Goal: Contribute content: Add original content to the website for others to see

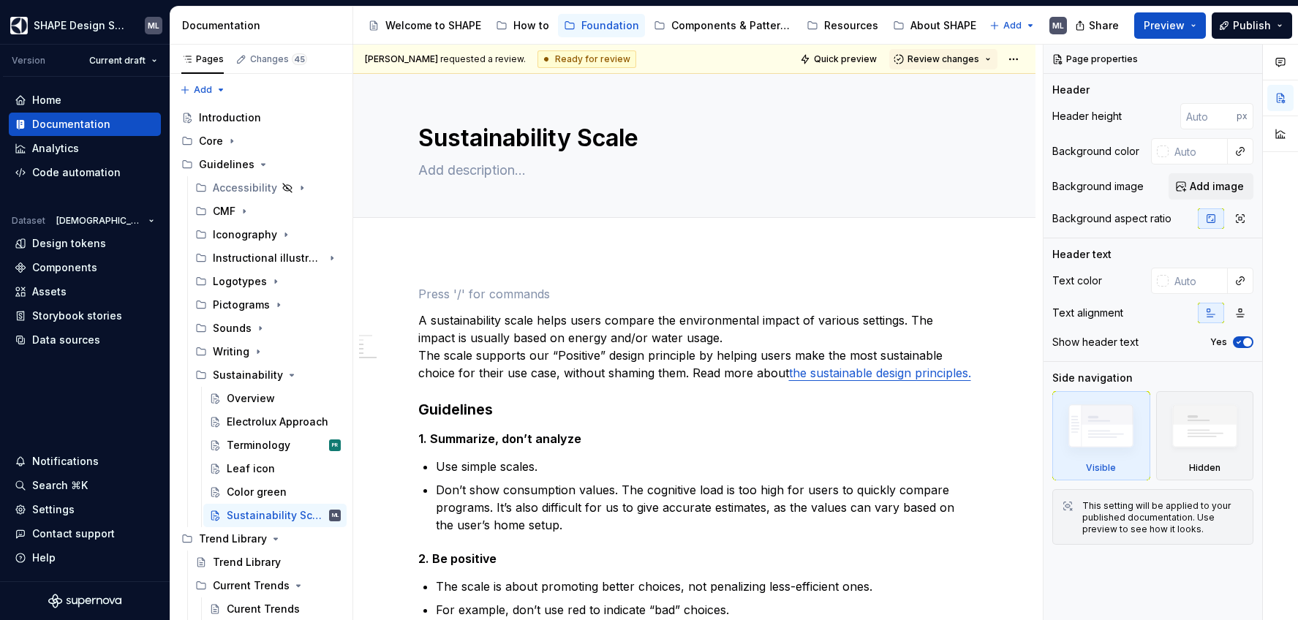
scroll to position [583, 0]
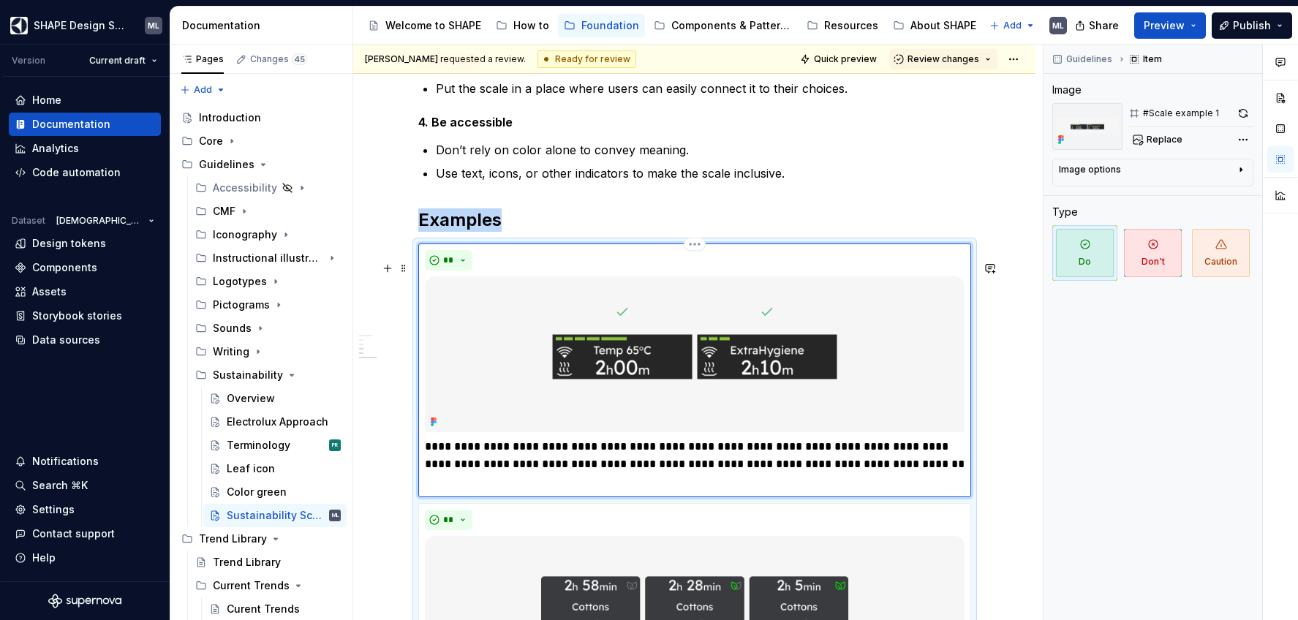
click at [494, 271] on div "**" at bounding box center [695, 260] width 540 height 20
click at [1165, 169] on div "Image options" at bounding box center [1147, 173] width 176 height 18
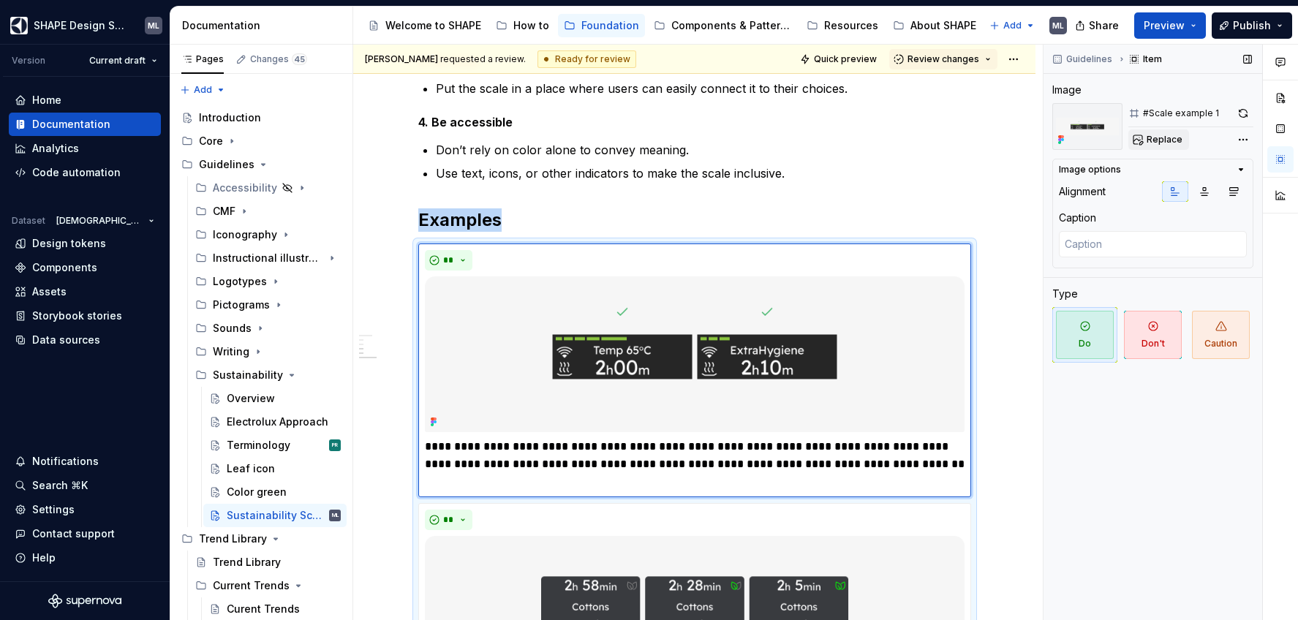
click at [1155, 136] on span "Replace" at bounding box center [1165, 140] width 36 height 12
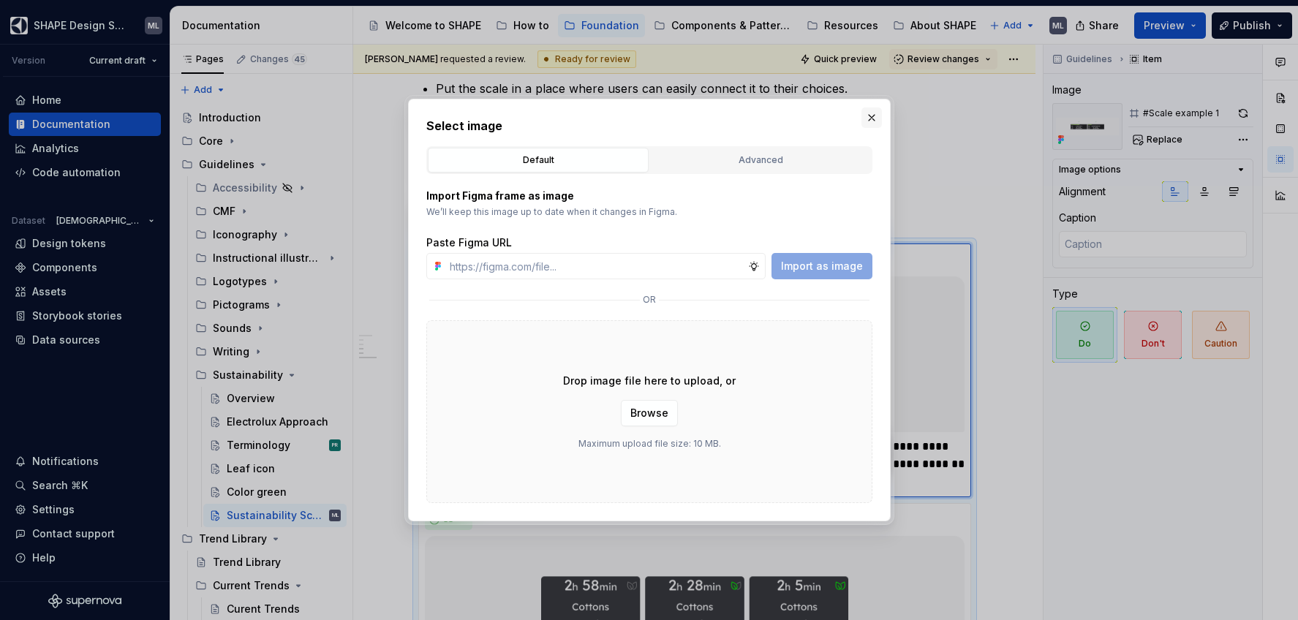
click at [875, 122] on button "button" at bounding box center [871, 118] width 20 height 20
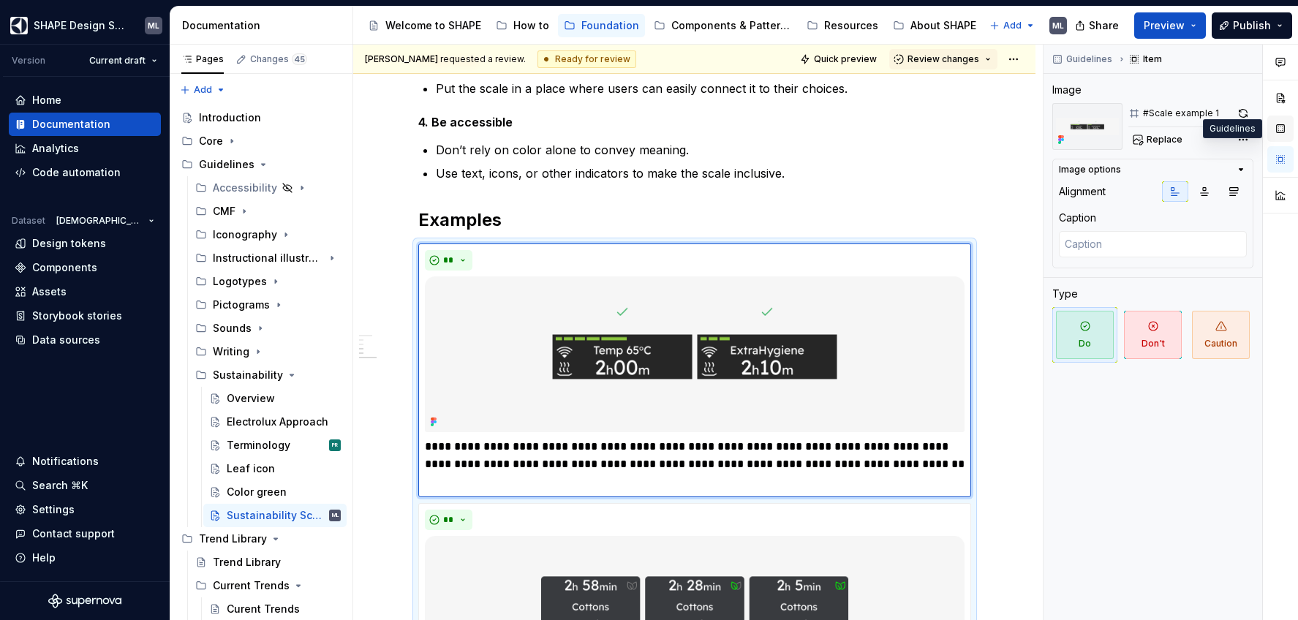
click at [1275, 128] on button "button" at bounding box center [1280, 129] width 26 height 26
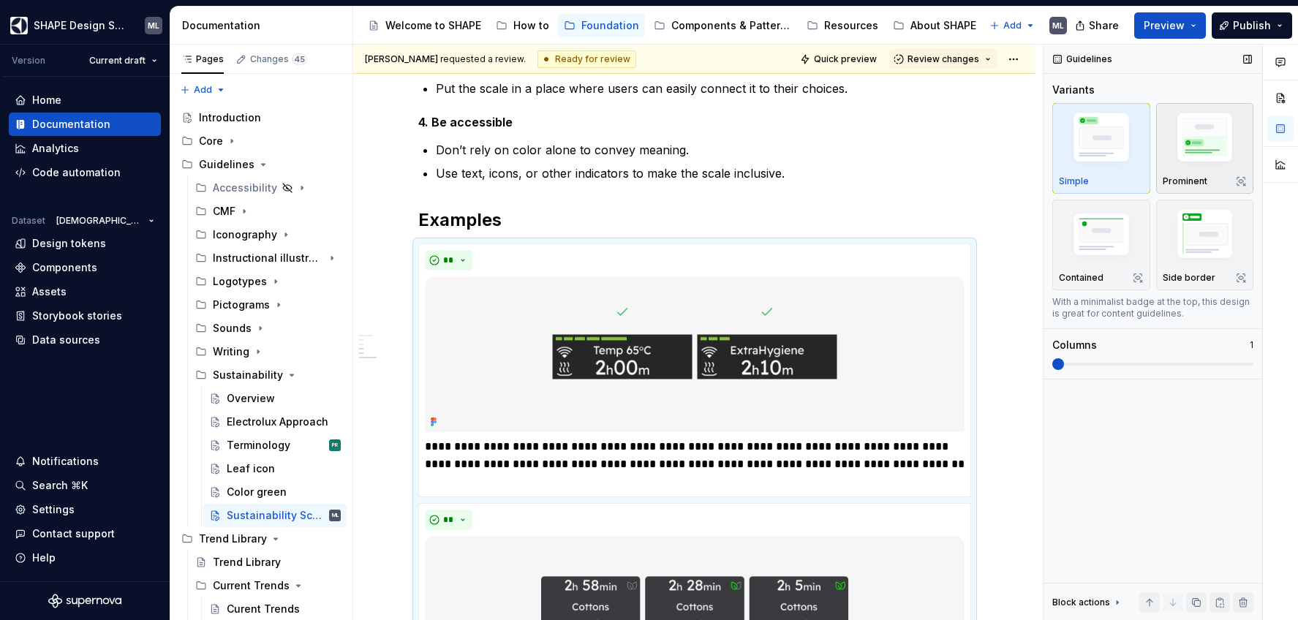
click at [1218, 142] on img "button" at bounding box center [1205, 140] width 85 height 64
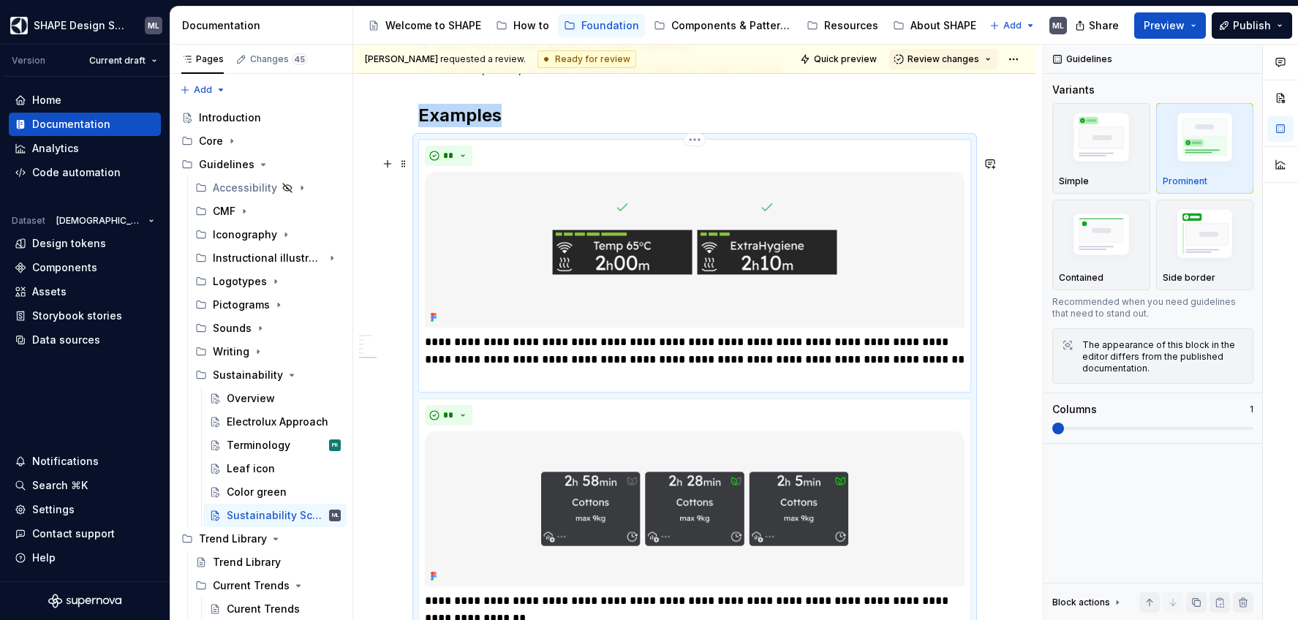
scroll to position [687, 0]
click at [262, 494] on div "Color green" at bounding box center [257, 492] width 60 height 15
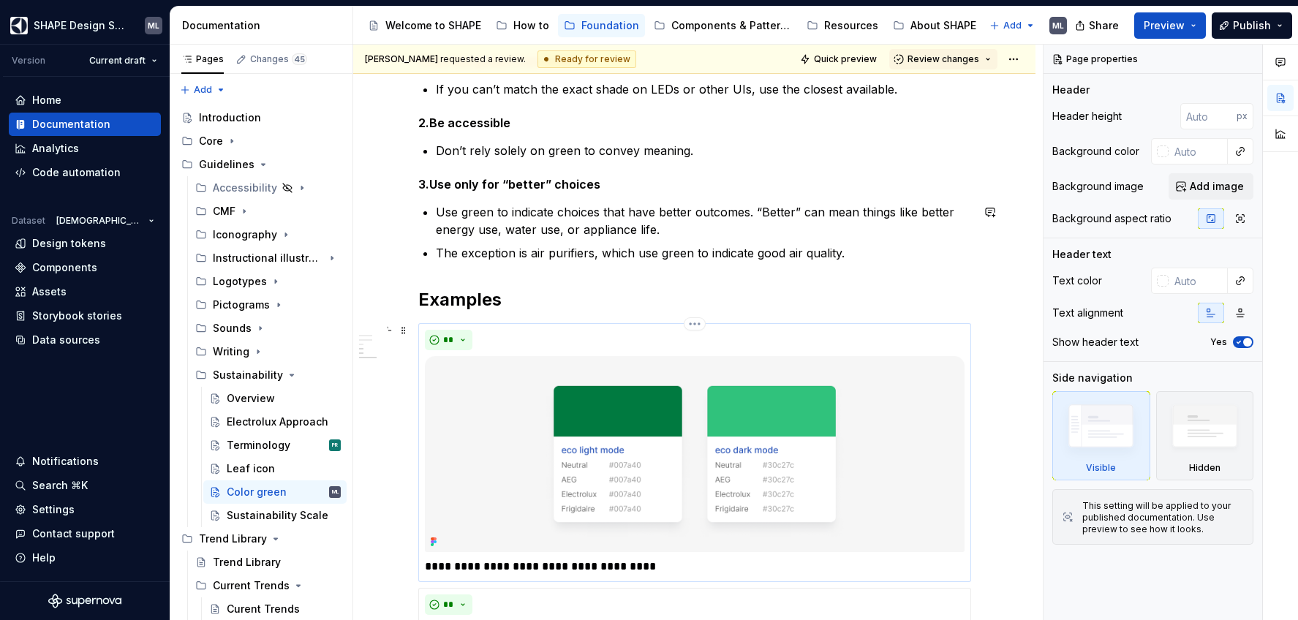
scroll to position [538, 0]
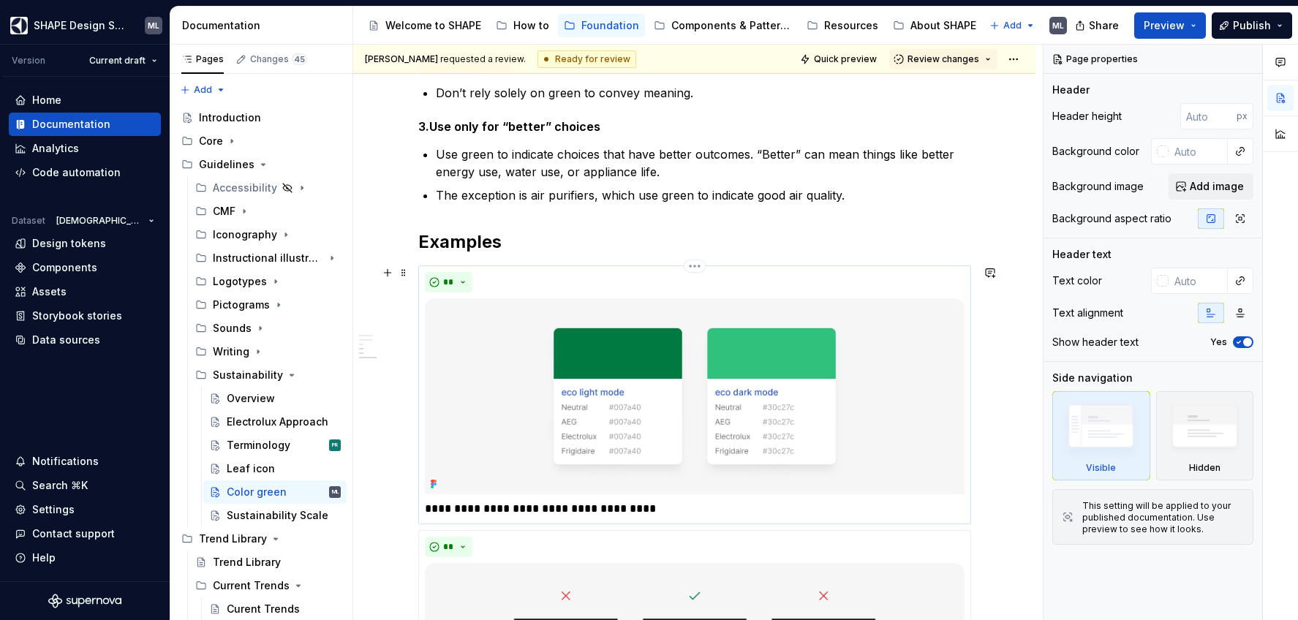
click at [585, 286] on div "**" at bounding box center [695, 282] width 540 height 20
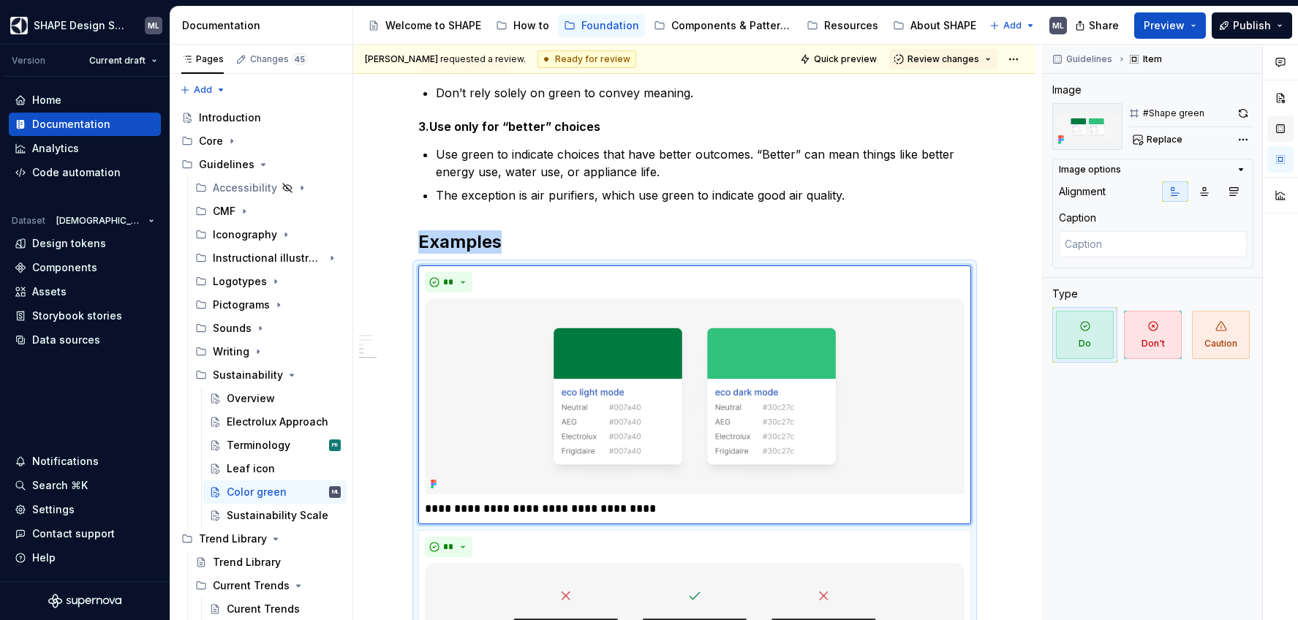
click at [1276, 125] on button "button" at bounding box center [1280, 129] width 26 height 26
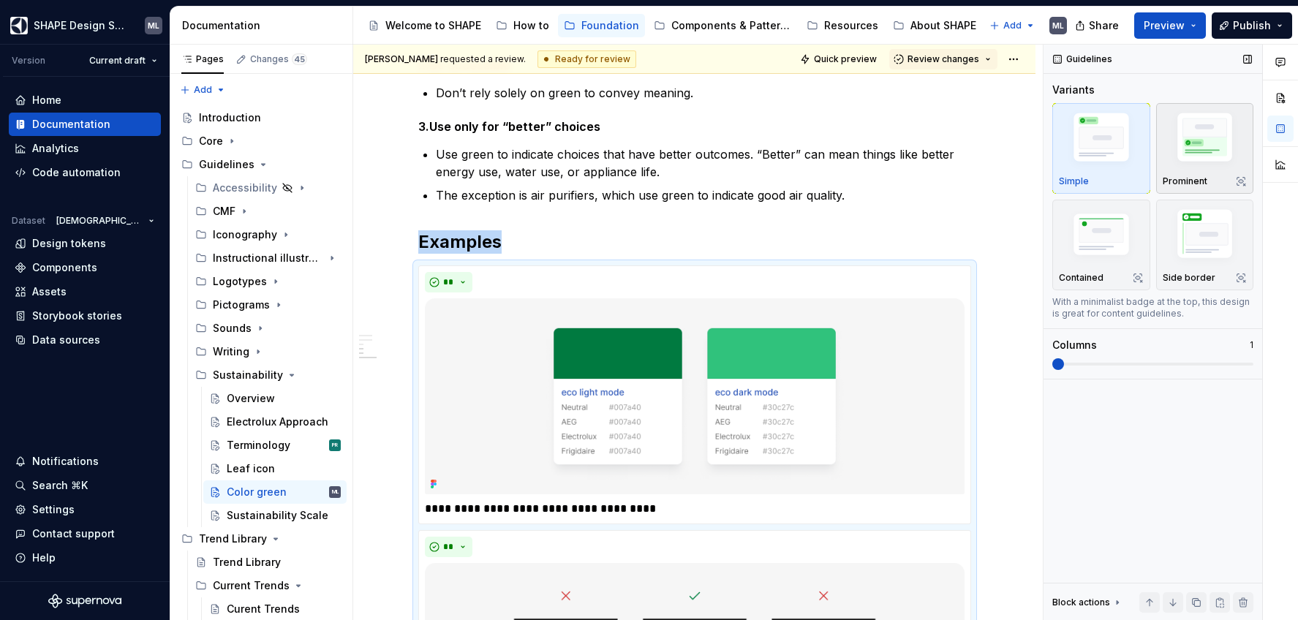
click at [1176, 118] on img "button" at bounding box center [1205, 140] width 85 height 64
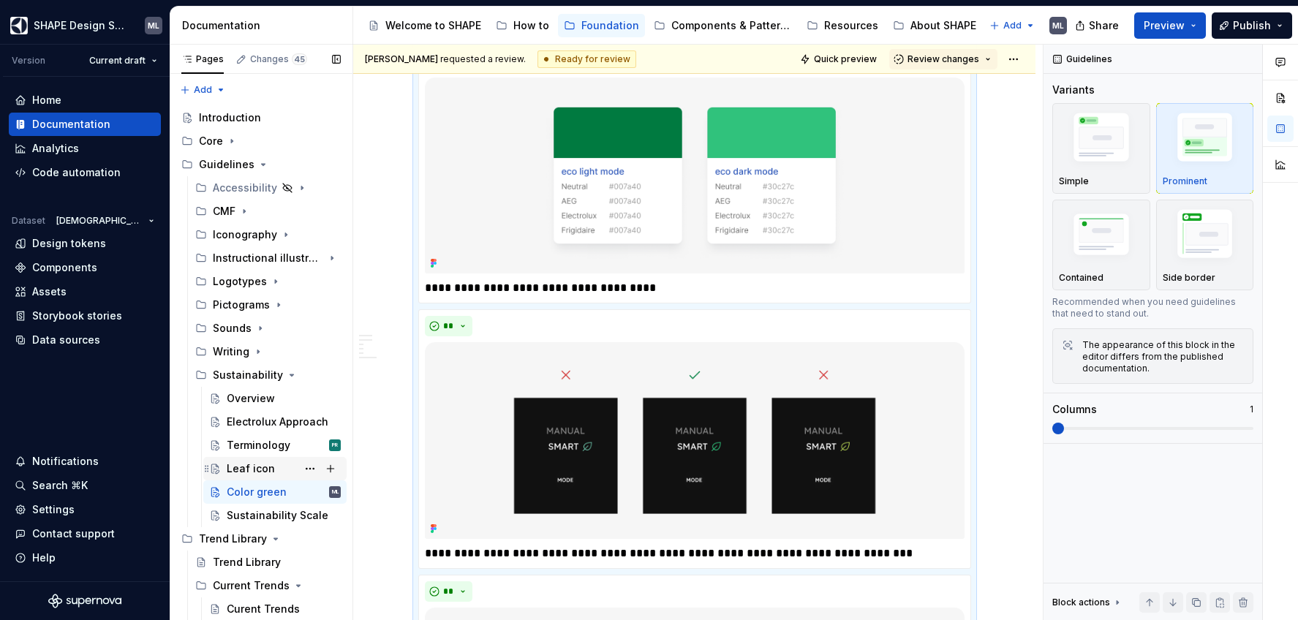
click at [255, 461] on div "Leaf icon" at bounding box center [251, 468] width 48 height 15
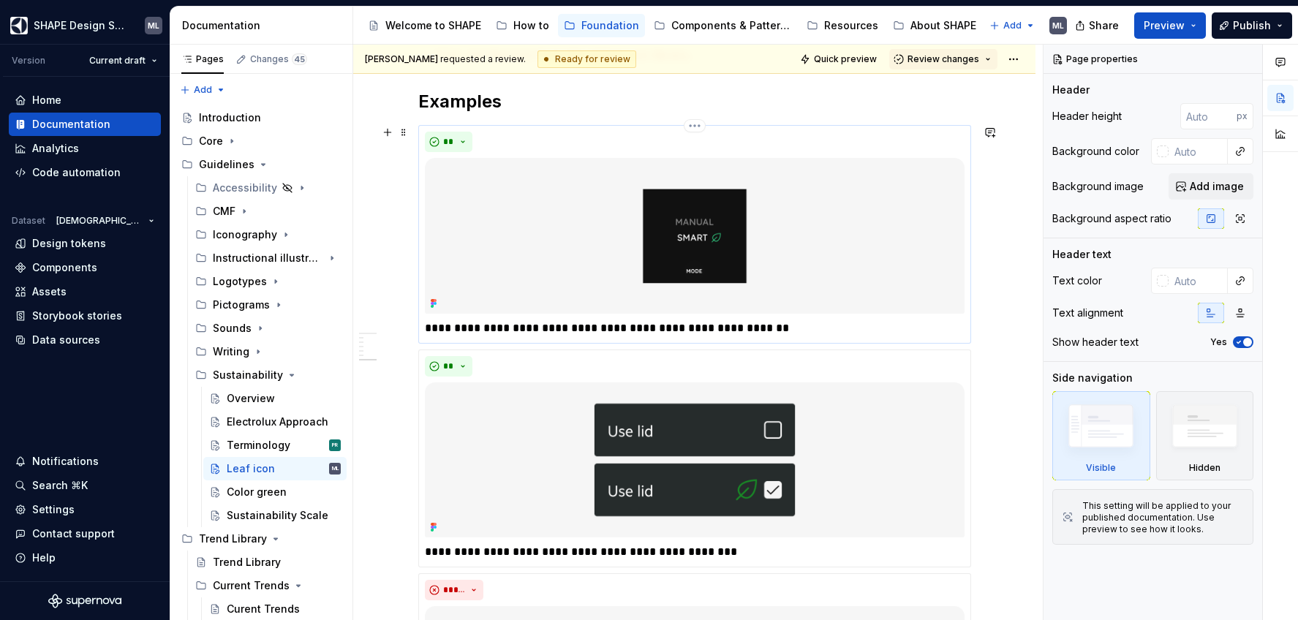
scroll to position [756, 0]
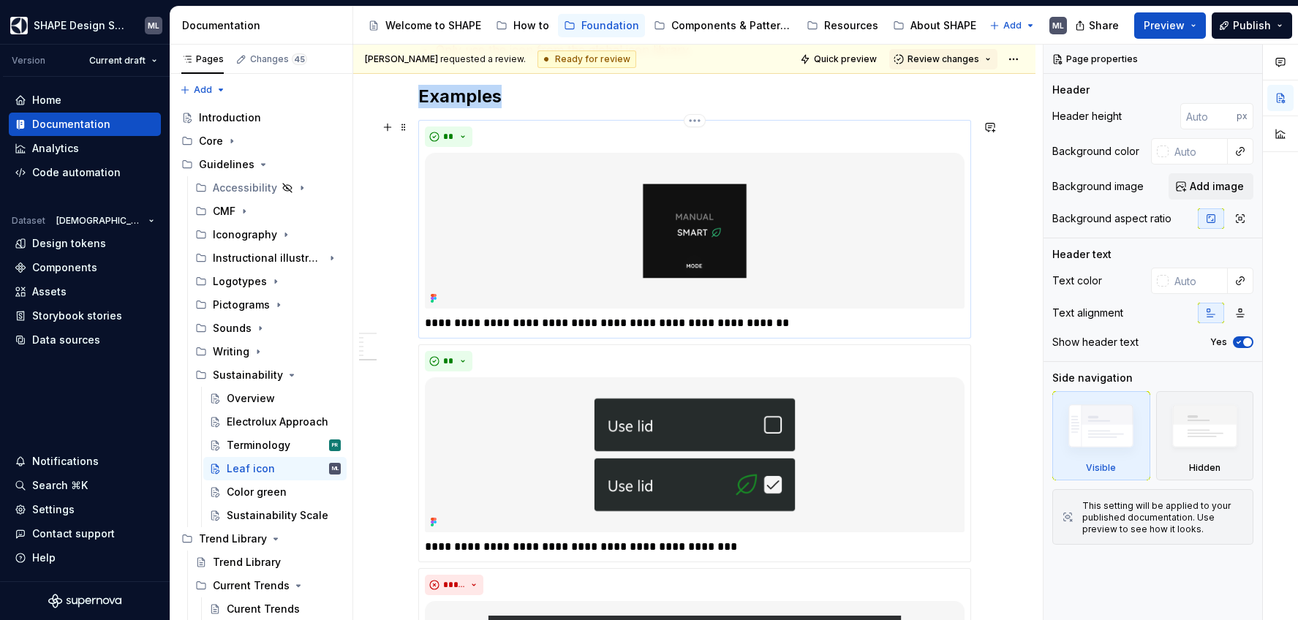
click at [788, 148] on div "**********" at bounding box center [695, 229] width 540 height 205
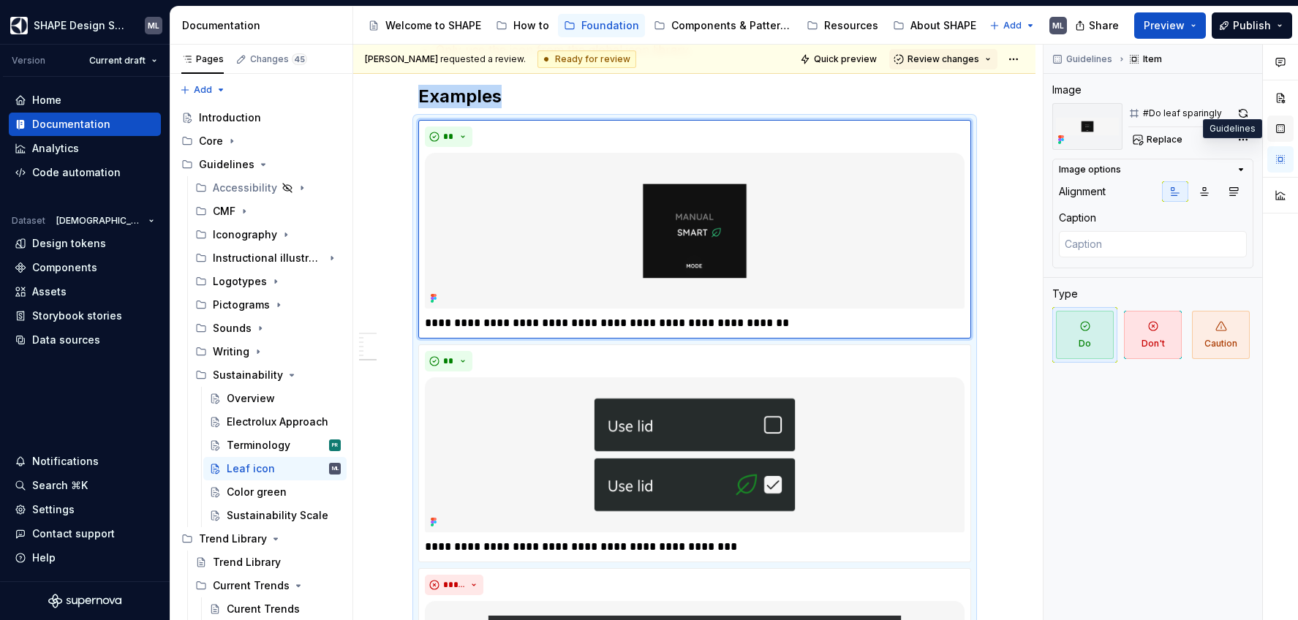
click at [1280, 129] on button "button" at bounding box center [1280, 129] width 26 height 26
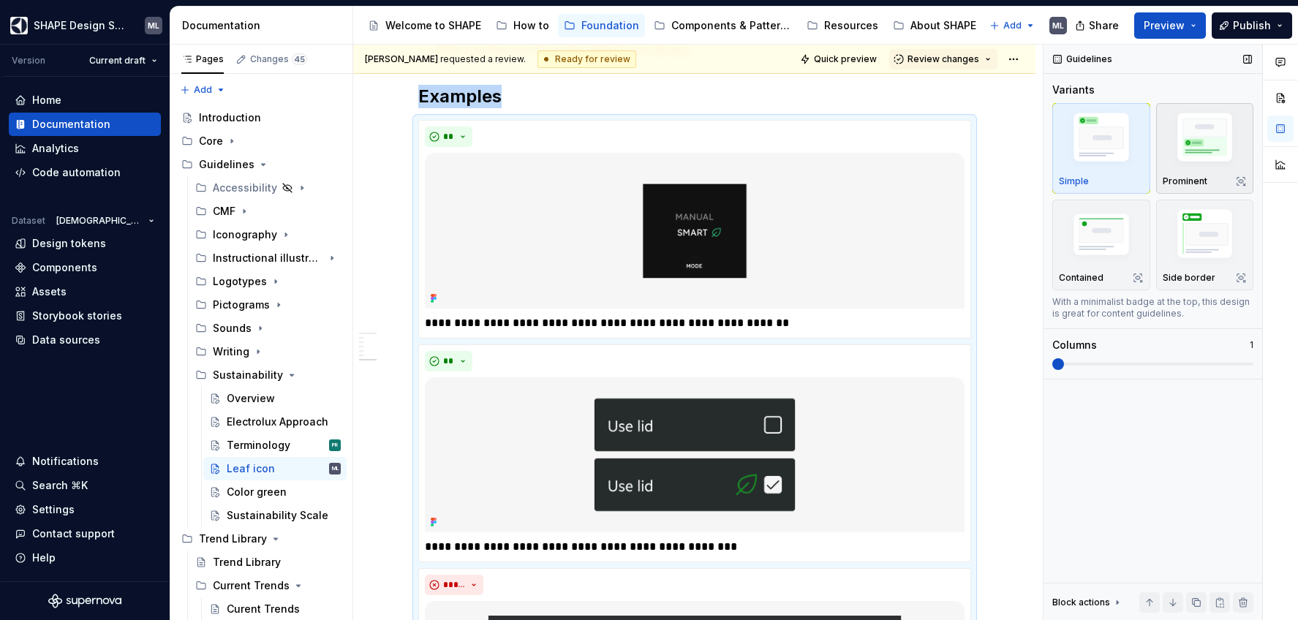
click at [1215, 126] on img "button" at bounding box center [1205, 140] width 85 height 64
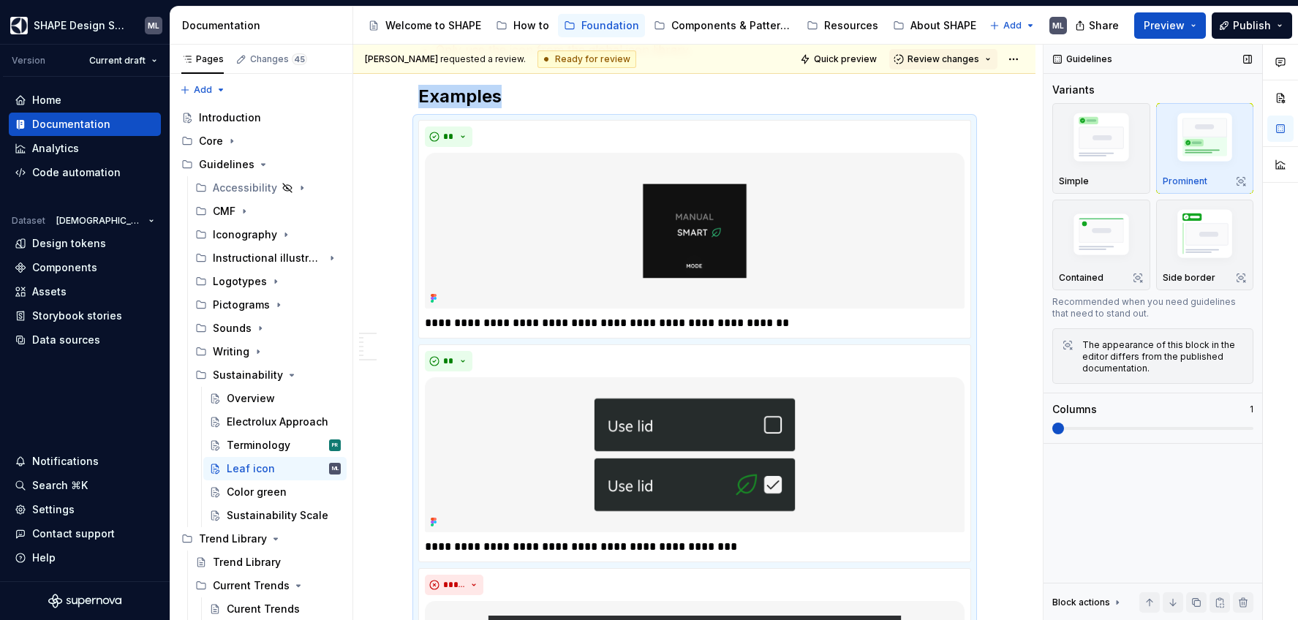
scroll to position [831, 0]
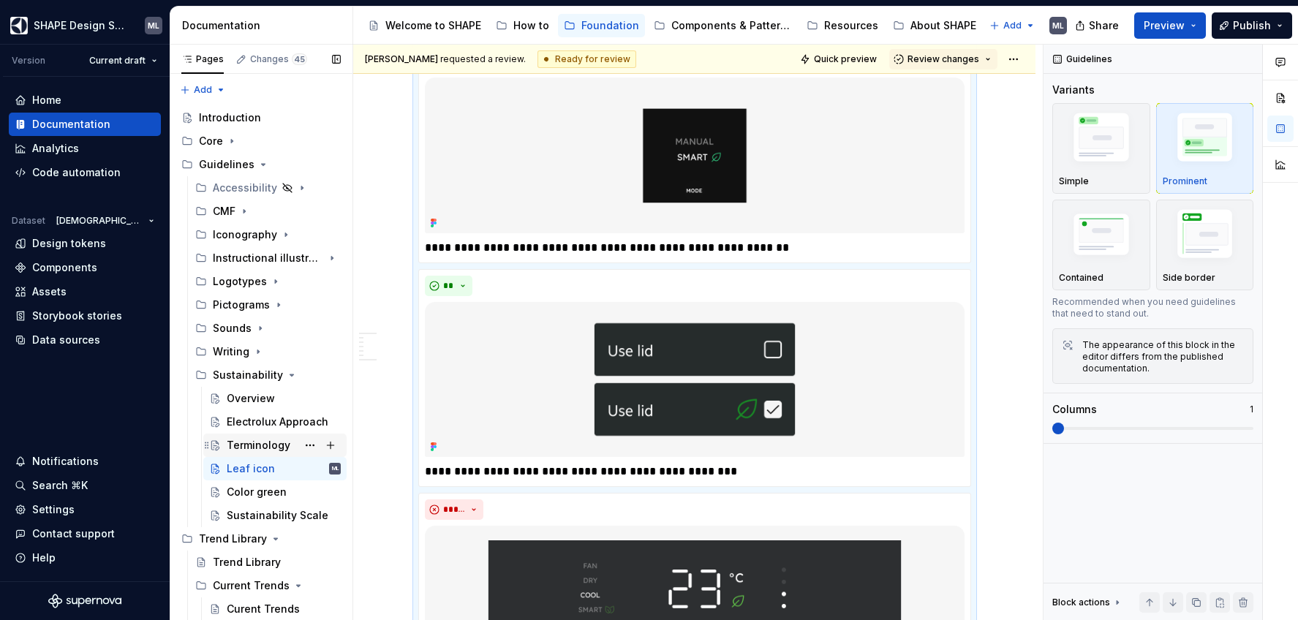
click at [276, 441] on div "Terminology" at bounding box center [259, 445] width 64 height 15
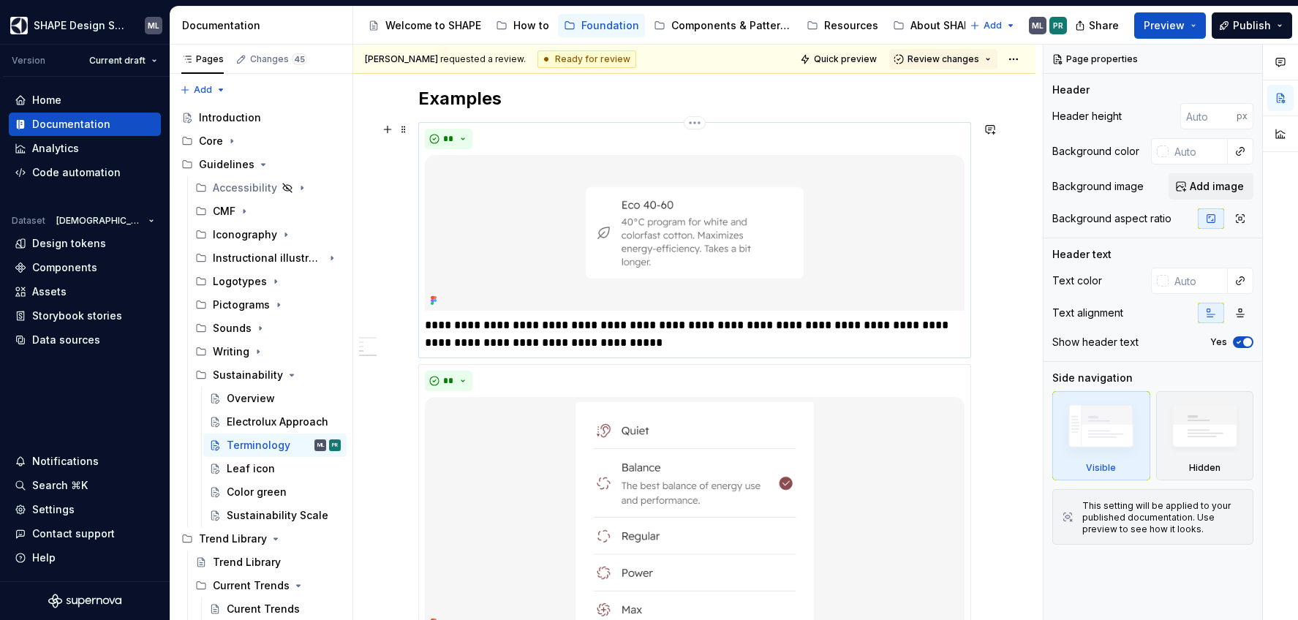
scroll to position [798, 0]
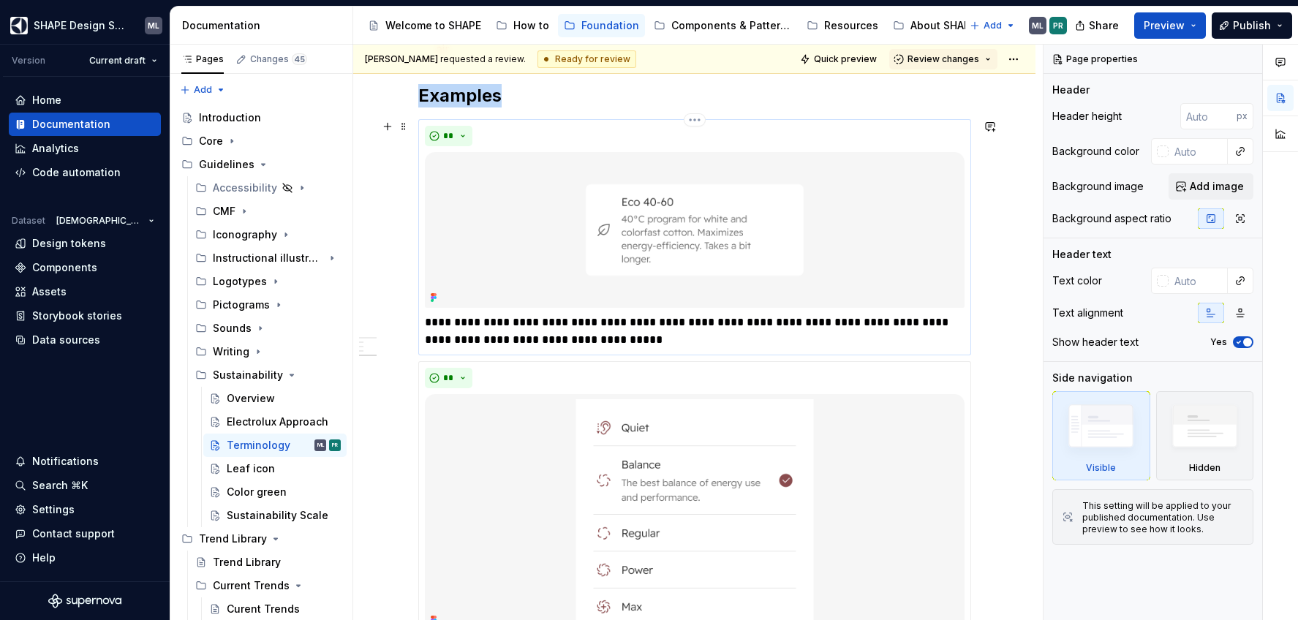
click at [790, 216] on img at bounding box center [695, 230] width 540 height 156
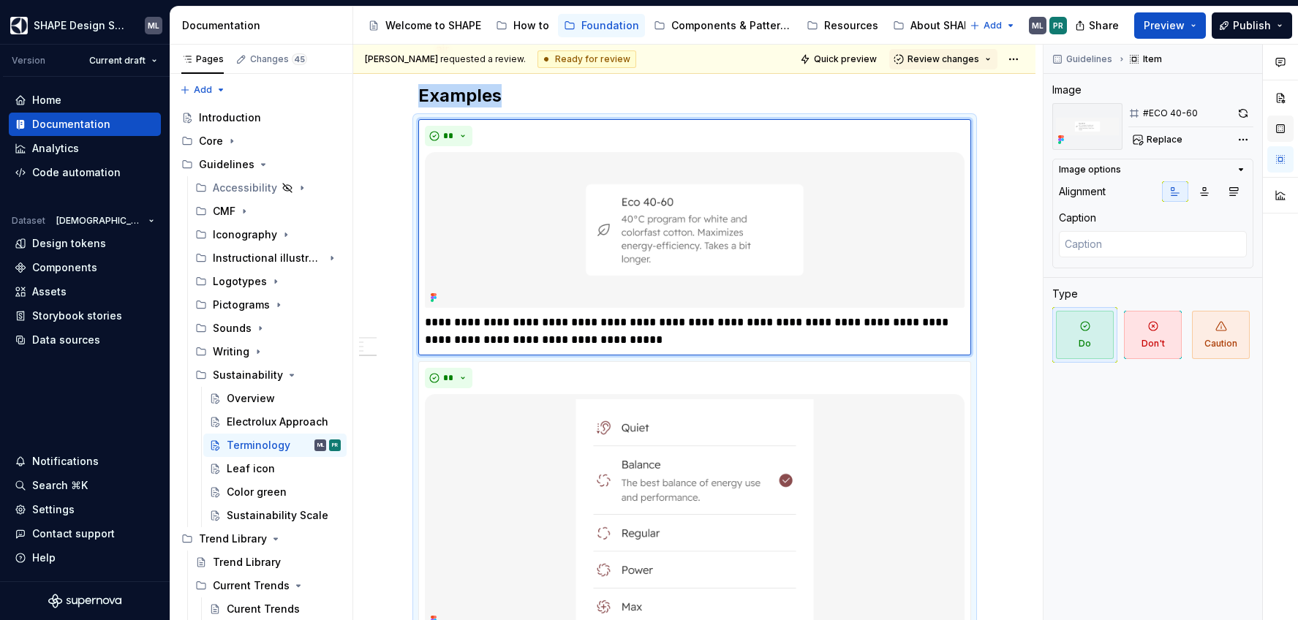
click at [1281, 126] on button "button" at bounding box center [1280, 129] width 26 height 26
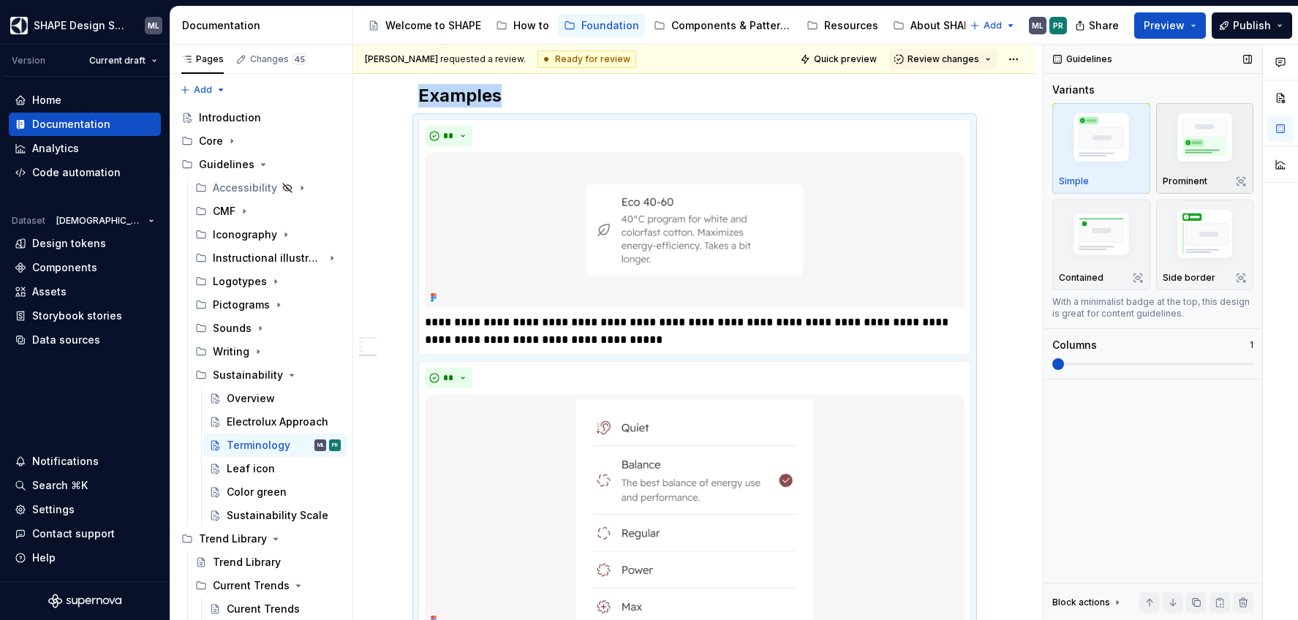
click at [1220, 144] on img "button" at bounding box center [1205, 140] width 85 height 64
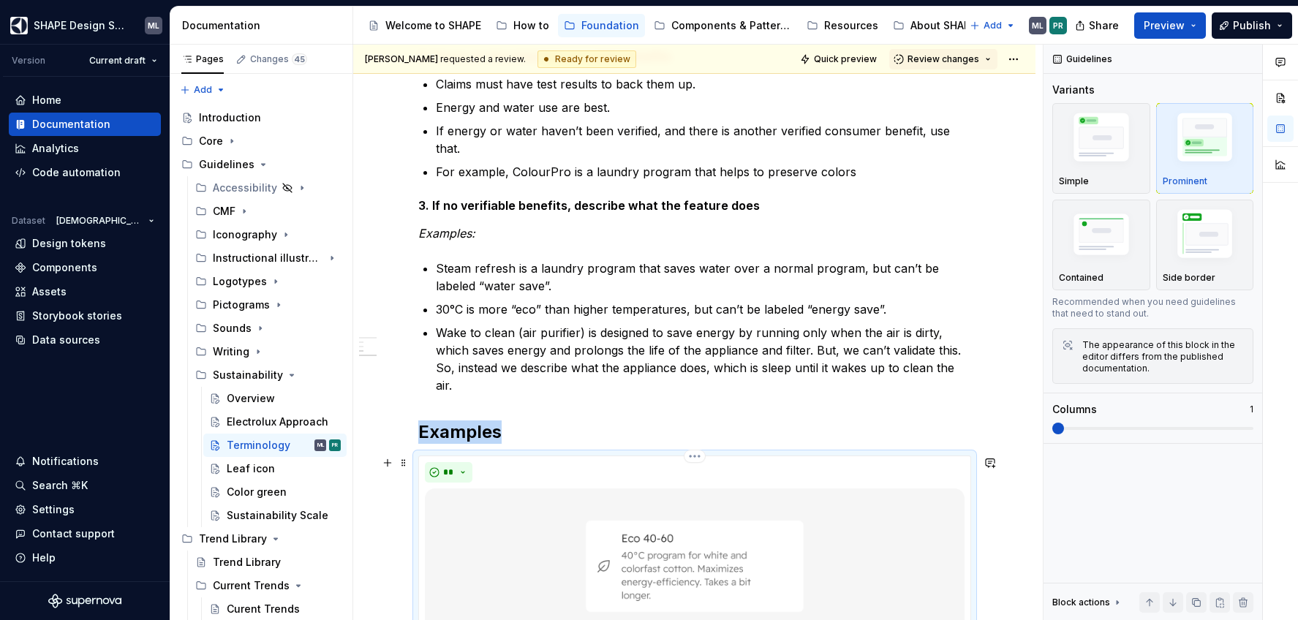
scroll to position [444, 0]
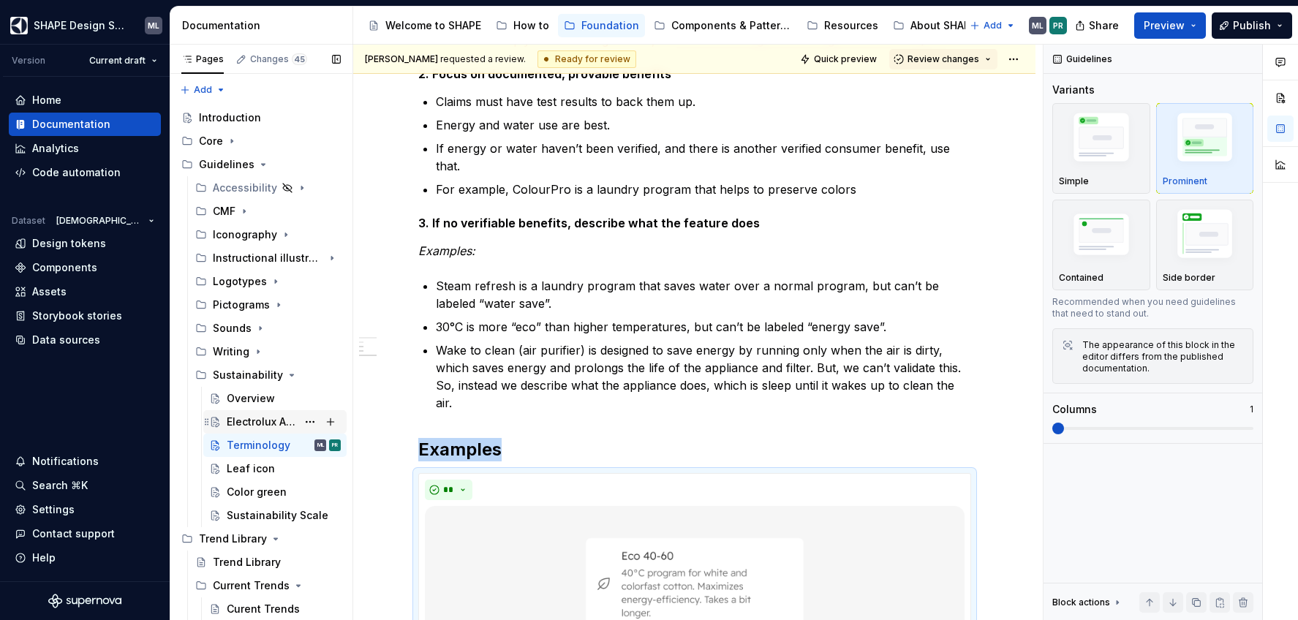
click at [270, 415] on div "Electrolux Approach" at bounding box center [262, 422] width 70 height 15
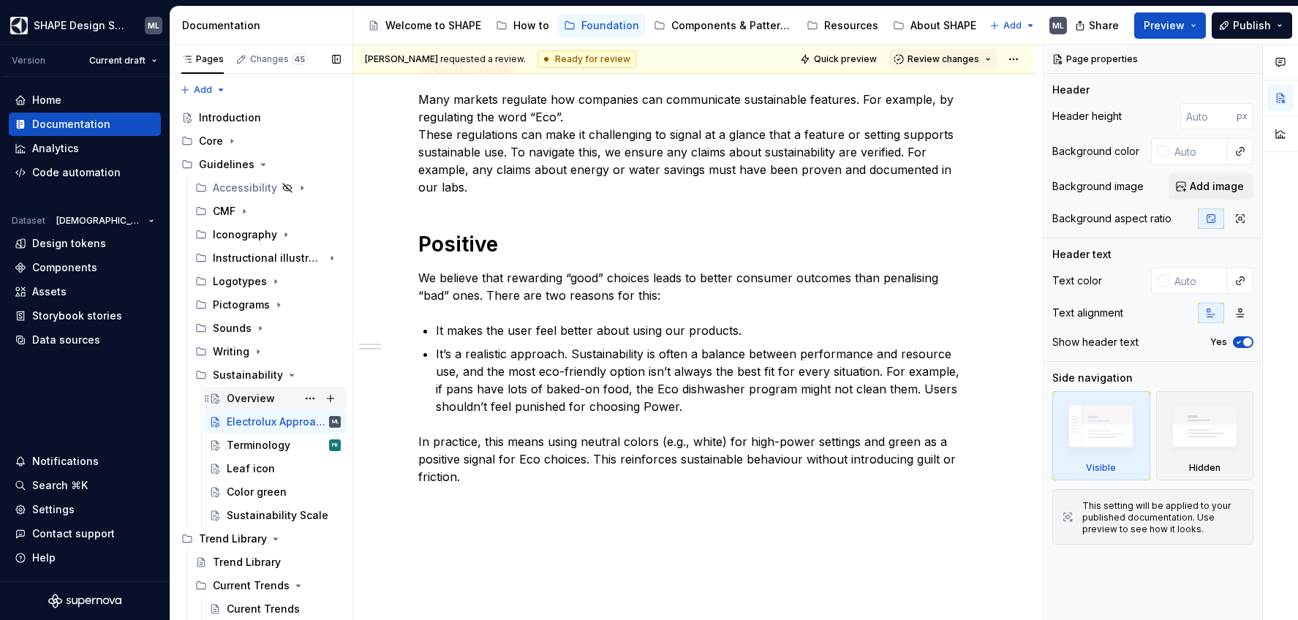
scroll to position [312, 0]
click at [263, 403] on div "Overview" at bounding box center [251, 398] width 48 height 15
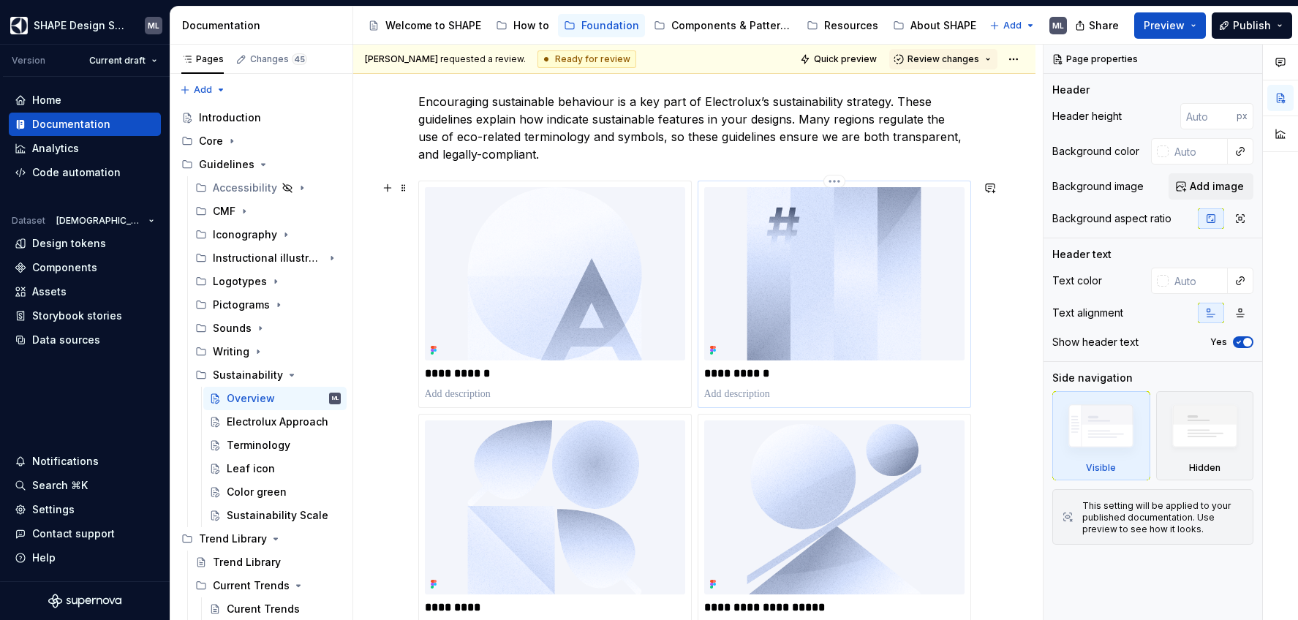
scroll to position [244, 0]
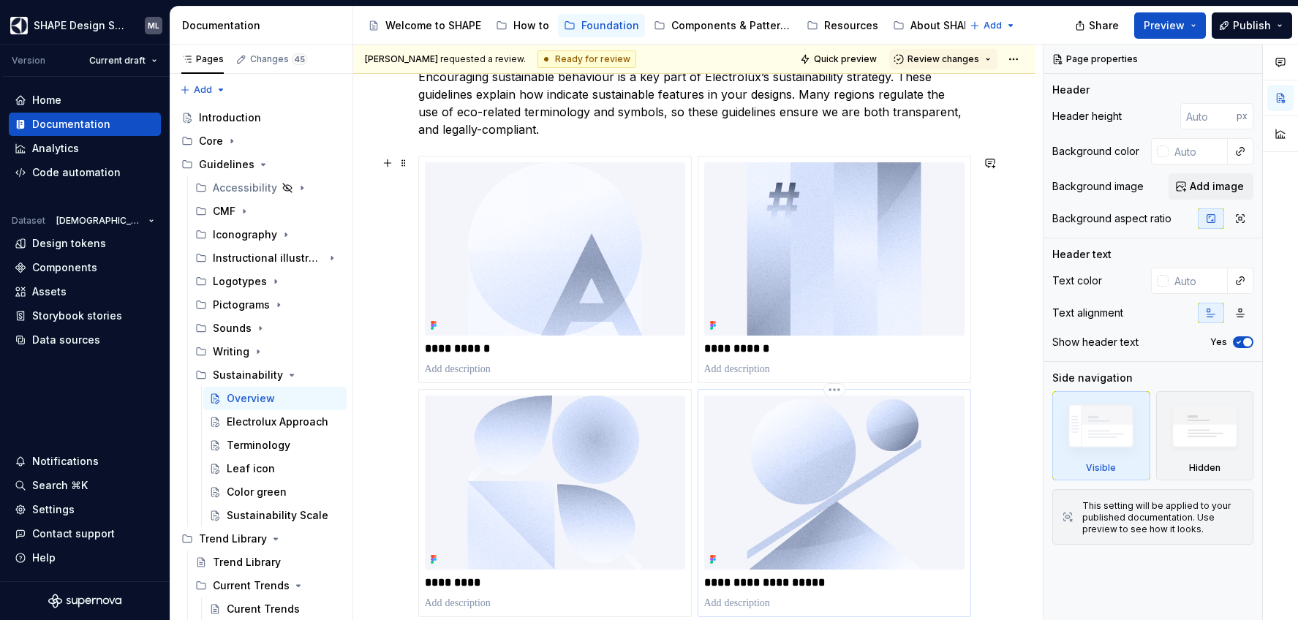
click at [777, 522] on img at bounding box center [834, 482] width 260 height 173
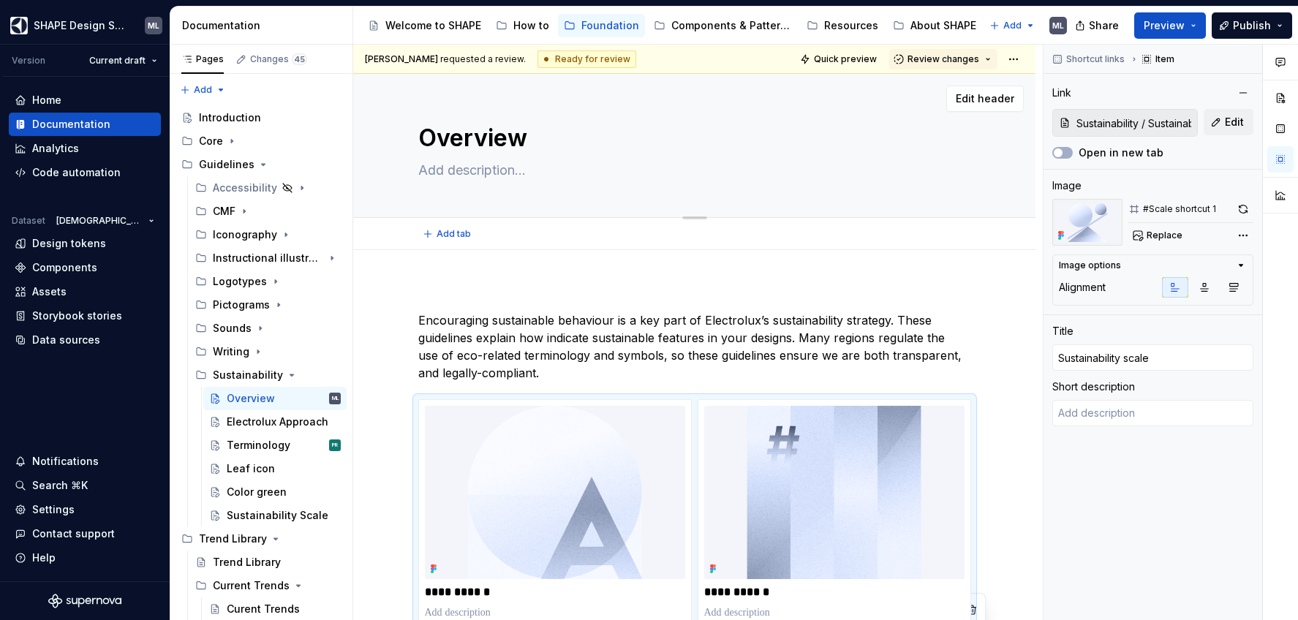
click at [506, 86] on div "Edit header" at bounding box center [688, 99] width 671 height 26
click at [964, 97] on span "Edit header" at bounding box center [985, 98] width 59 height 15
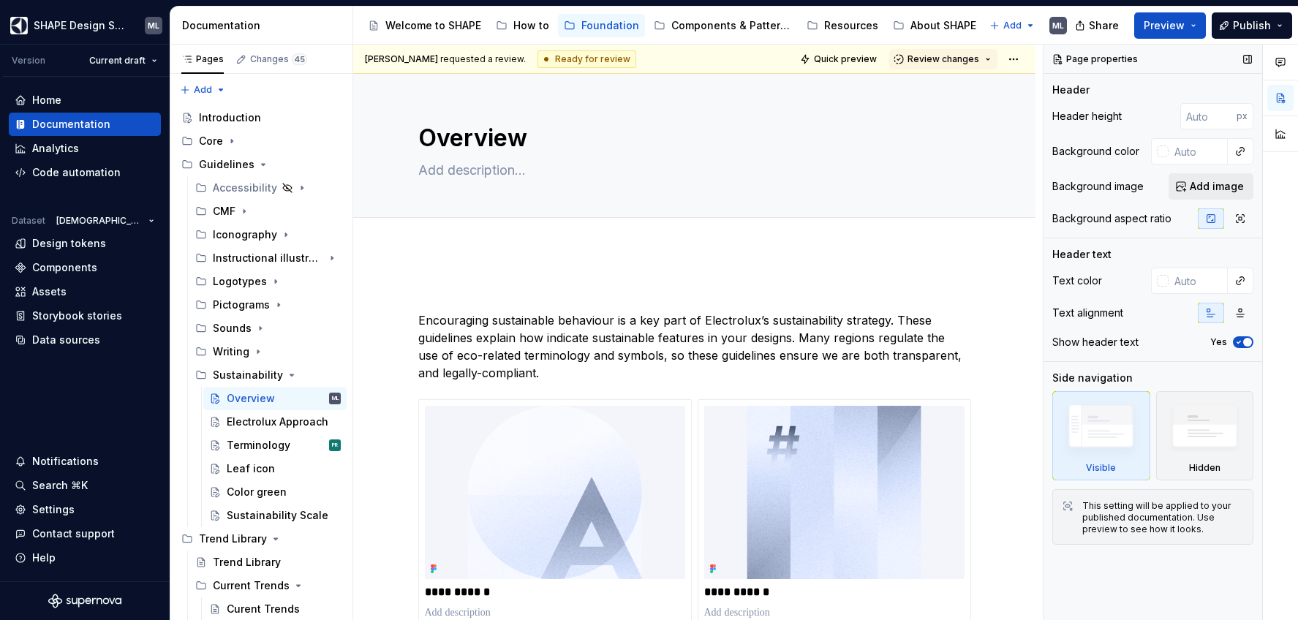
click at [1188, 186] on button "Add image" at bounding box center [1211, 186] width 85 height 26
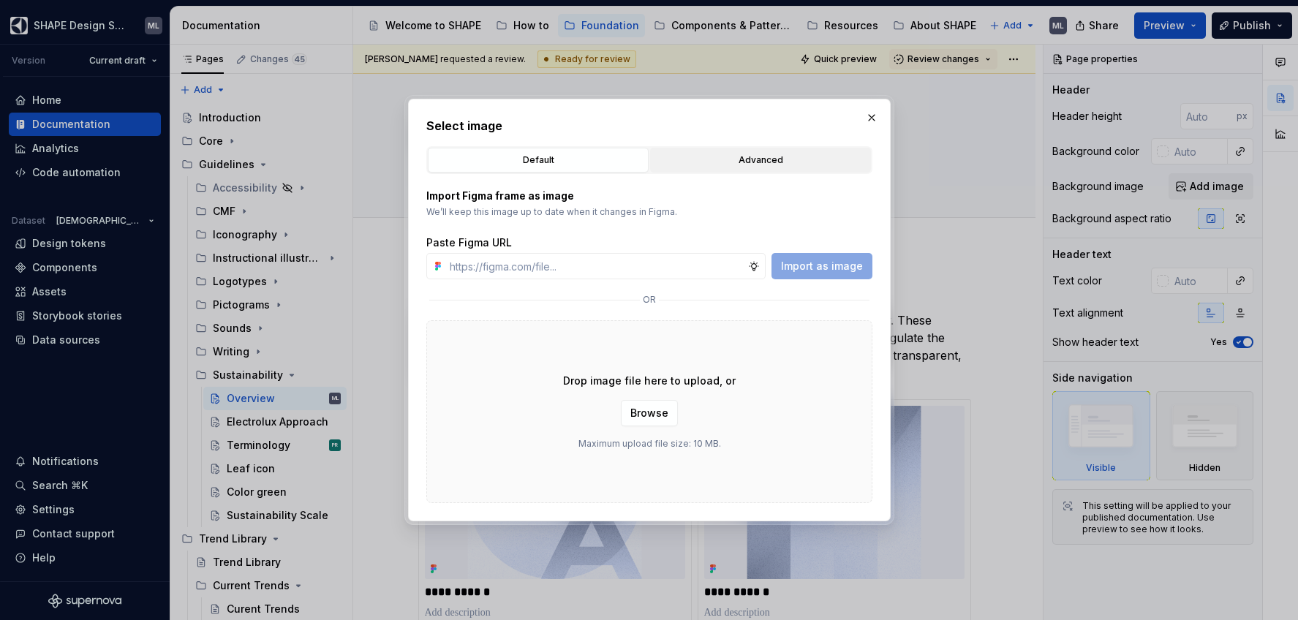
click at [750, 162] on div "Advanced" at bounding box center [760, 160] width 211 height 15
type textarea "*"
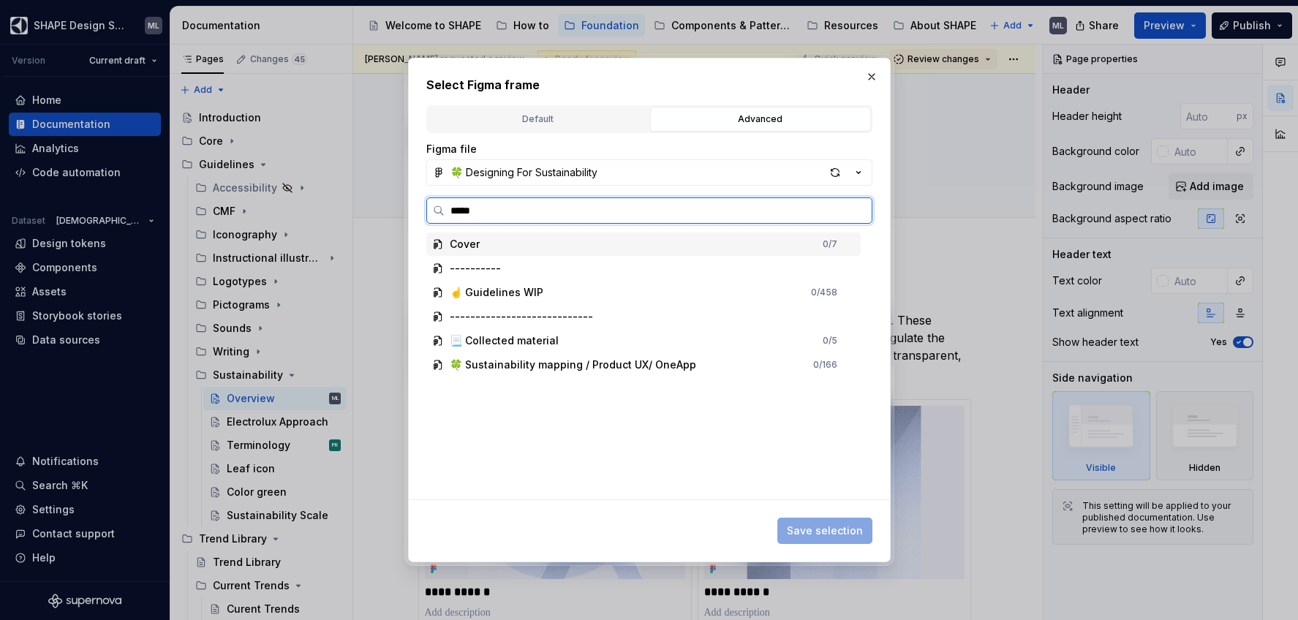
type input "******"
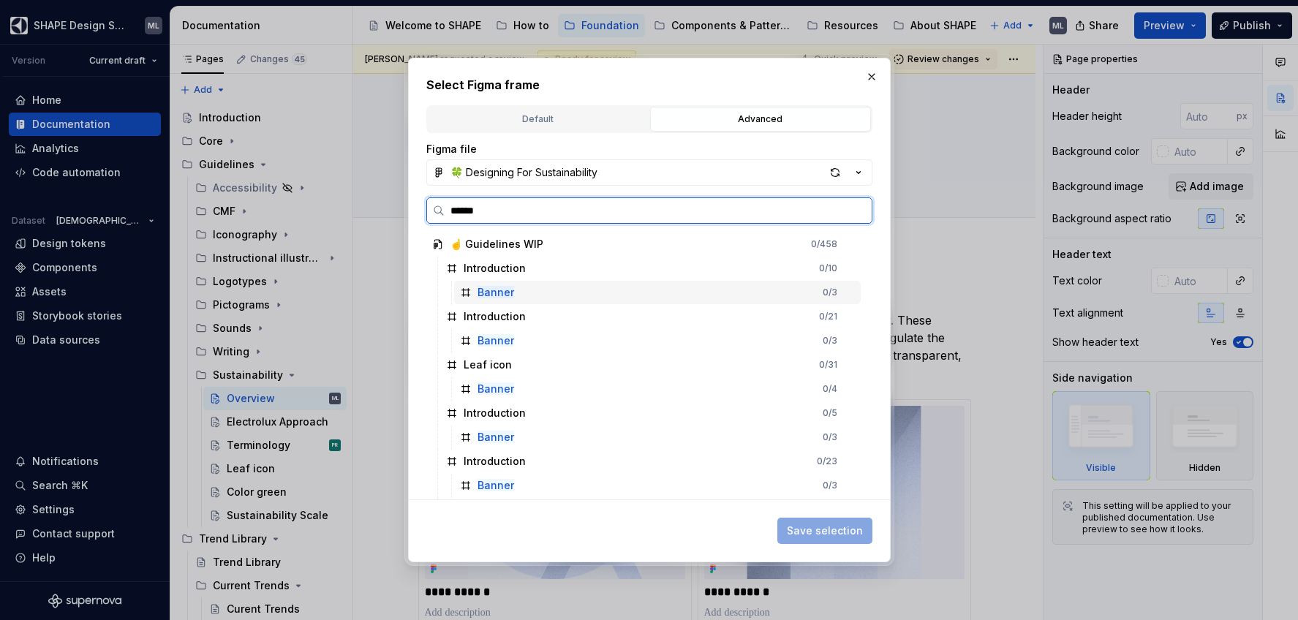
click at [535, 293] on div "Banner 0 / 3" at bounding box center [657, 292] width 407 height 23
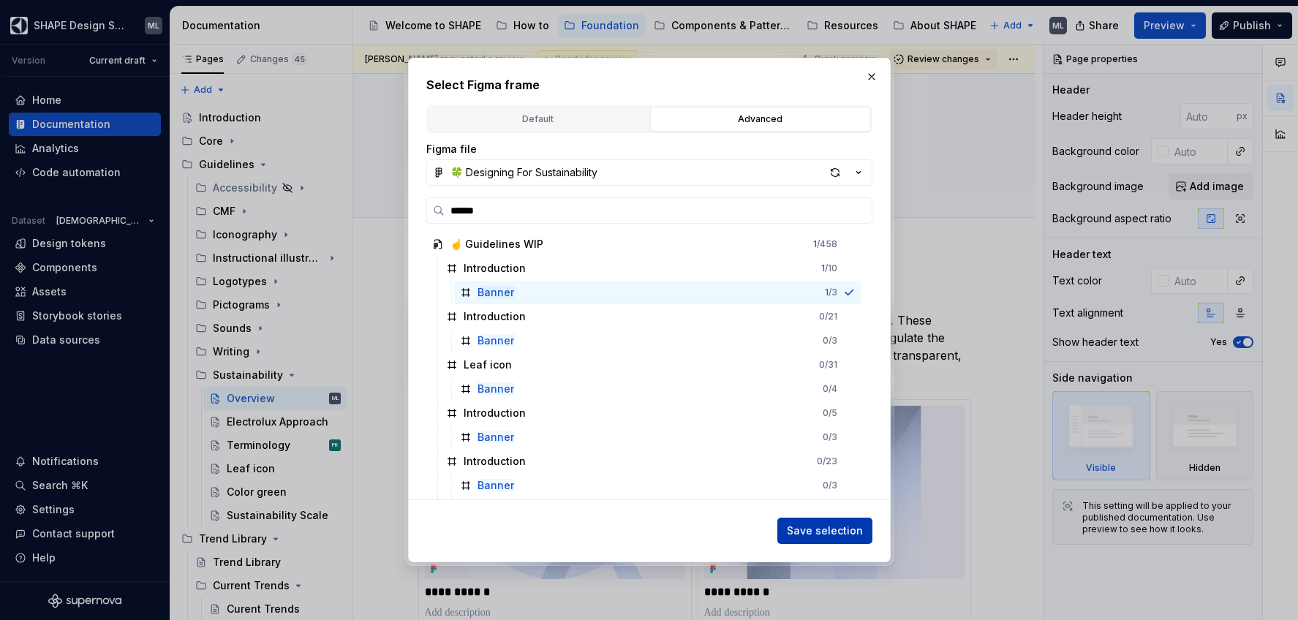
click at [837, 532] on span "Save selection" at bounding box center [825, 531] width 76 height 15
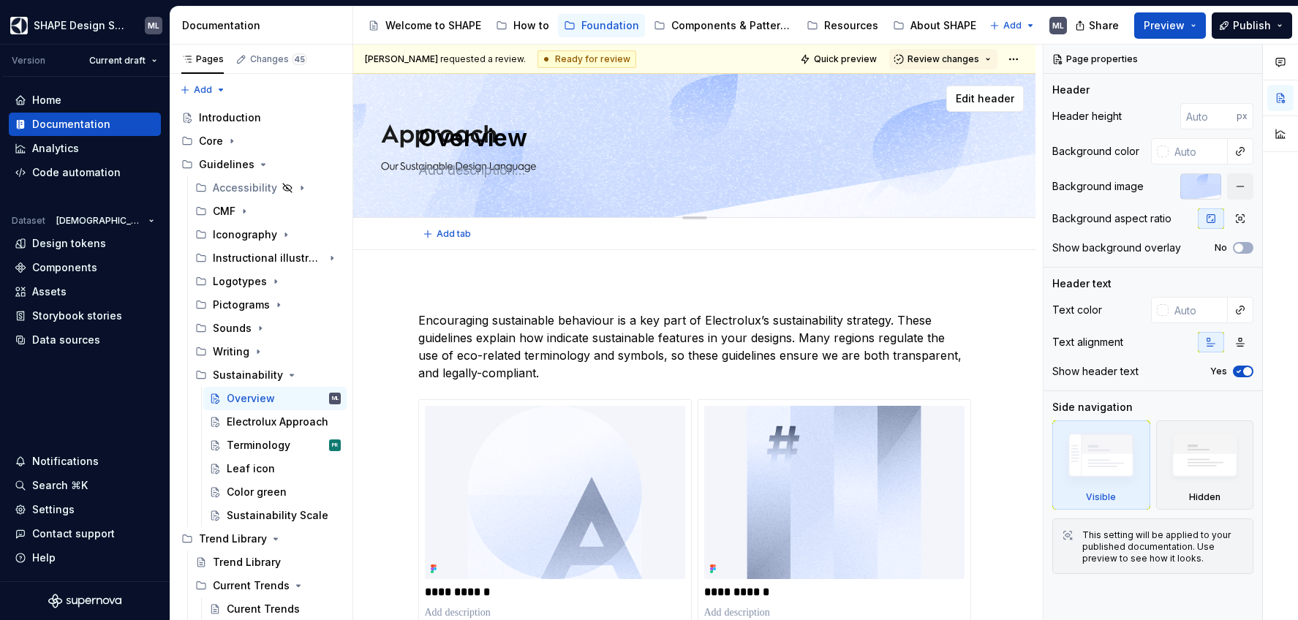
click at [723, 171] on textarea at bounding box center [691, 170] width 553 height 23
click at [284, 420] on div "Electrolux Approach" at bounding box center [262, 422] width 70 height 15
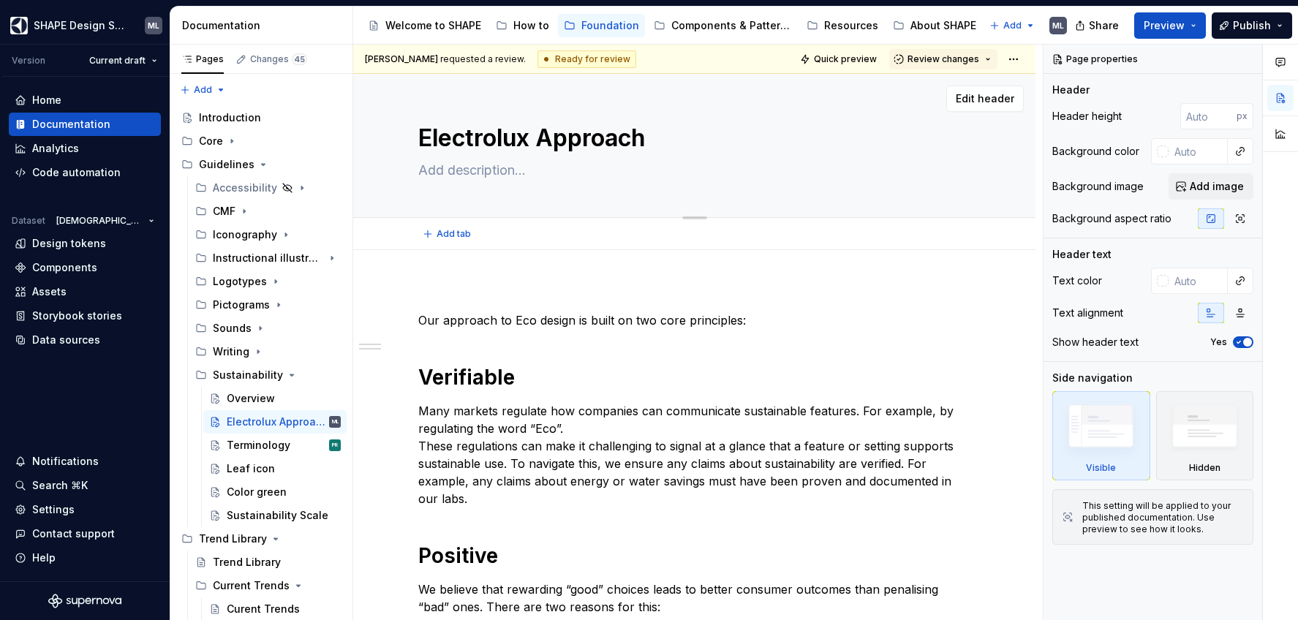
click at [742, 97] on div "Edit header" at bounding box center [688, 99] width 671 height 26
click at [245, 396] on div "Overview" at bounding box center [251, 398] width 48 height 15
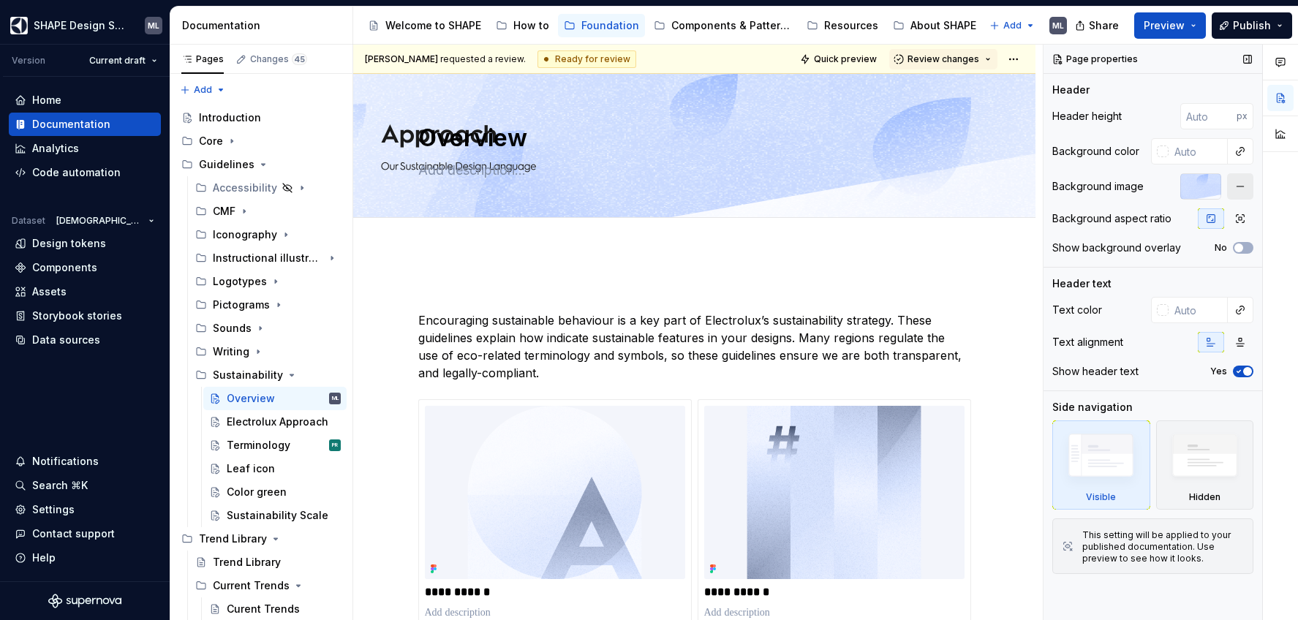
click at [1237, 189] on button "button" at bounding box center [1240, 186] width 26 height 26
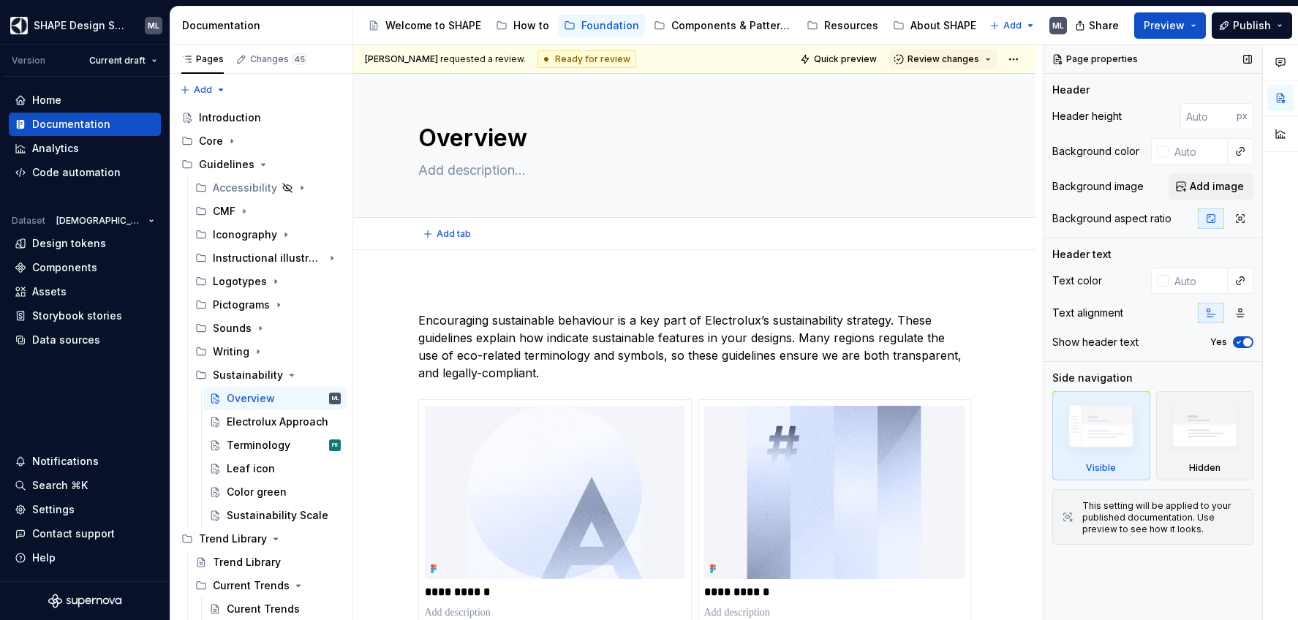
type textarea "*"
click at [1219, 190] on span "Add image" at bounding box center [1217, 186] width 54 height 15
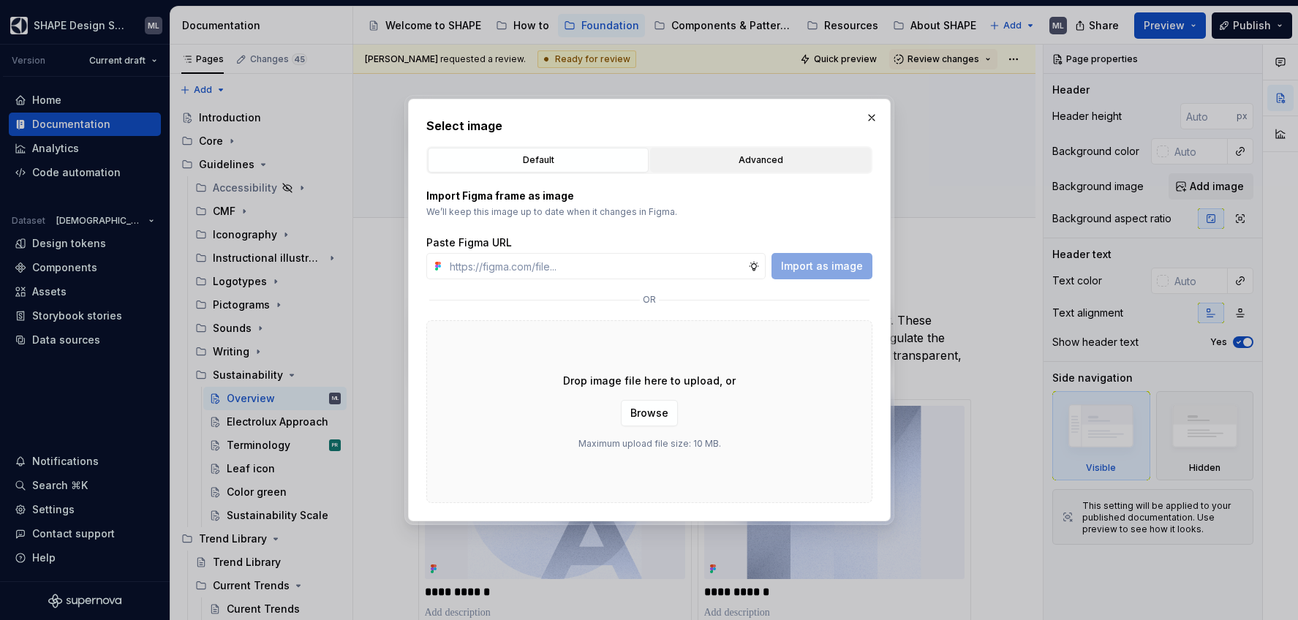
click at [712, 154] on div "Advanced" at bounding box center [760, 160] width 211 height 15
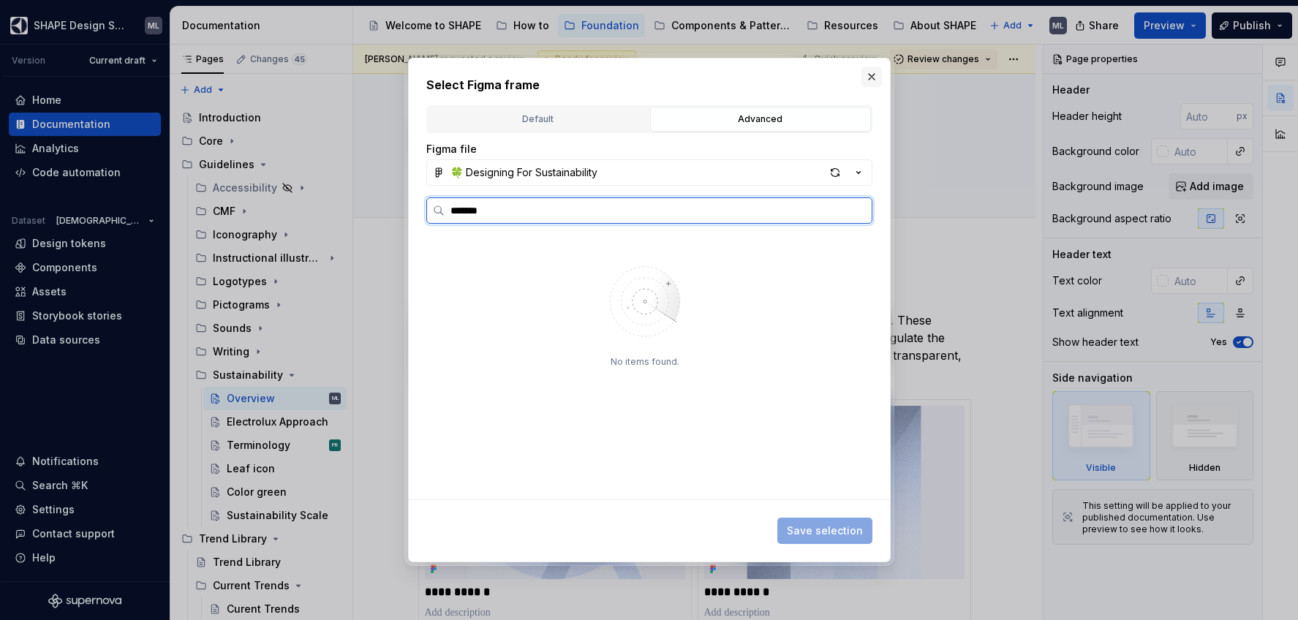
type input "******"
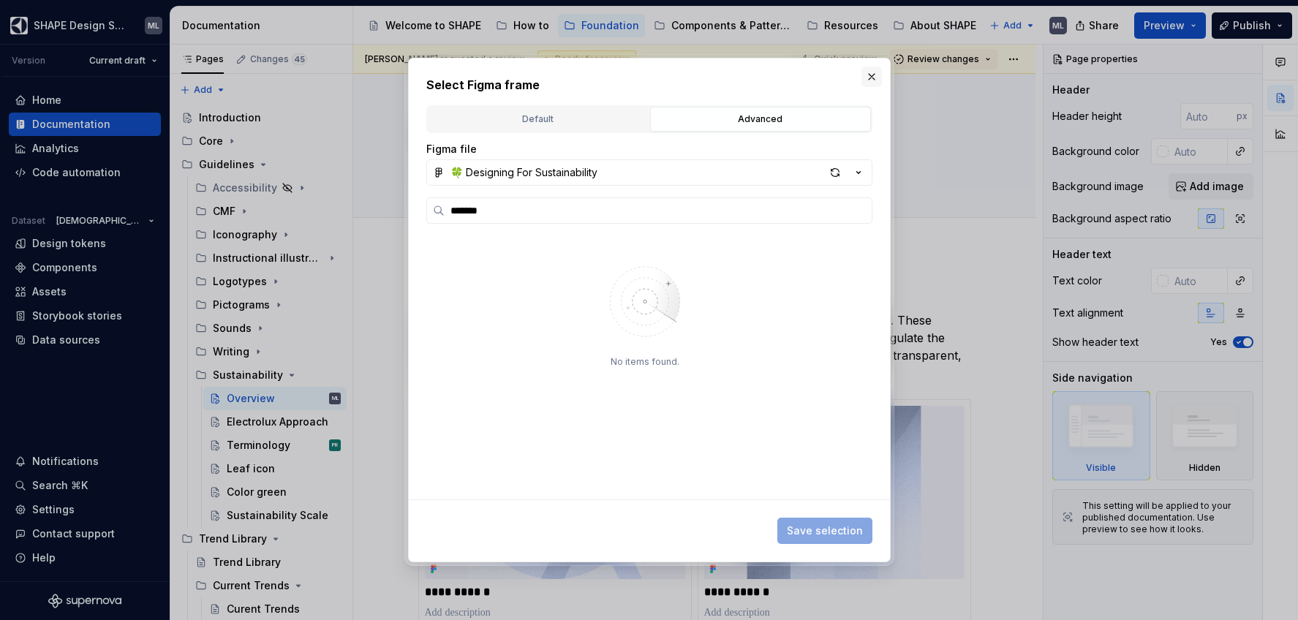
click at [873, 79] on button "button" at bounding box center [871, 77] width 20 height 20
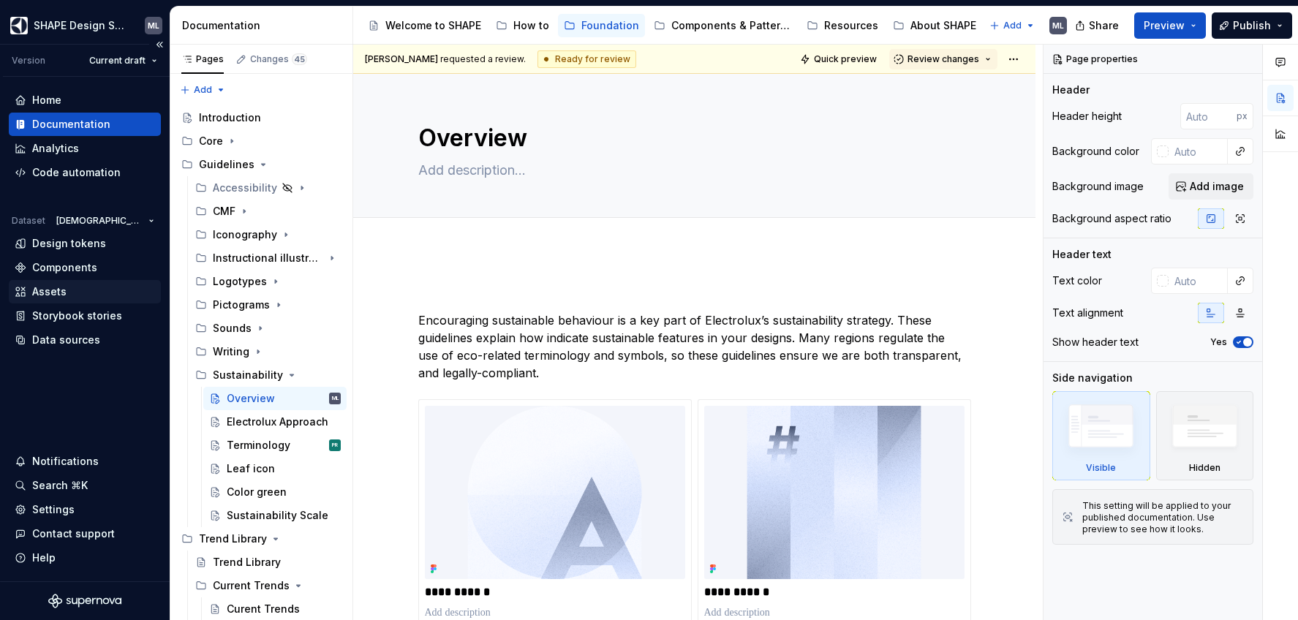
click at [64, 289] on div "Assets" at bounding box center [49, 291] width 34 height 15
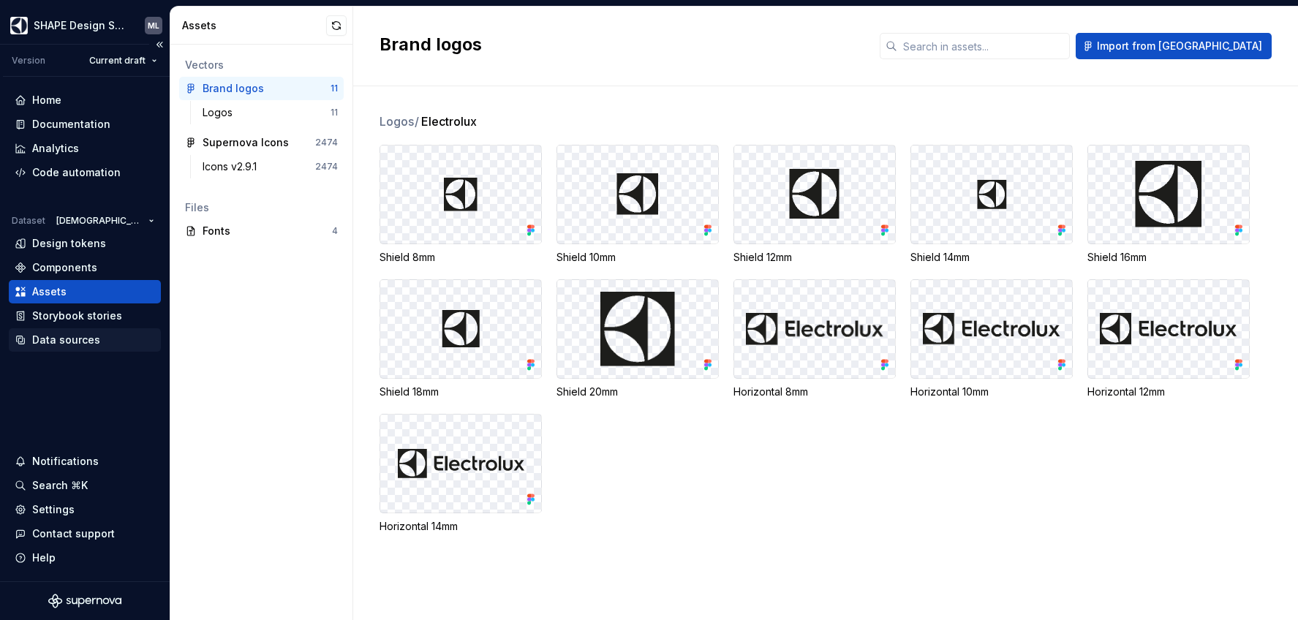
click at [61, 339] on div "Data sources" at bounding box center [66, 340] width 68 height 15
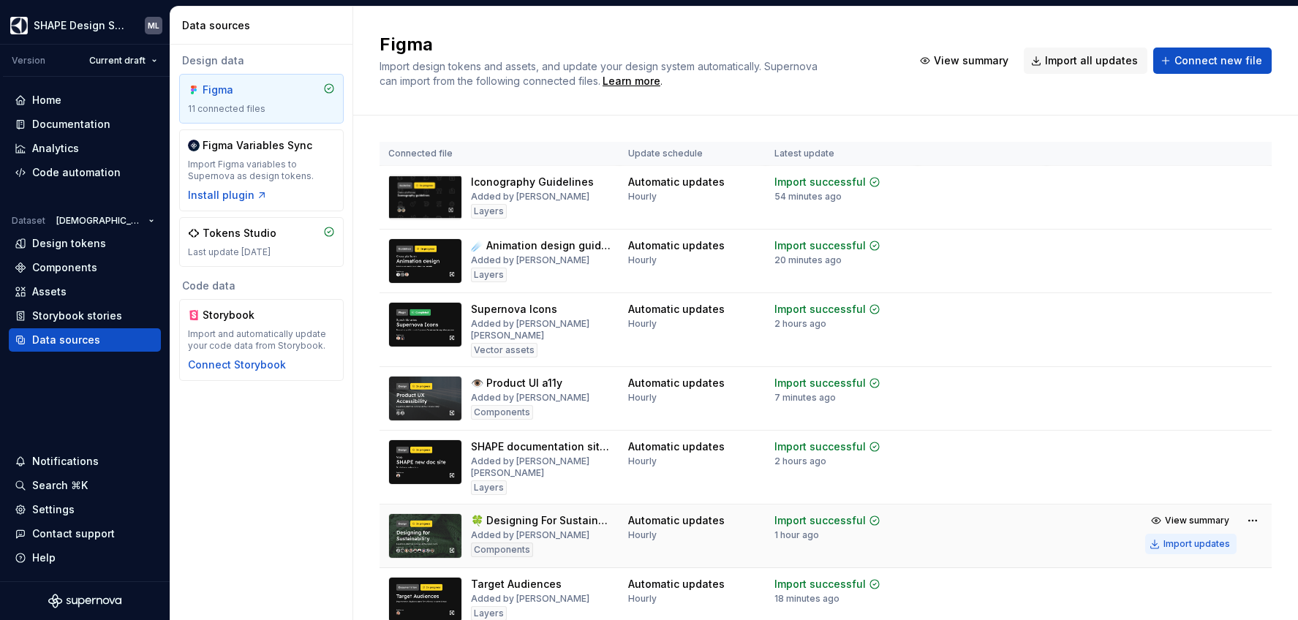
click at [1171, 538] on div "Import updates" at bounding box center [1196, 544] width 67 height 12
click at [74, 123] on div "Documentation" at bounding box center [71, 124] width 78 height 15
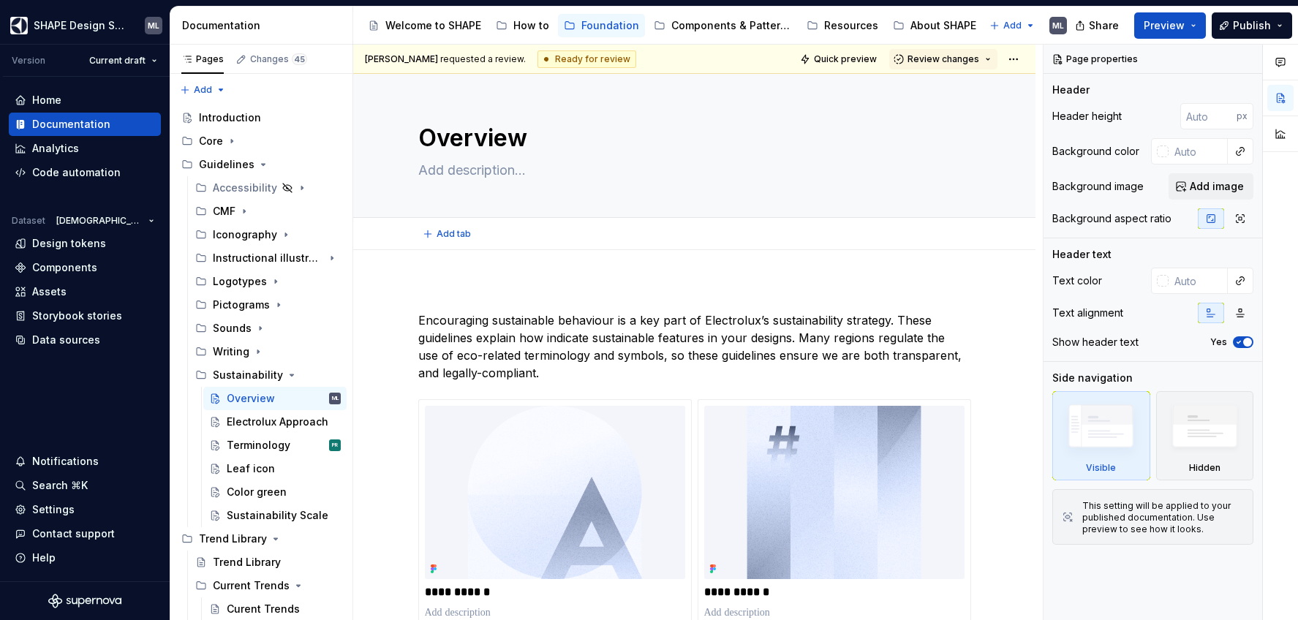
type textarea "*"
click at [1229, 191] on span "Add image" at bounding box center [1217, 186] width 54 height 15
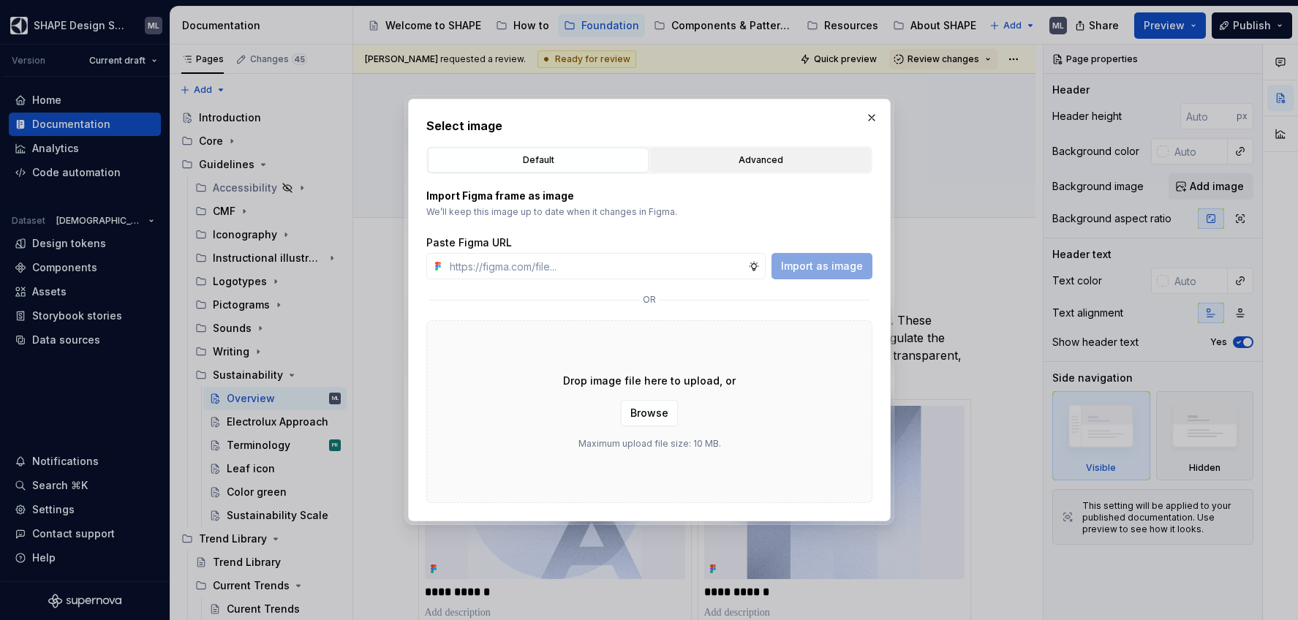
click at [758, 156] on div "Advanced" at bounding box center [760, 160] width 211 height 15
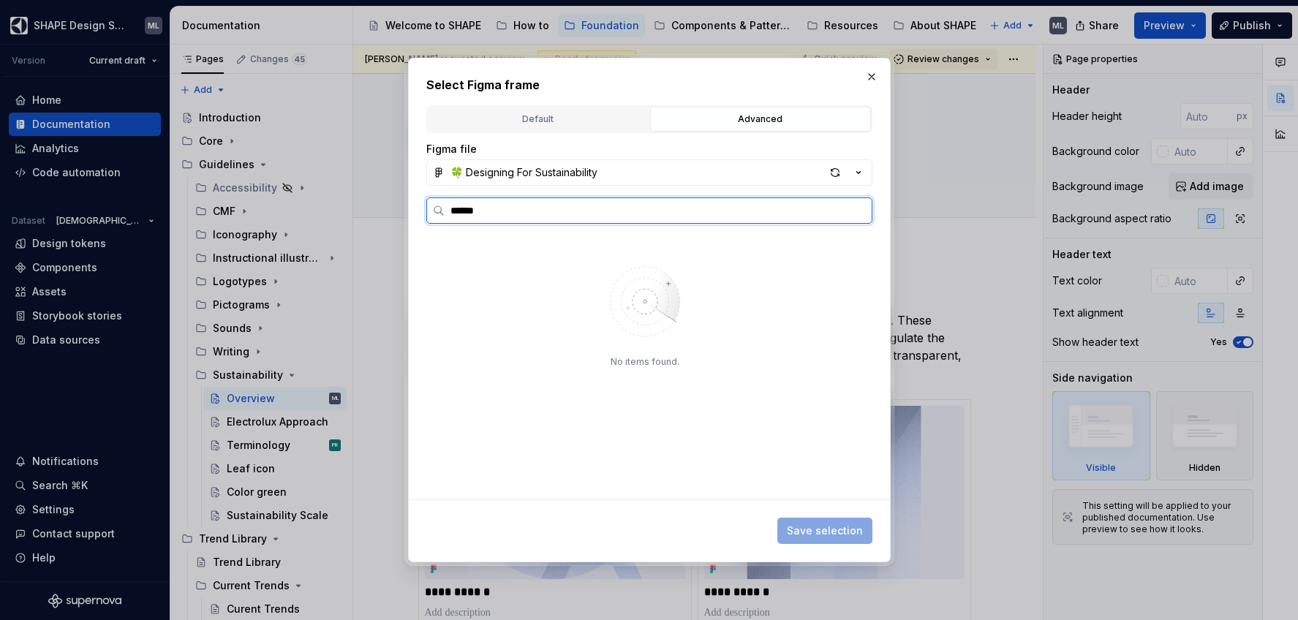
type input "******"
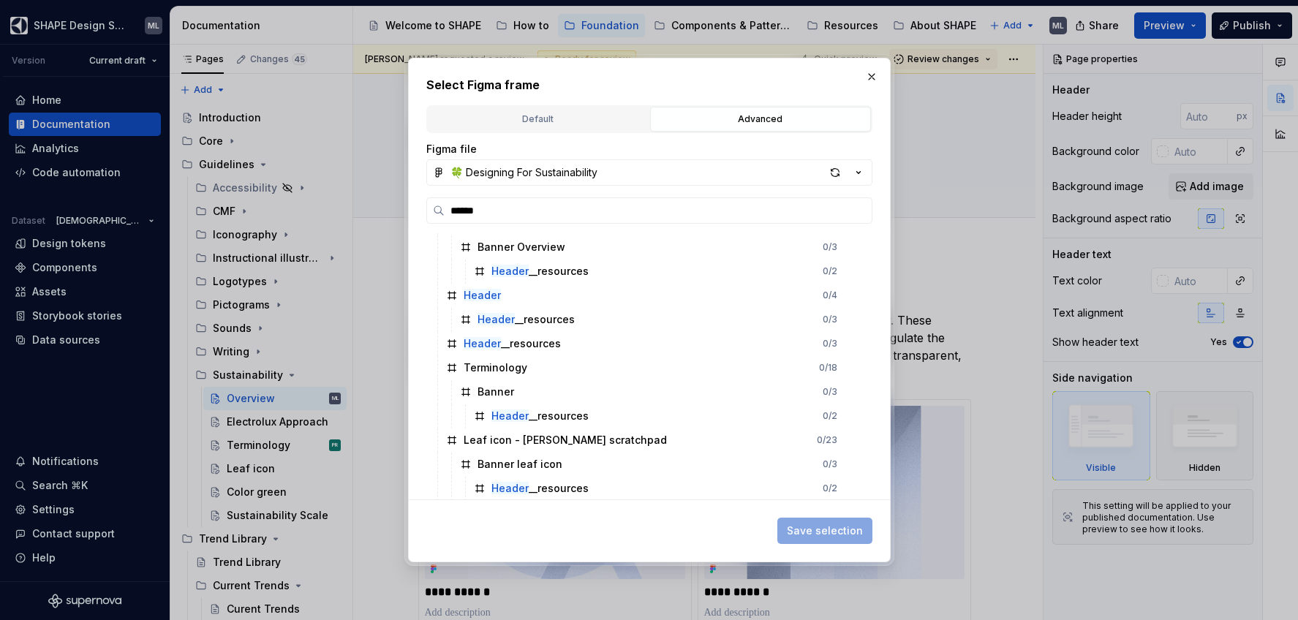
scroll to position [1857, 0]
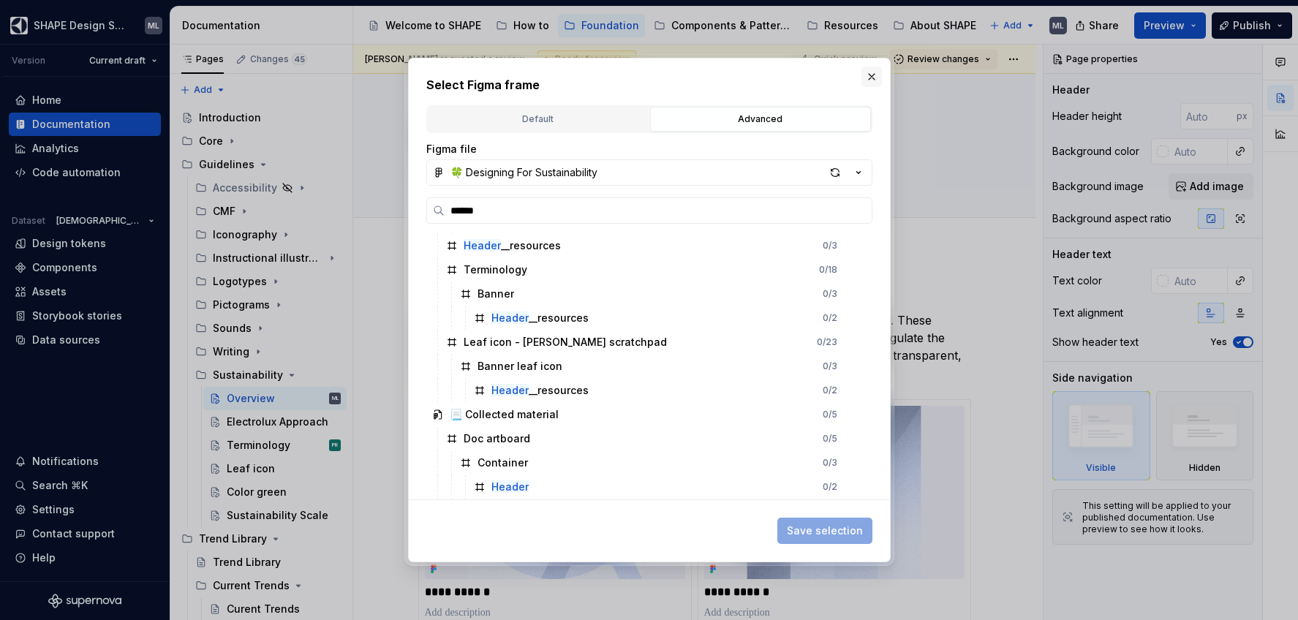
click at [870, 76] on button "button" at bounding box center [871, 77] width 20 height 20
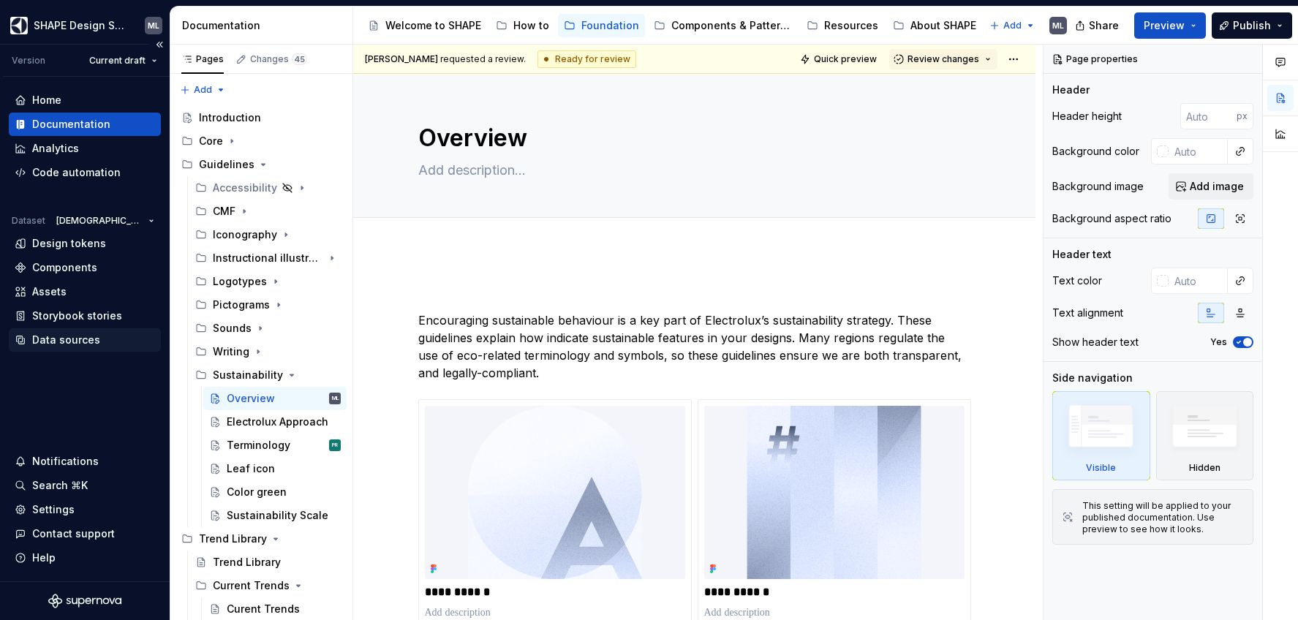
click at [64, 339] on div "Data sources" at bounding box center [66, 340] width 68 height 15
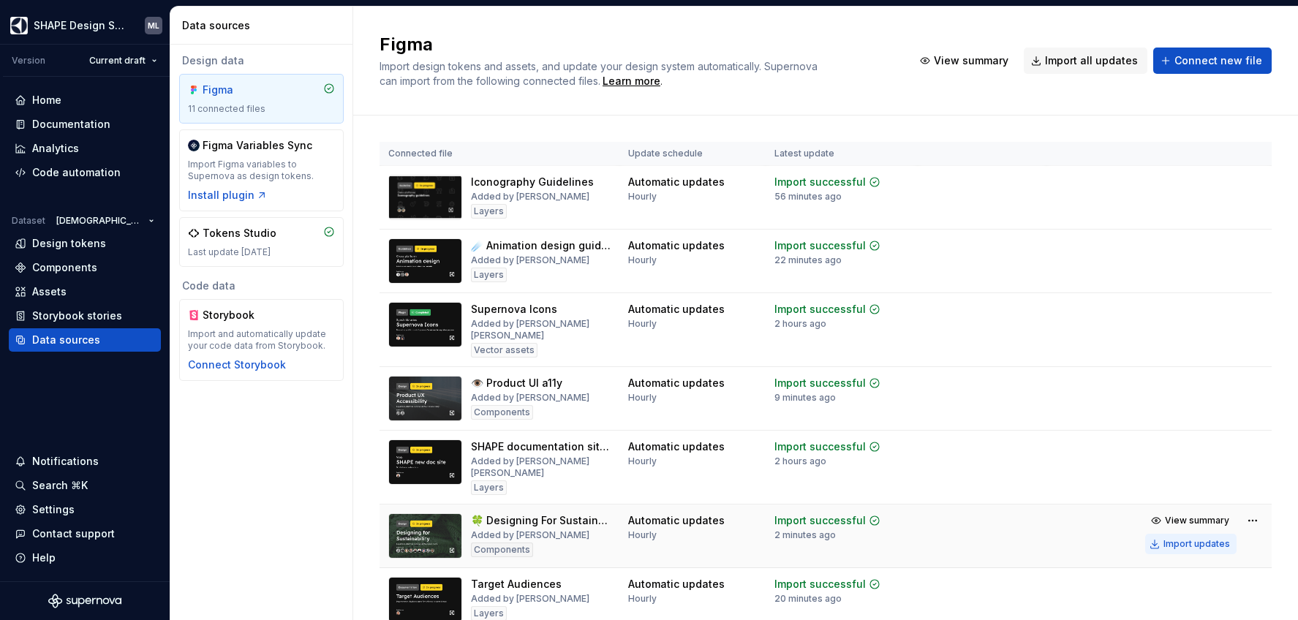
click at [1163, 538] on div "Import updates" at bounding box center [1196, 544] width 67 height 12
click at [1188, 538] on div "Import updates" at bounding box center [1196, 544] width 67 height 12
click at [80, 121] on div "Documentation" at bounding box center [71, 124] width 78 height 15
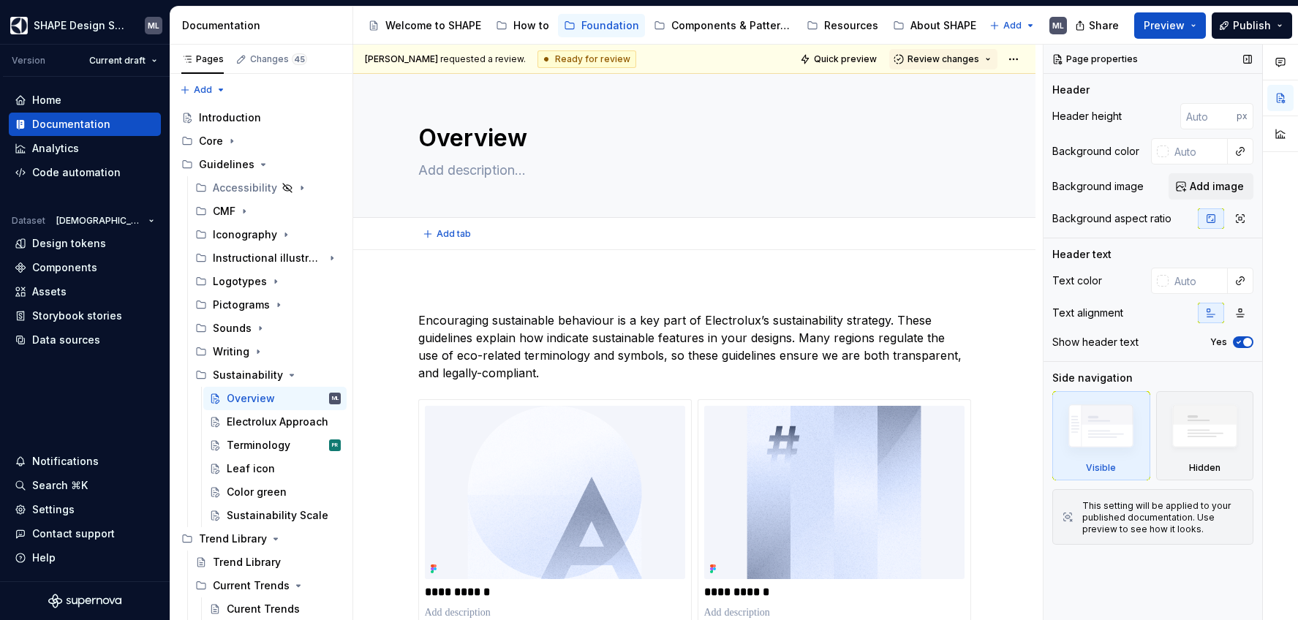
type textarea "*"
click at [1215, 186] on span "Add image" at bounding box center [1217, 186] width 54 height 15
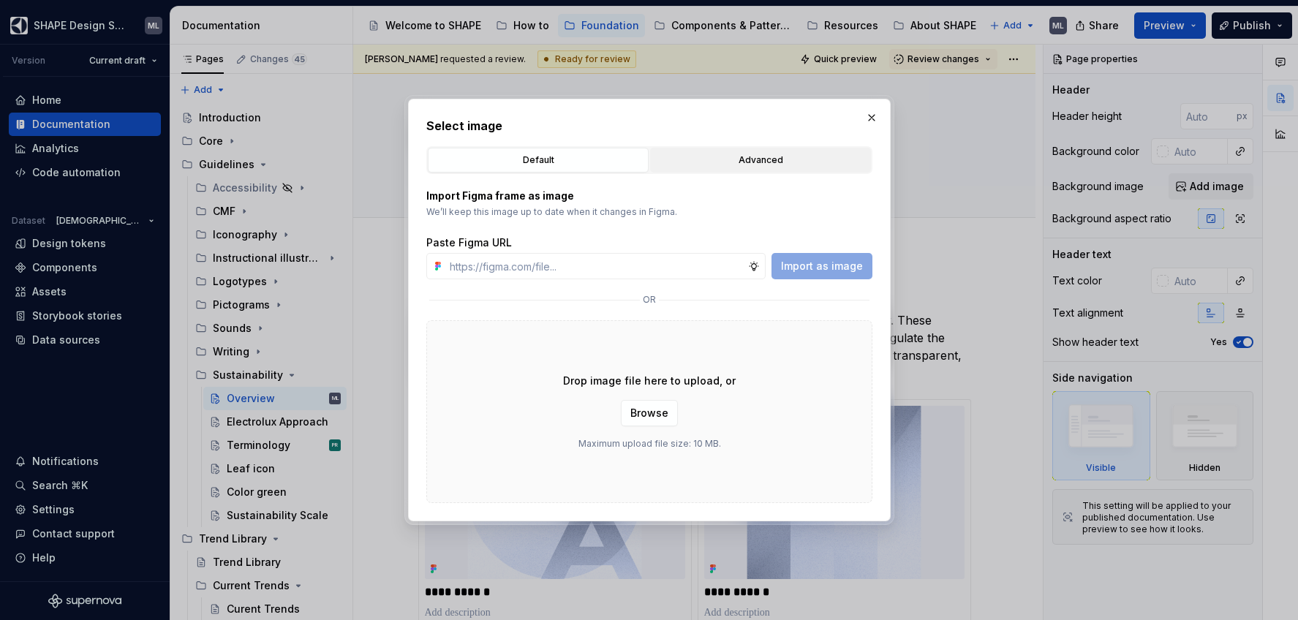
click at [710, 153] on div "Advanced" at bounding box center [760, 160] width 211 height 15
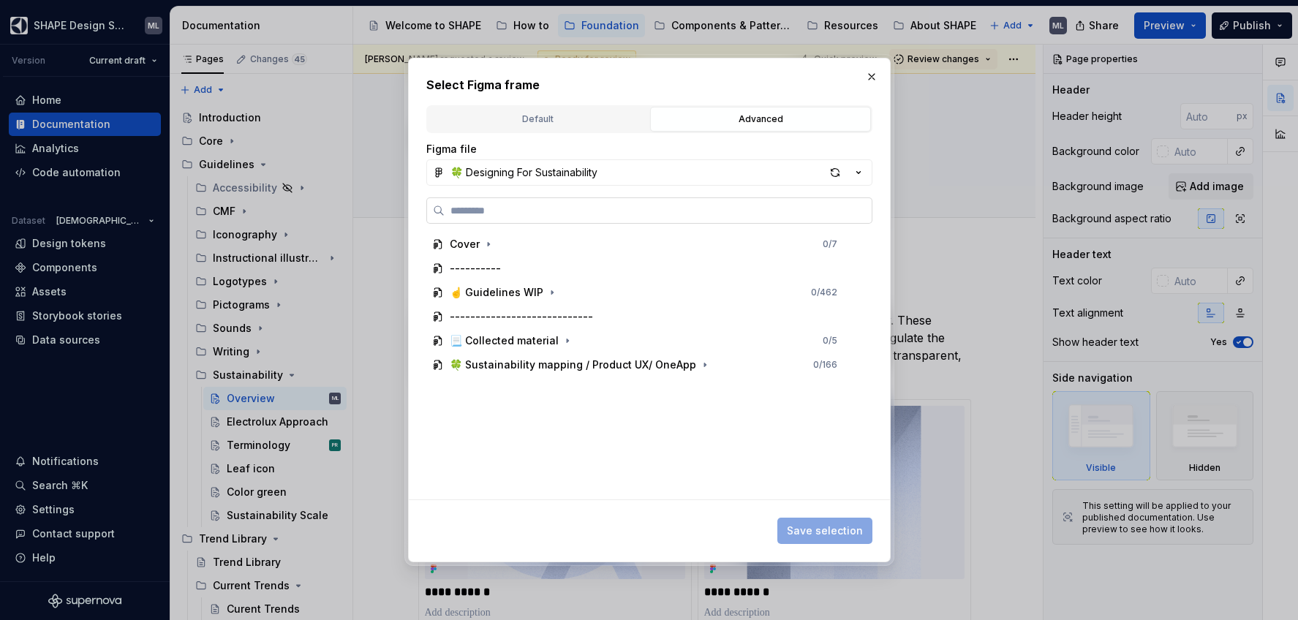
click at [514, 208] on input "search" at bounding box center [658, 210] width 427 height 15
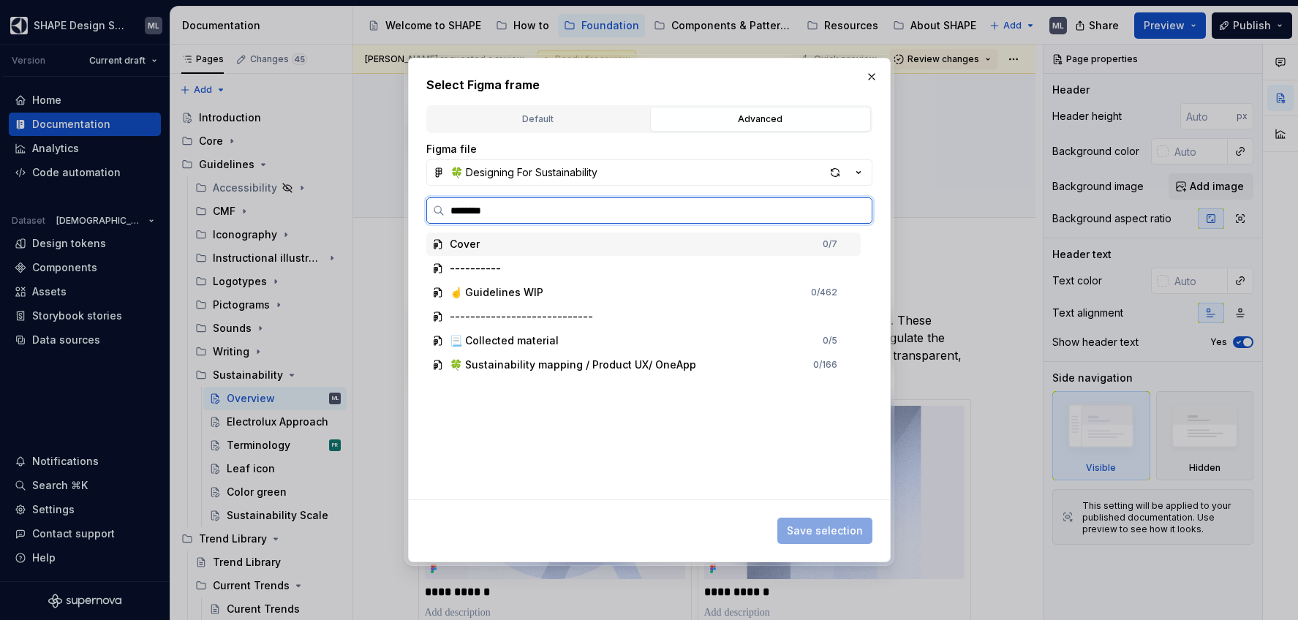
type input "*********"
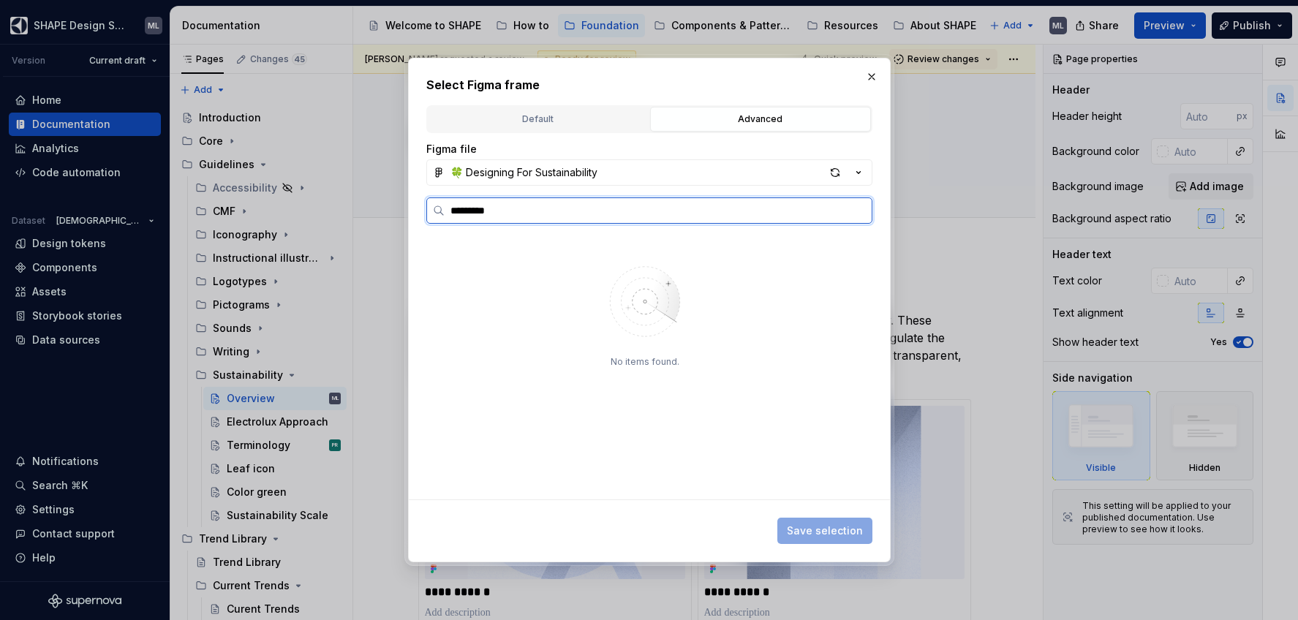
type textarea "*"
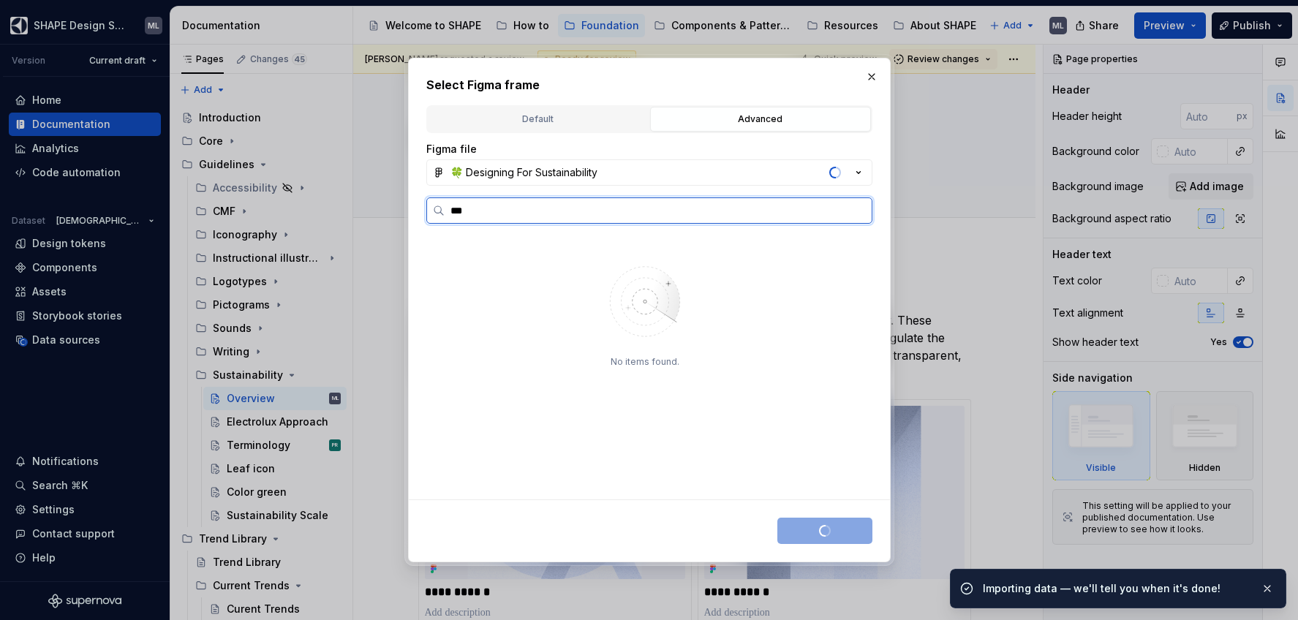
type input "***"
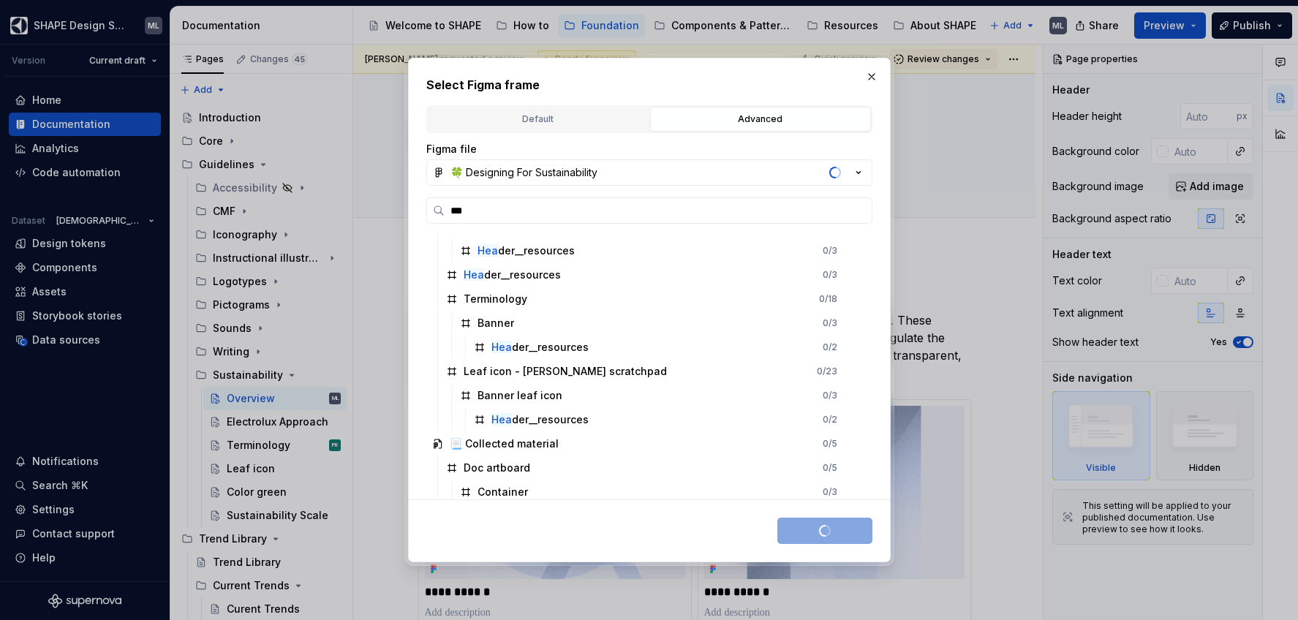
scroll to position [1857, 0]
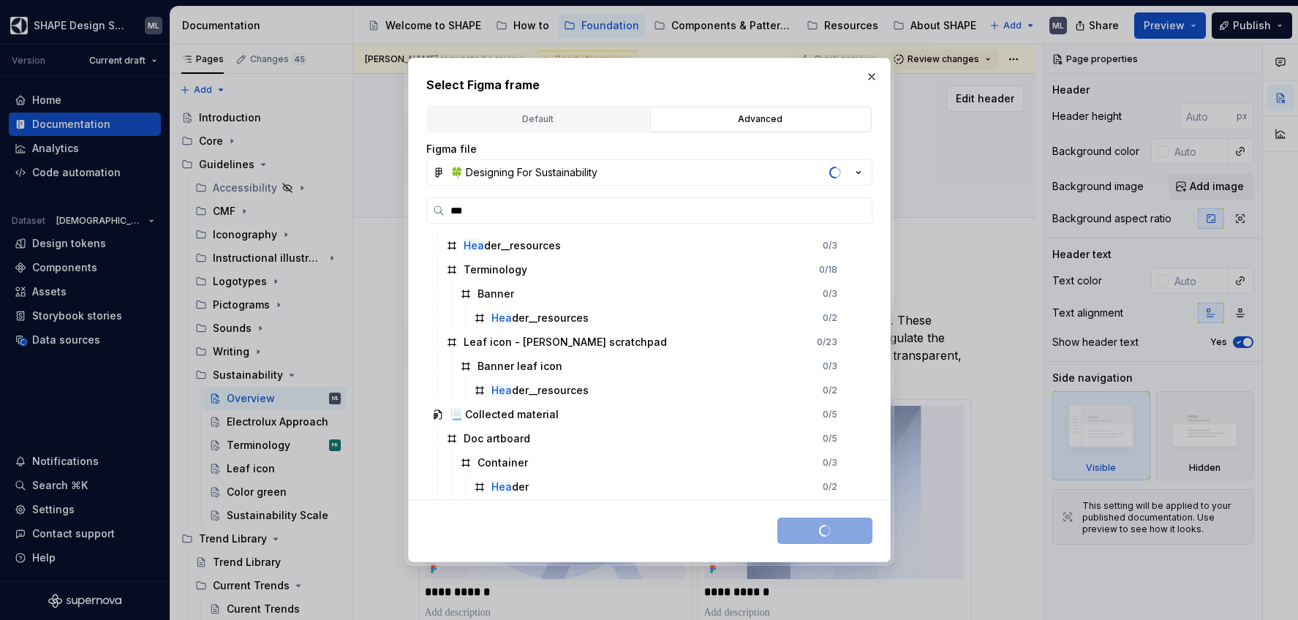
click at [872, 78] on button "button" at bounding box center [871, 77] width 20 height 20
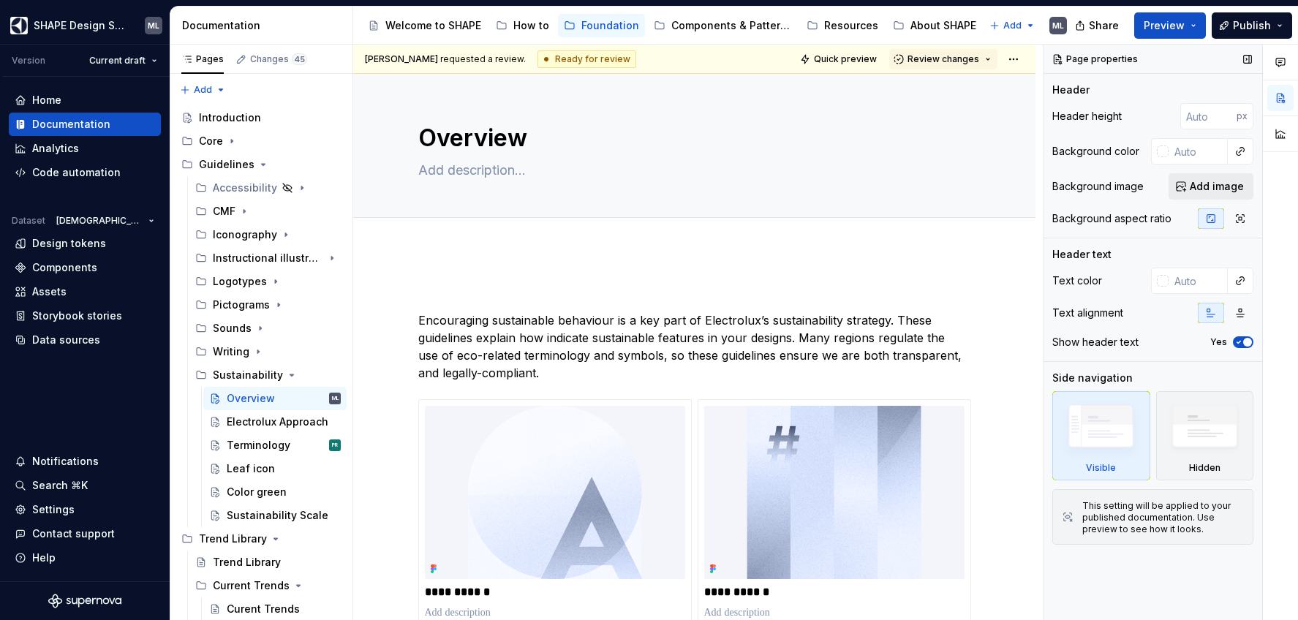
click at [1237, 189] on span "Add image" at bounding box center [1217, 186] width 54 height 15
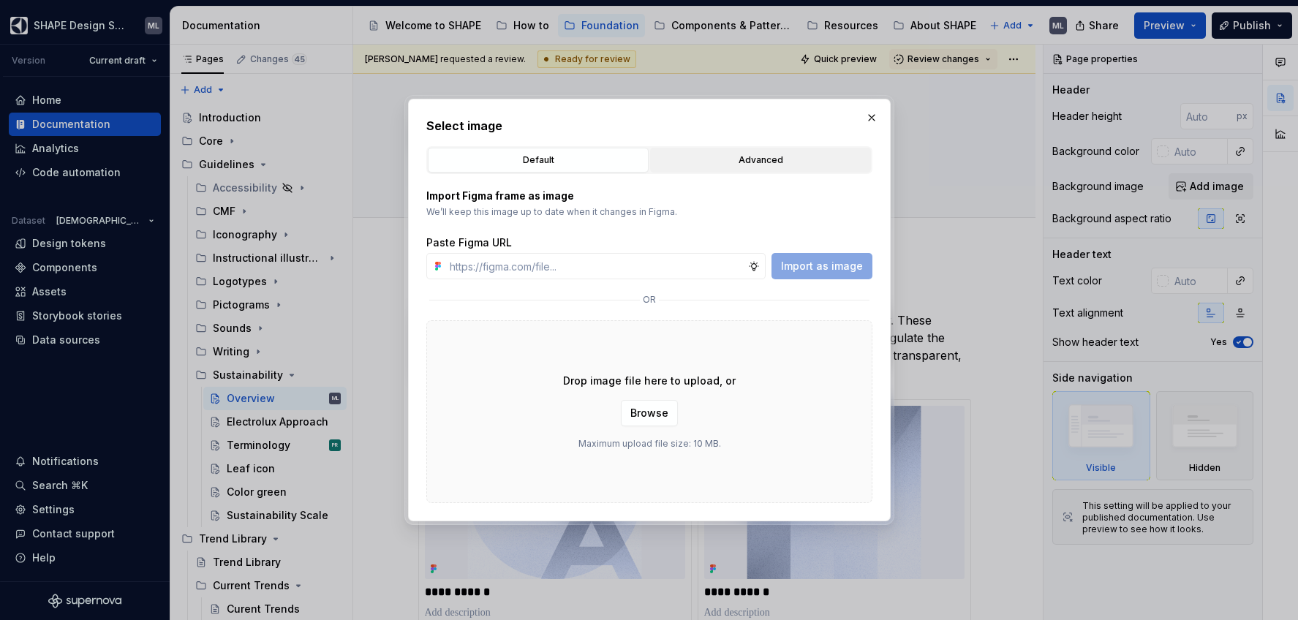
type textarea "*"
click at [733, 159] on div "Advanced" at bounding box center [760, 160] width 211 height 15
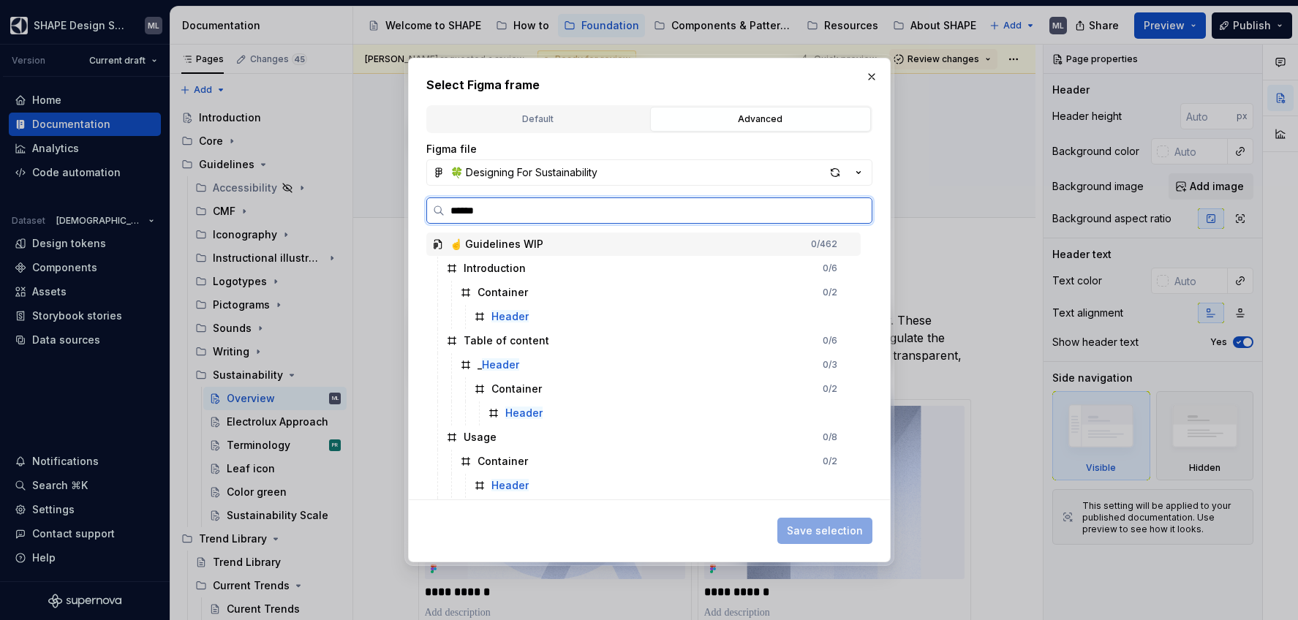
type input "*******"
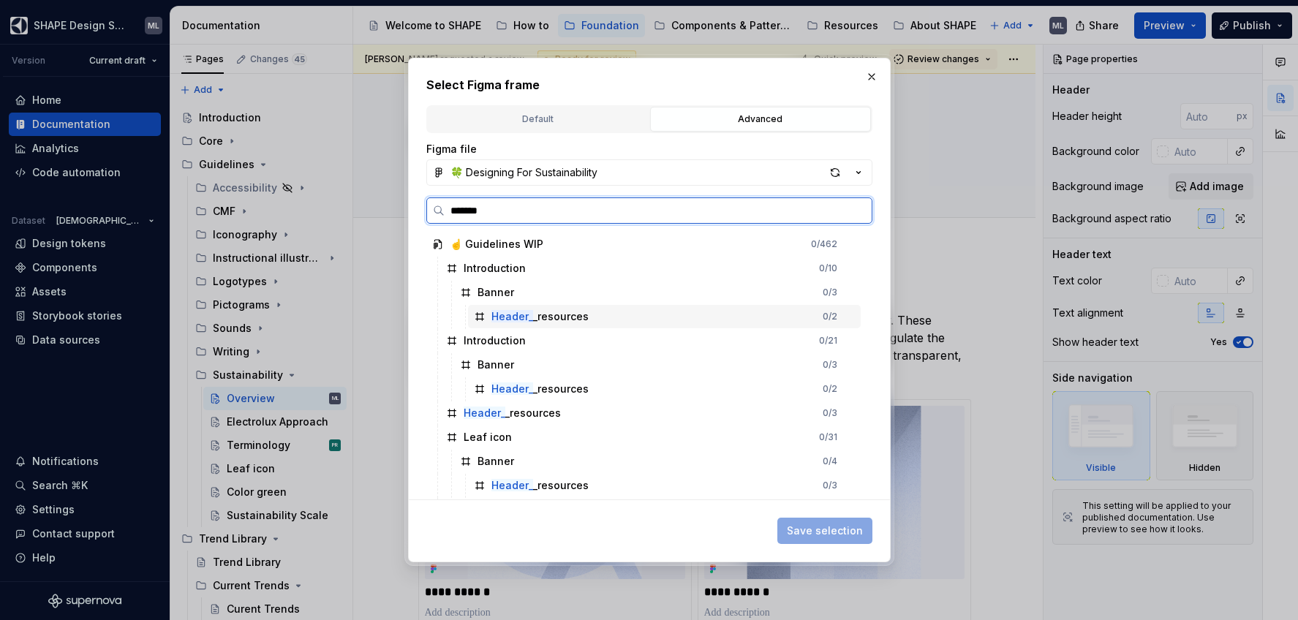
click at [624, 317] on div "Header_ _resources 0 / 2" at bounding box center [664, 316] width 393 height 23
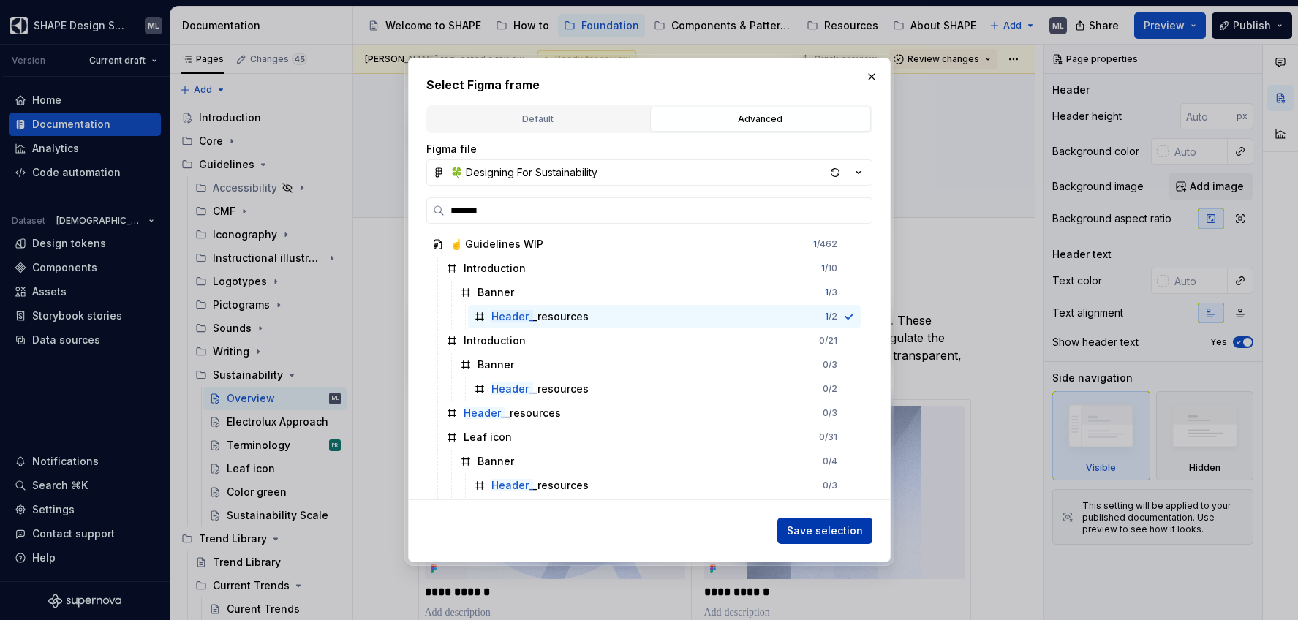
click at [837, 526] on span "Save selection" at bounding box center [825, 531] width 76 height 15
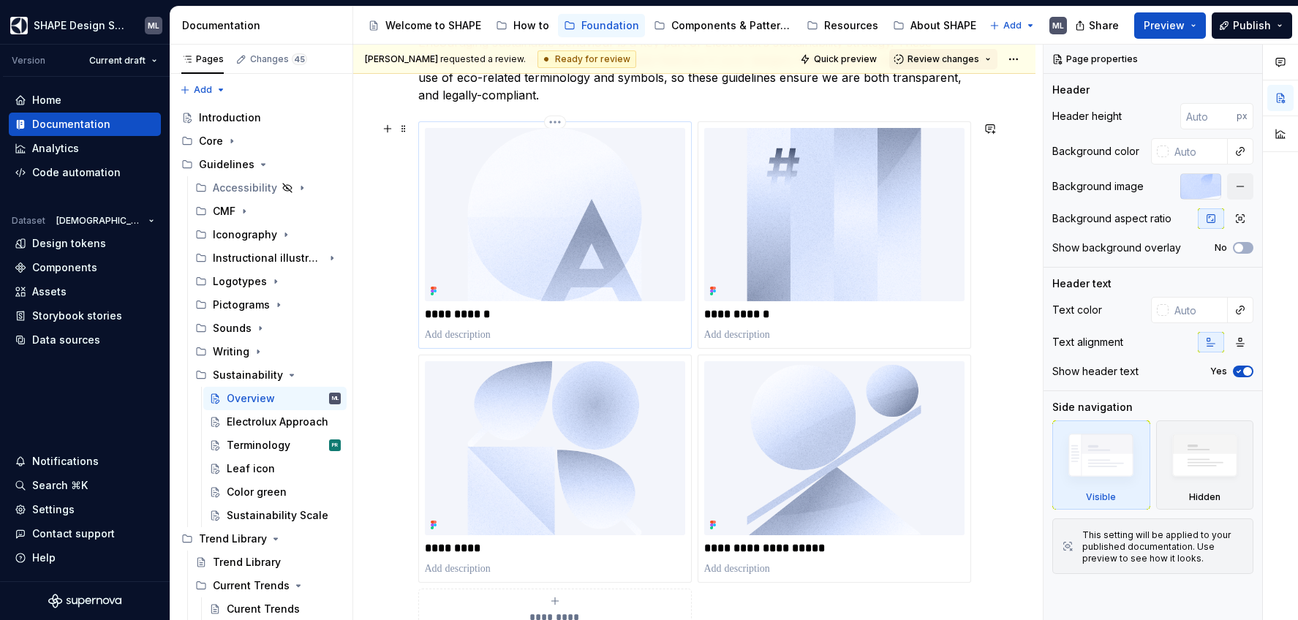
scroll to position [0, 0]
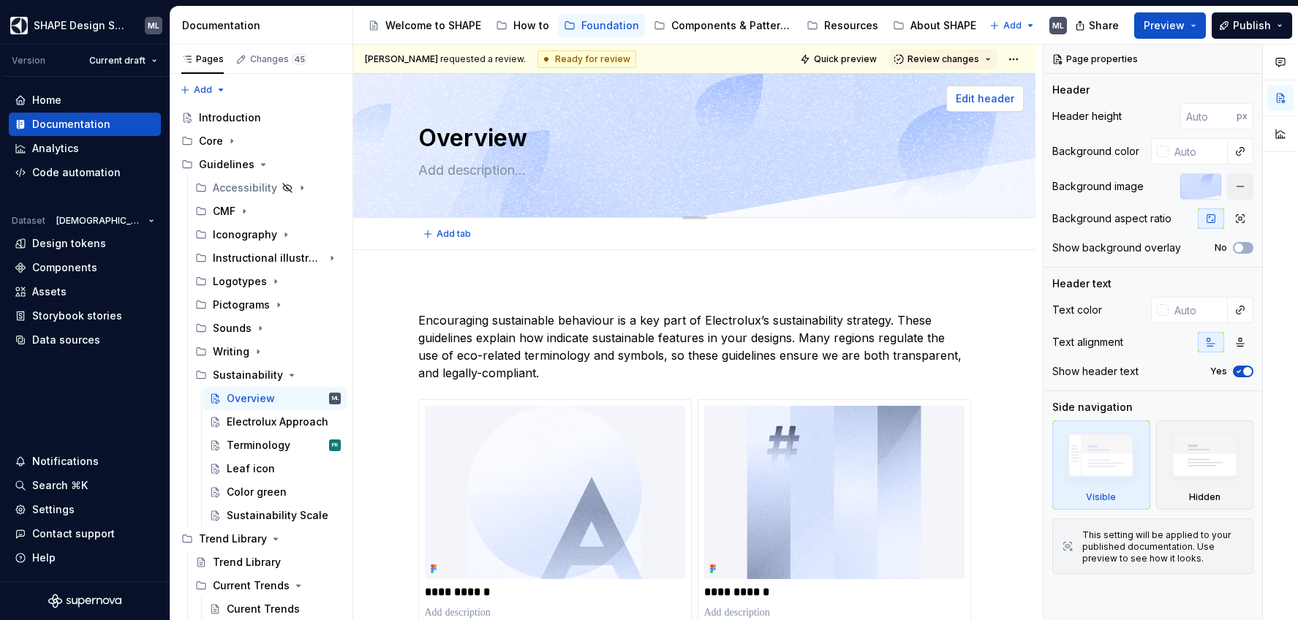
click at [982, 100] on span "Edit header" at bounding box center [985, 98] width 59 height 15
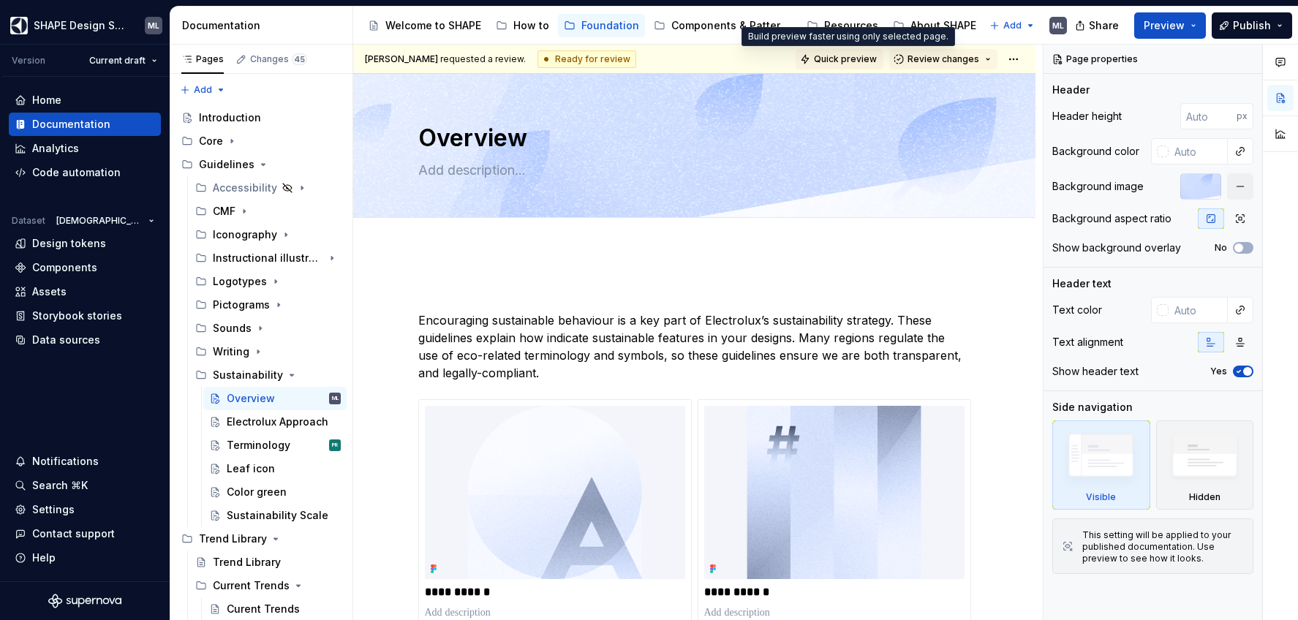
click at [852, 60] on span "Quick preview" at bounding box center [845, 59] width 63 height 12
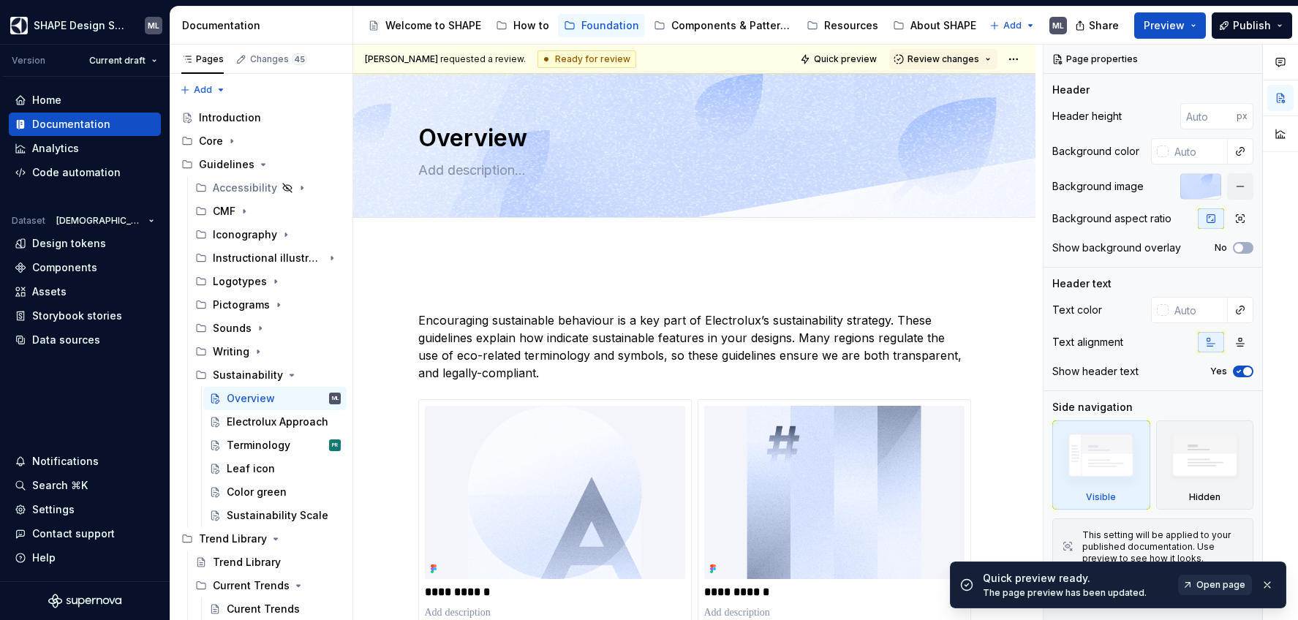
click at [1216, 586] on span "Open page" at bounding box center [1220, 585] width 49 height 12
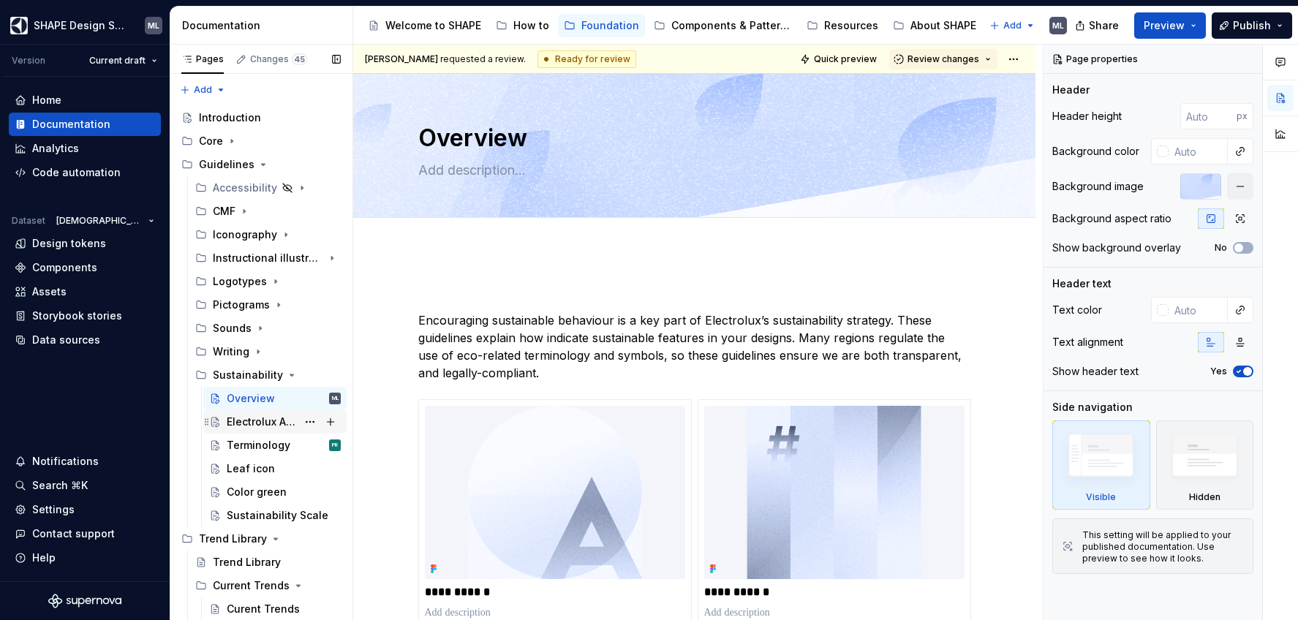
click at [259, 422] on div "Electrolux Approach" at bounding box center [262, 422] width 70 height 15
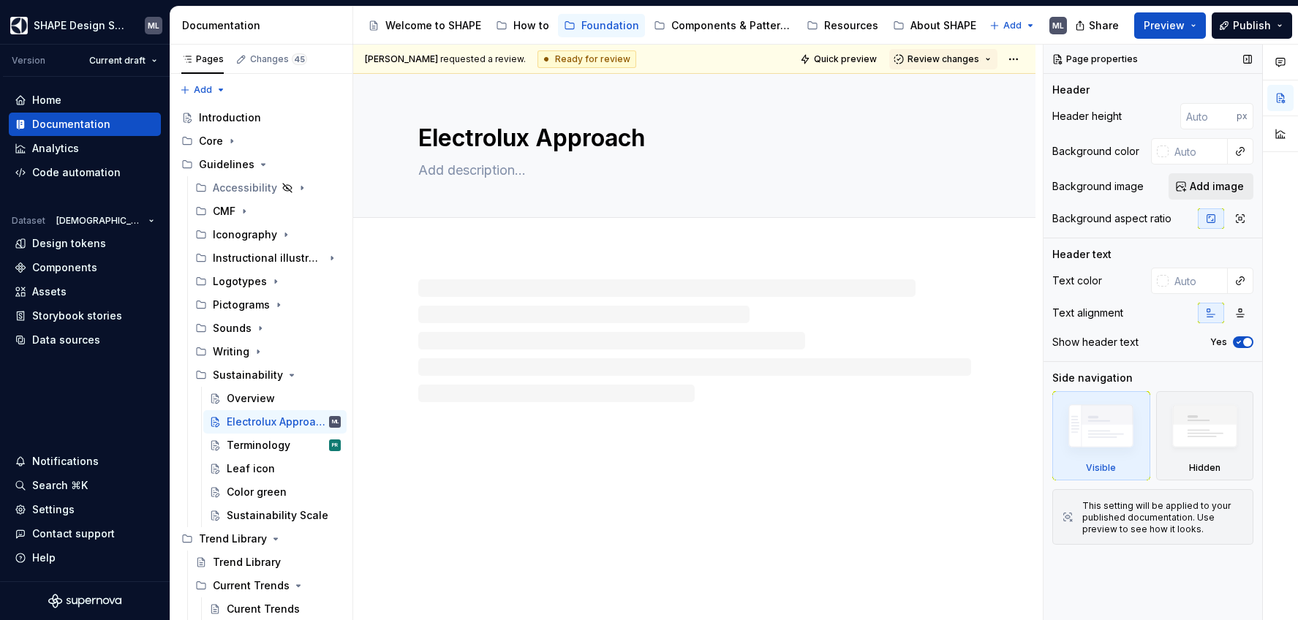
click at [1226, 189] on span "Add image" at bounding box center [1217, 186] width 54 height 15
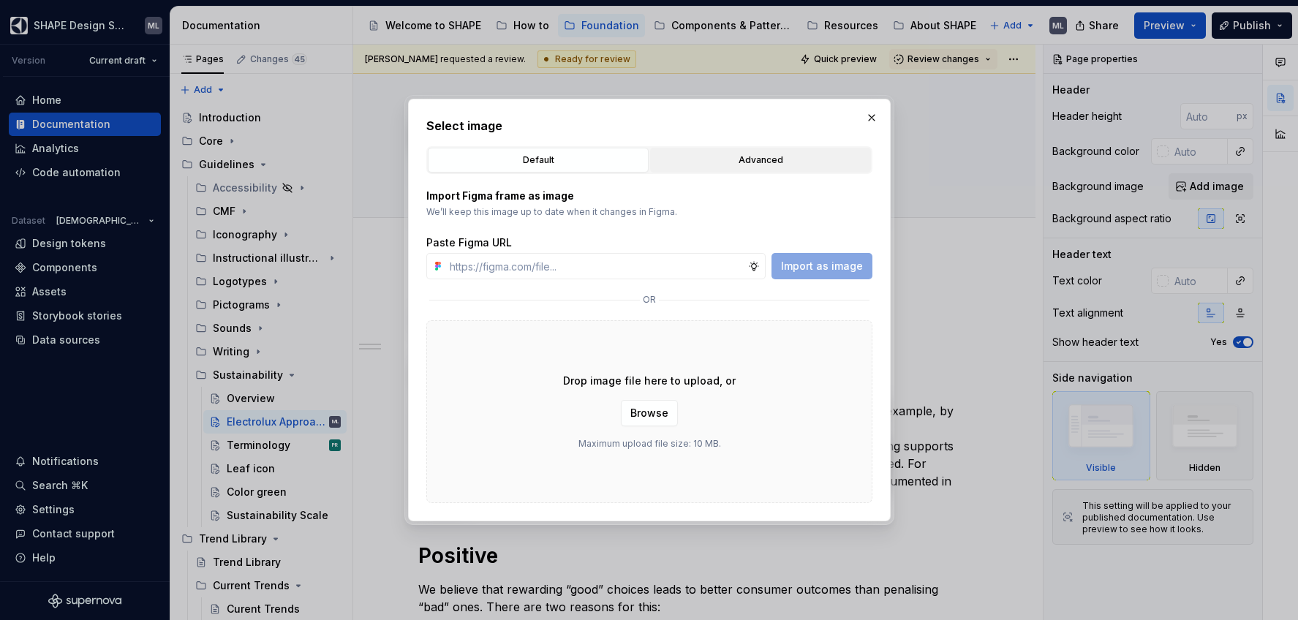
click at [708, 148] on button "Advanced" at bounding box center [760, 160] width 221 height 25
type textarea "*"
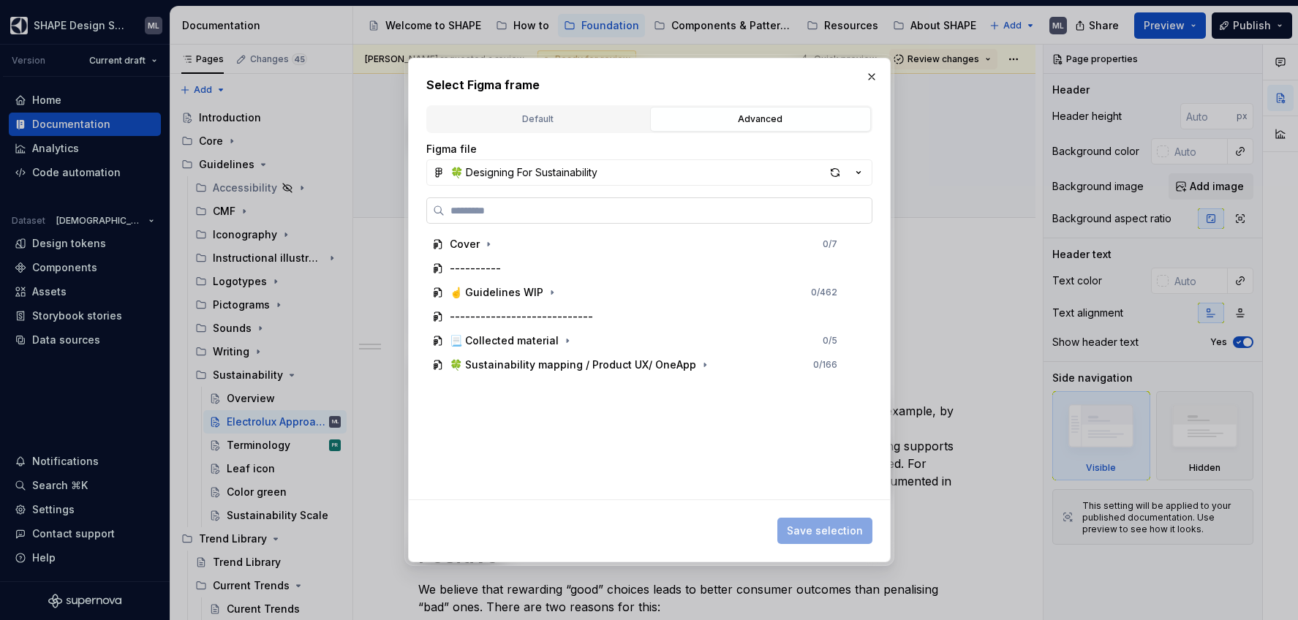
click at [491, 220] on label at bounding box center [649, 210] width 446 height 26
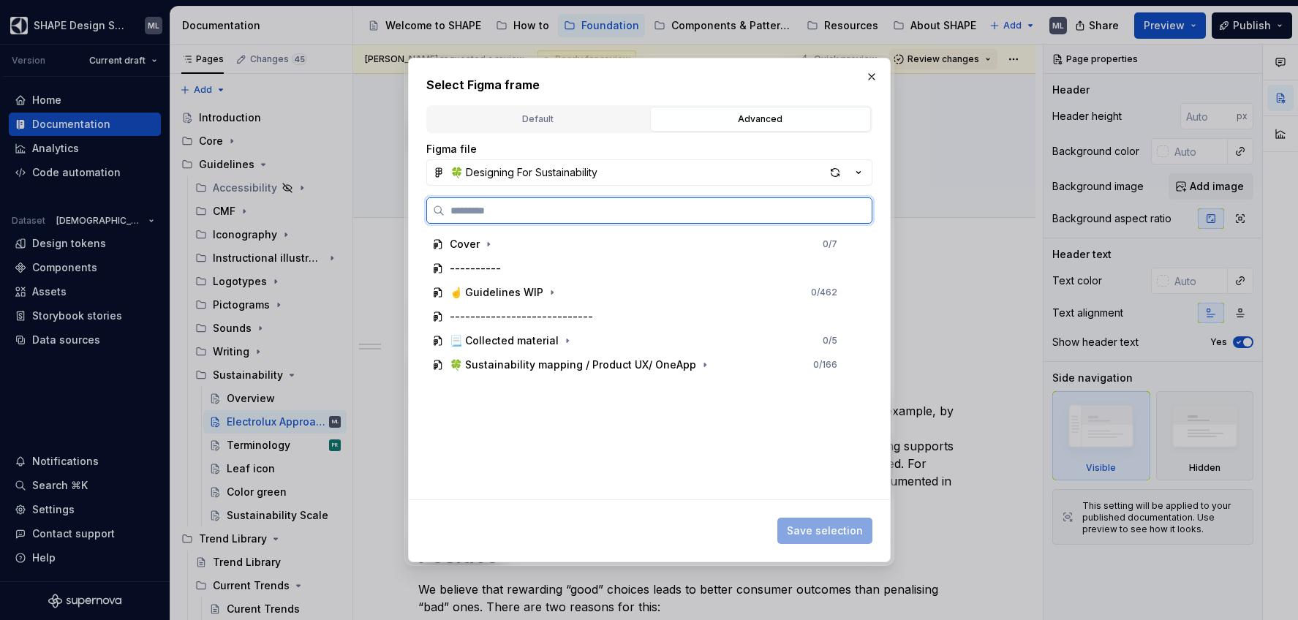
click at [491, 218] on input "search" at bounding box center [658, 210] width 427 height 15
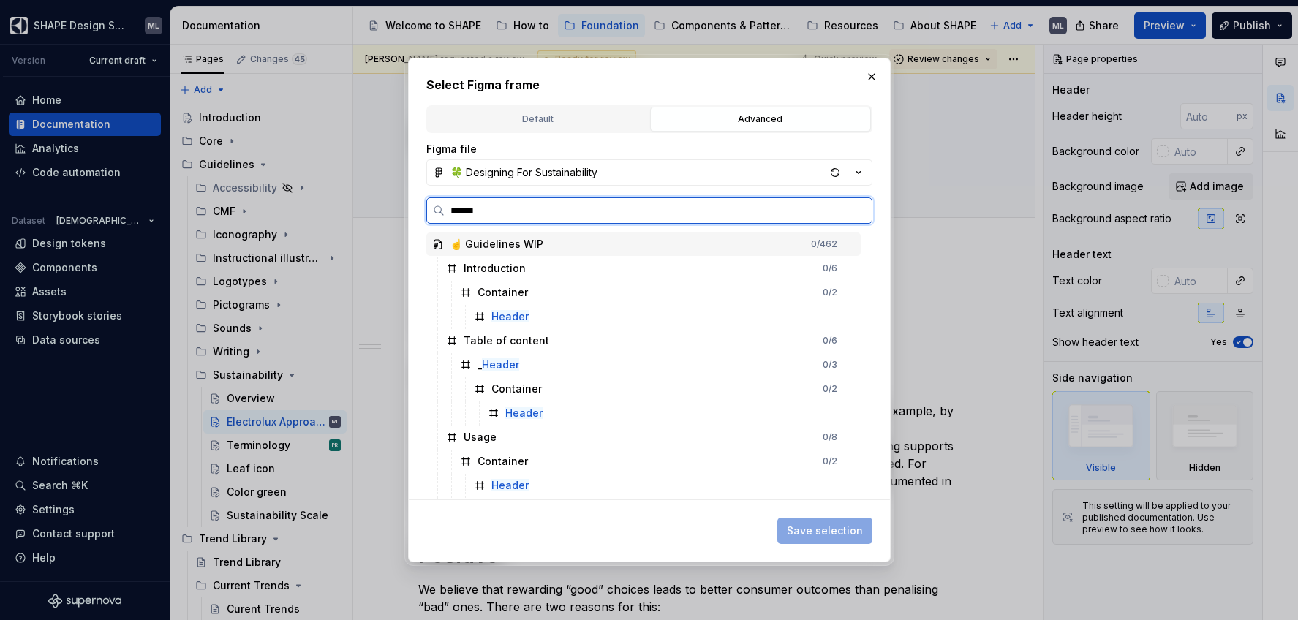
type input "*******"
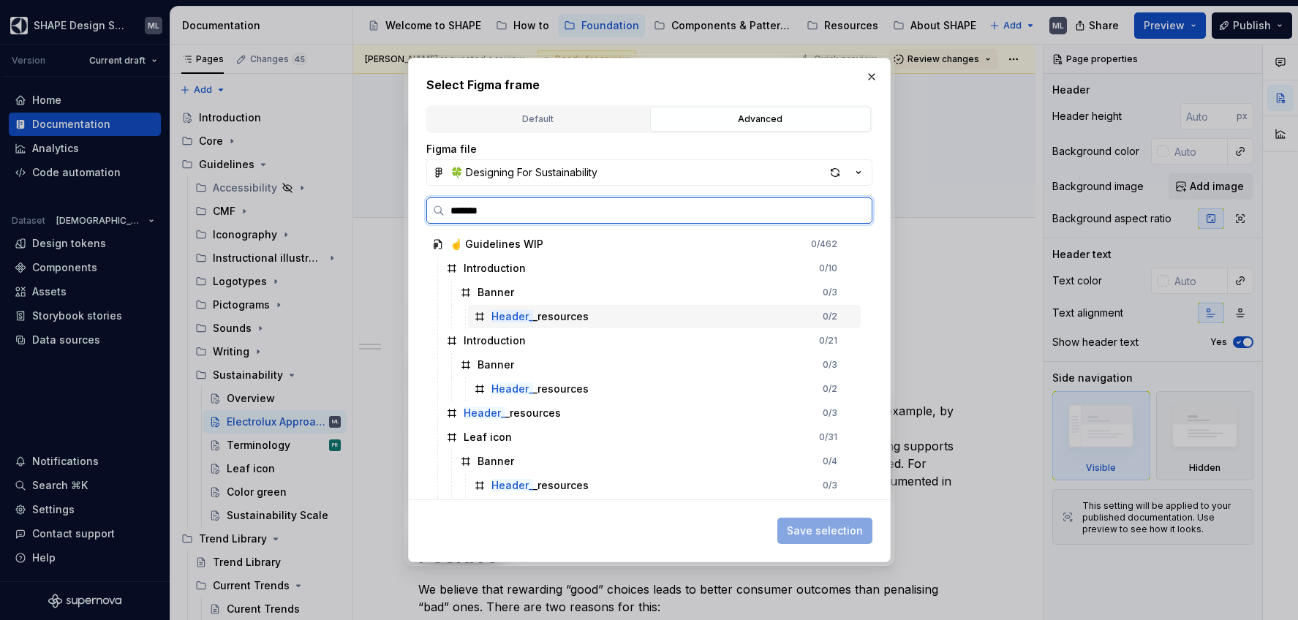
click at [567, 317] on div "Header_ _resources" at bounding box center [539, 316] width 97 height 15
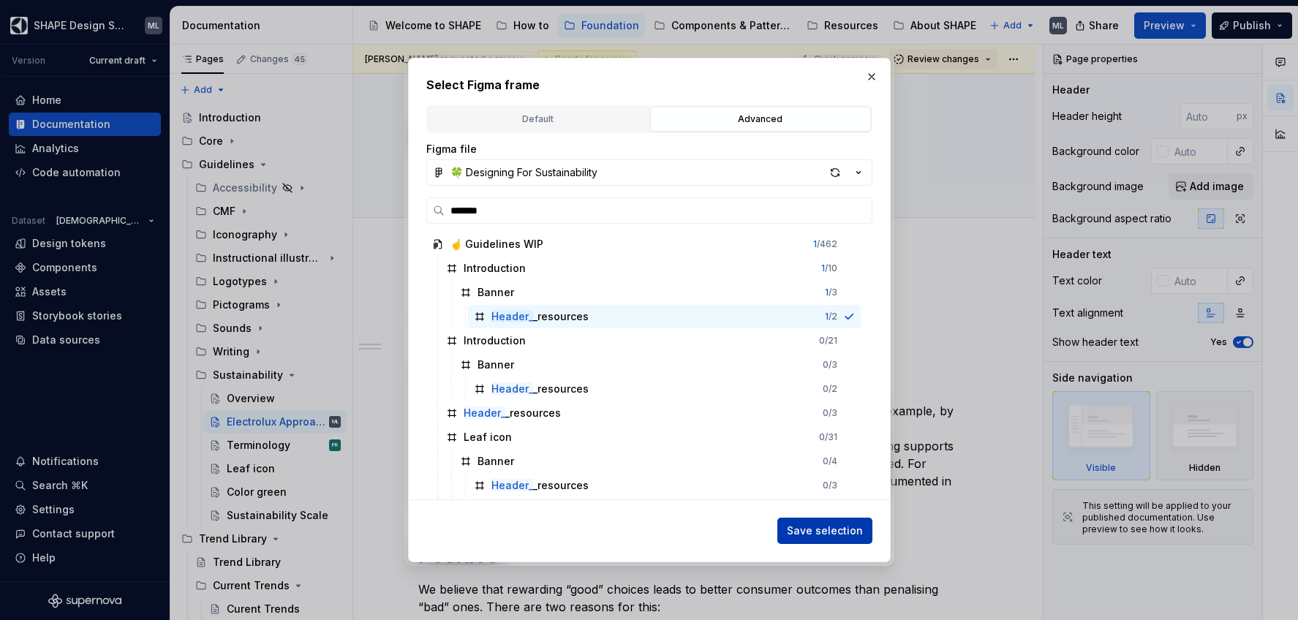
click at [812, 531] on span "Save selection" at bounding box center [825, 531] width 76 height 15
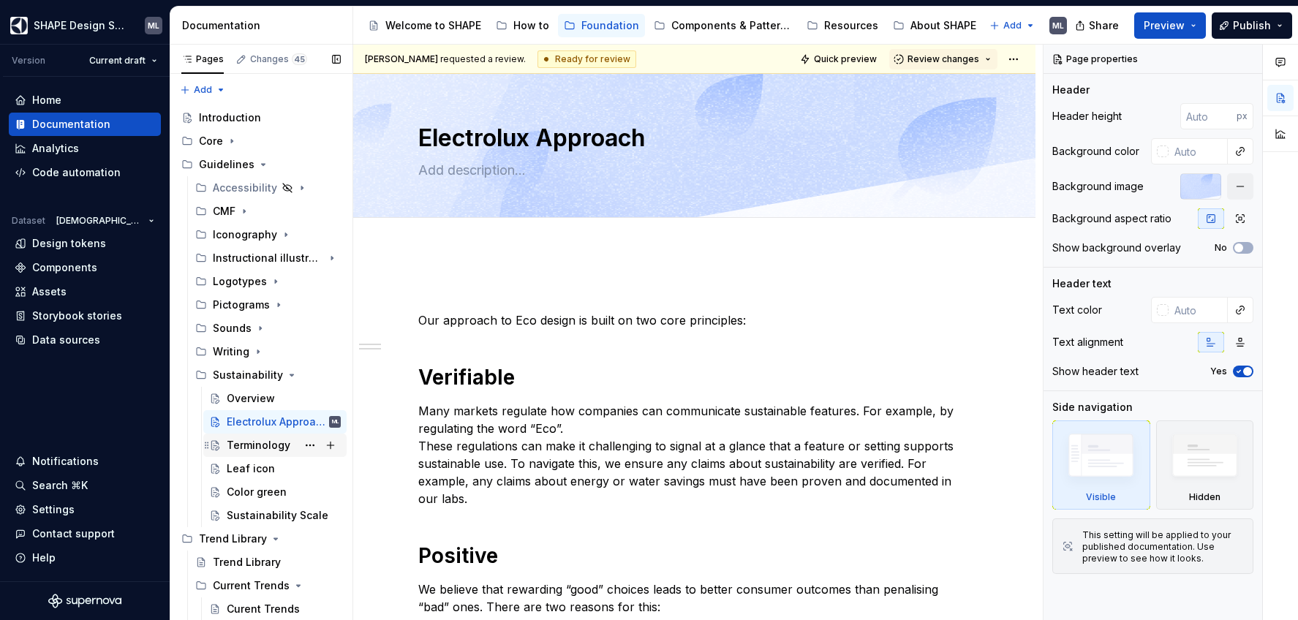
click at [275, 448] on div "Terminology" at bounding box center [259, 445] width 64 height 15
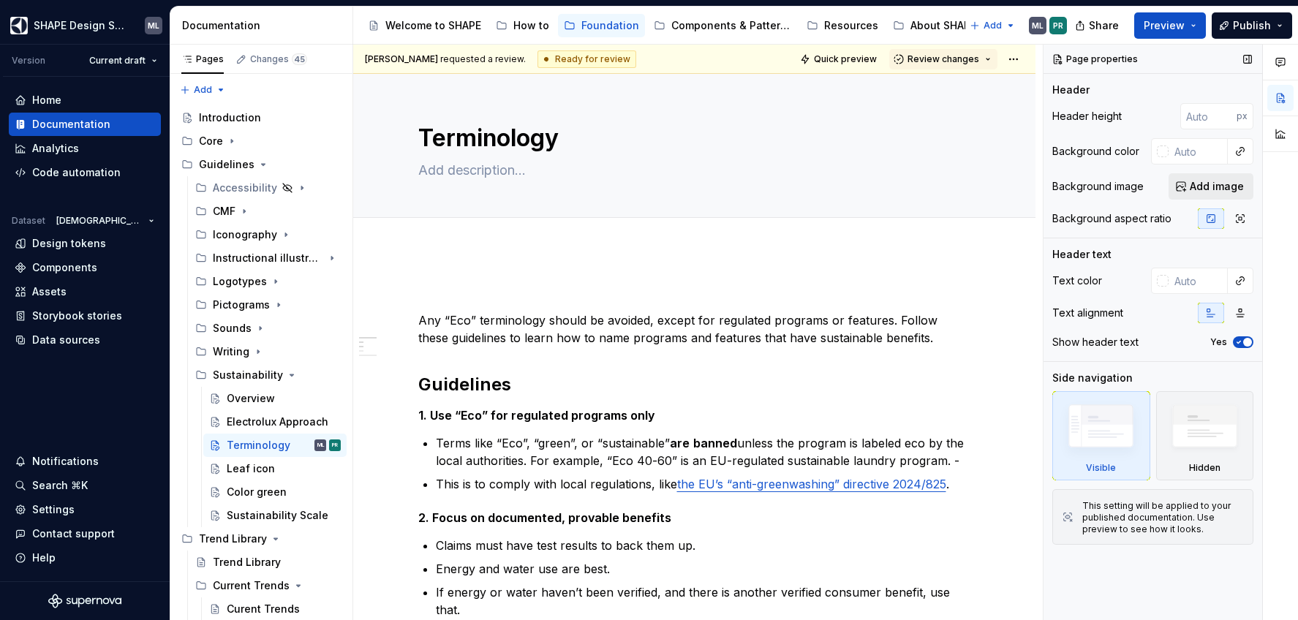
type textarea "*"
click at [1209, 193] on span "Add image" at bounding box center [1217, 186] width 54 height 15
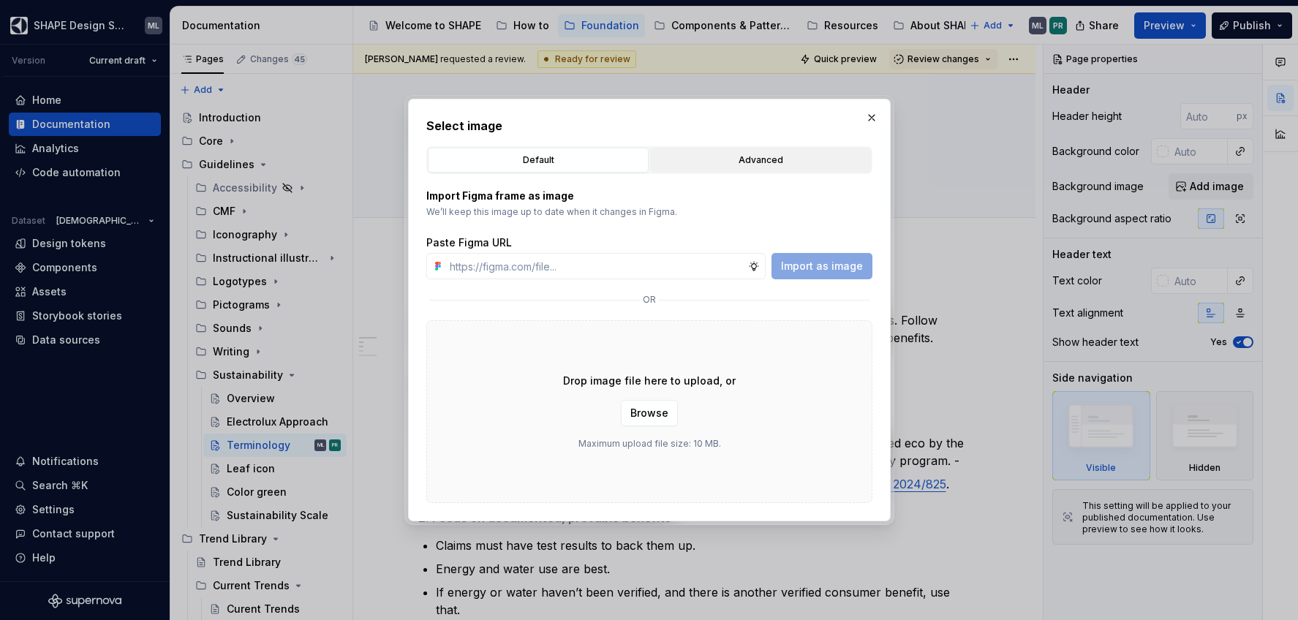
click at [743, 165] on div "Advanced" at bounding box center [760, 160] width 211 height 15
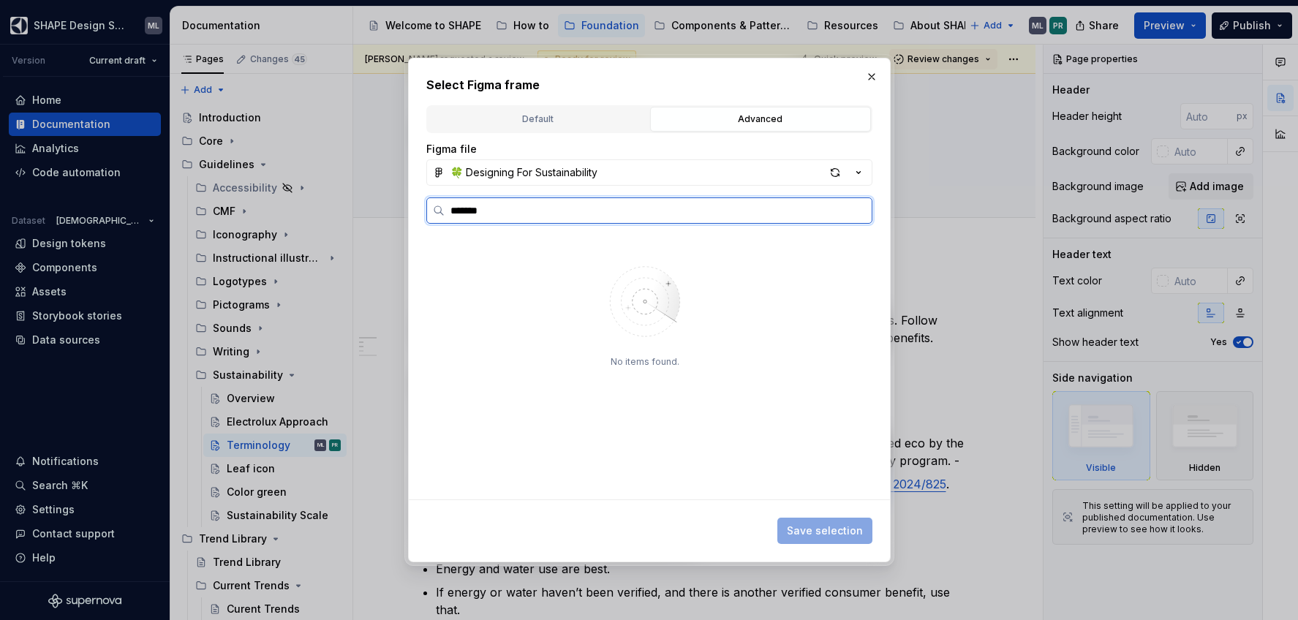
type input "*******"
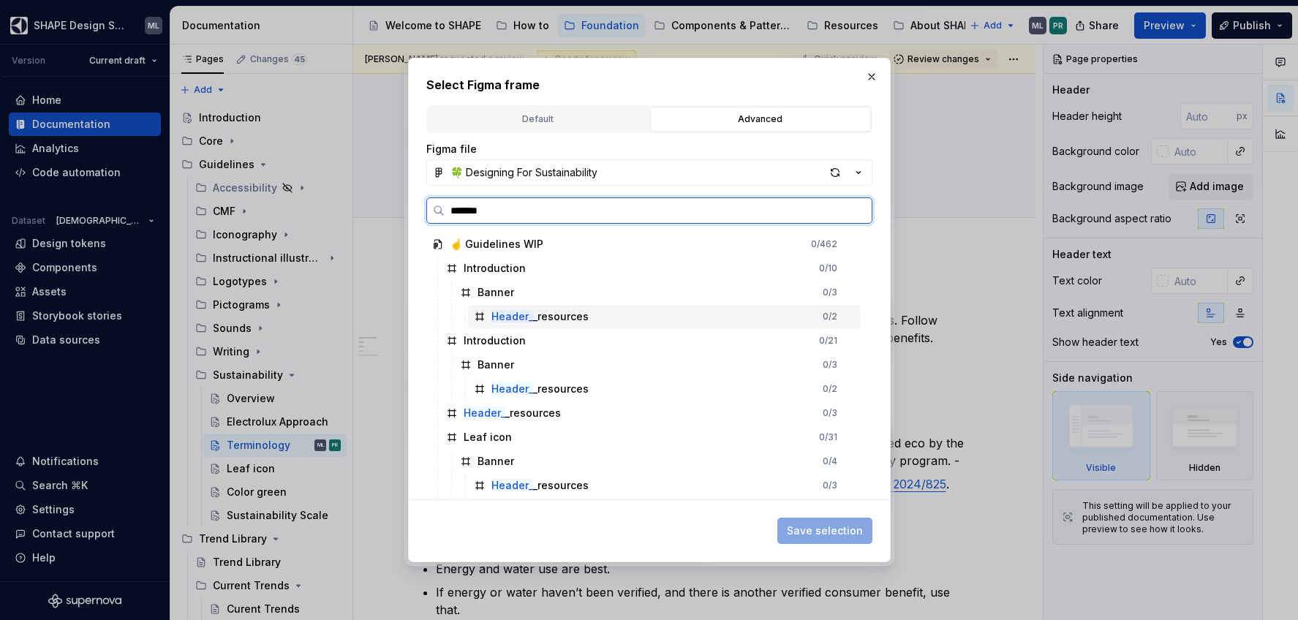
click at [595, 317] on div "Header_ _resources 0 / 2" at bounding box center [664, 316] width 393 height 23
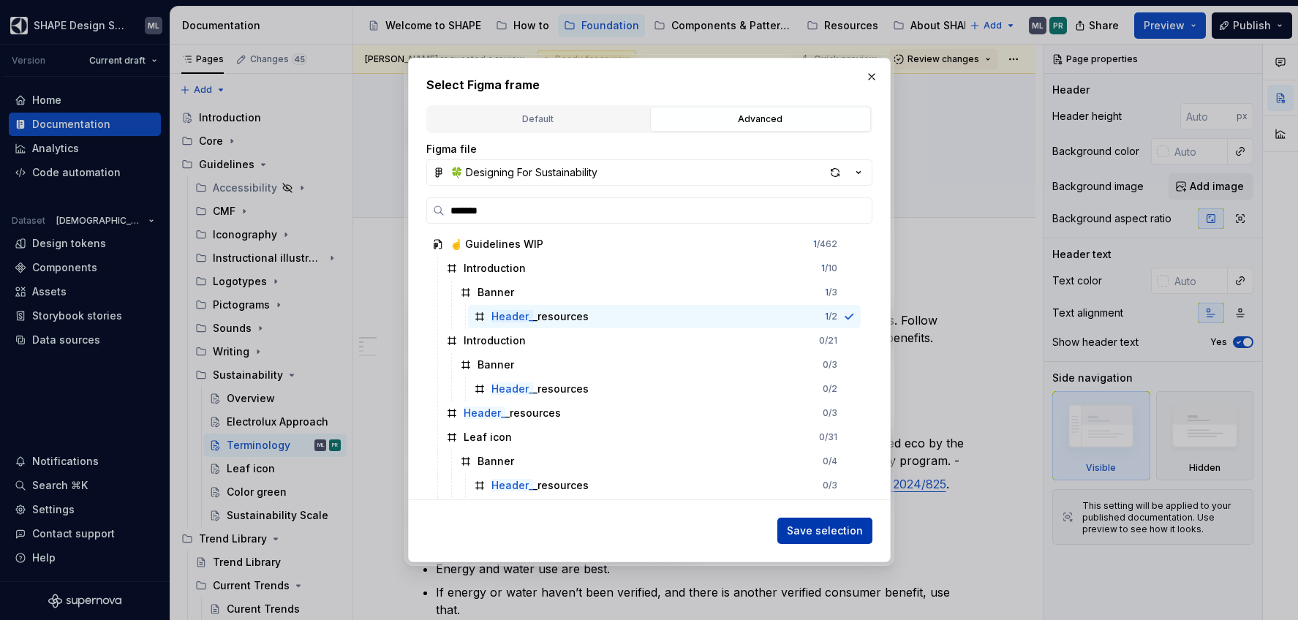
click at [804, 521] on button "Save selection" at bounding box center [824, 531] width 95 height 26
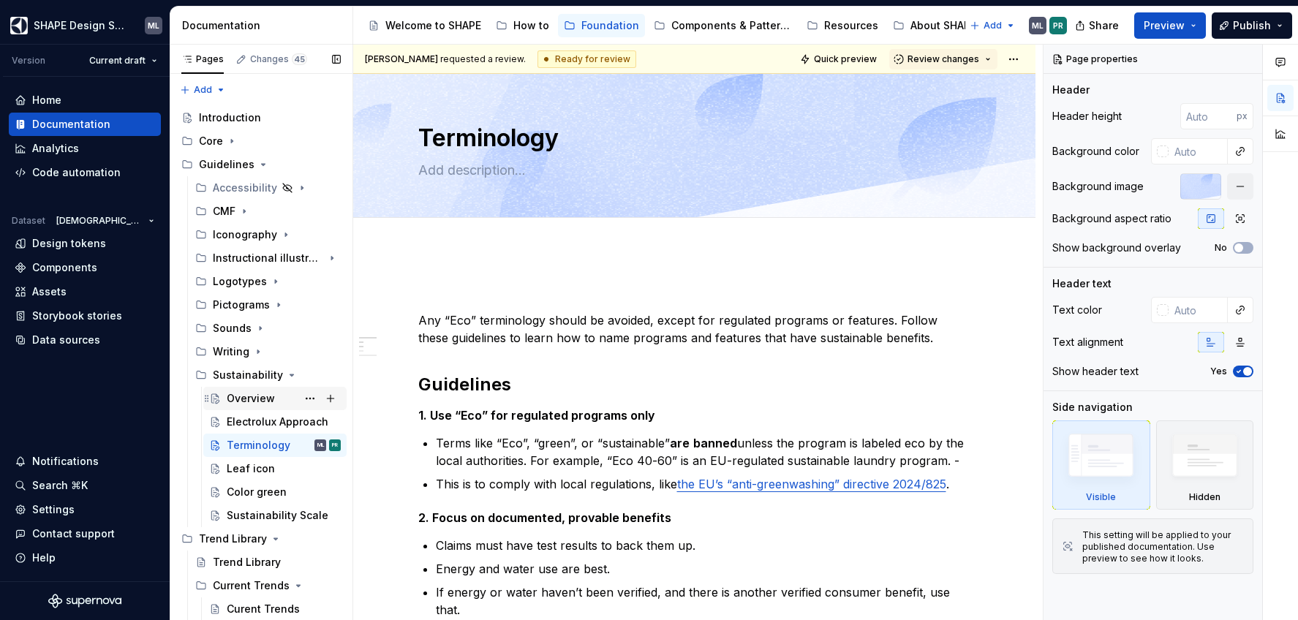
click at [255, 399] on div "Overview" at bounding box center [251, 398] width 48 height 15
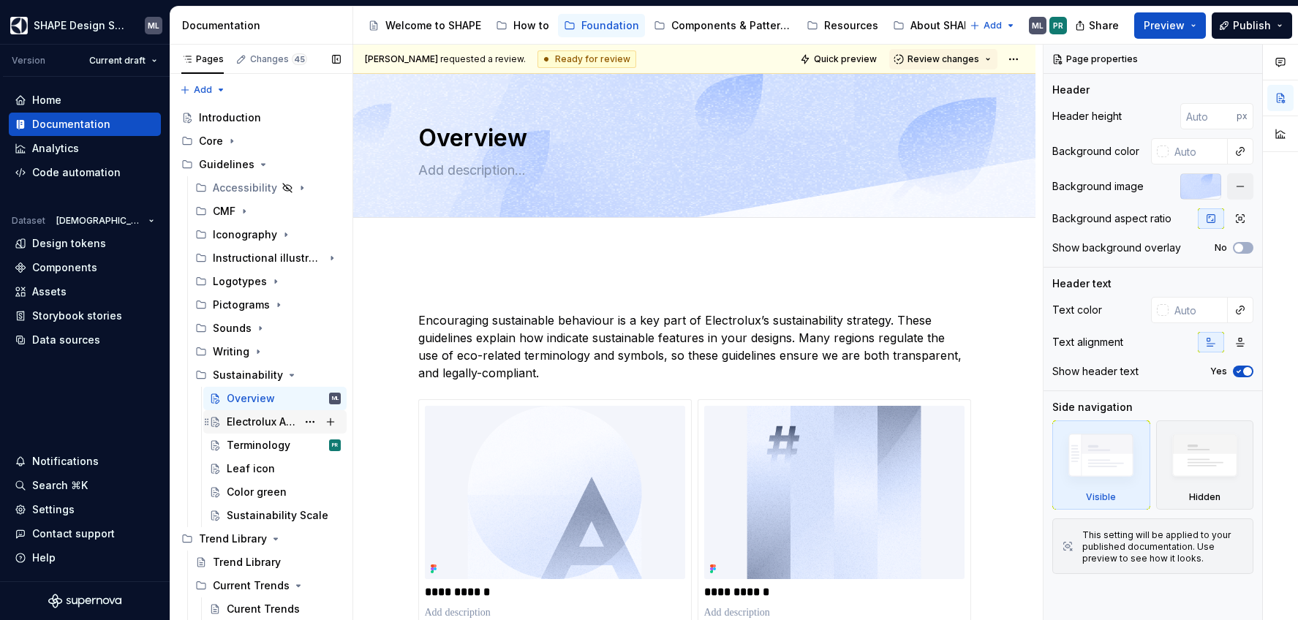
click at [254, 418] on div "Electrolux Approach" at bounding box center [262, 422] width 70 height 15
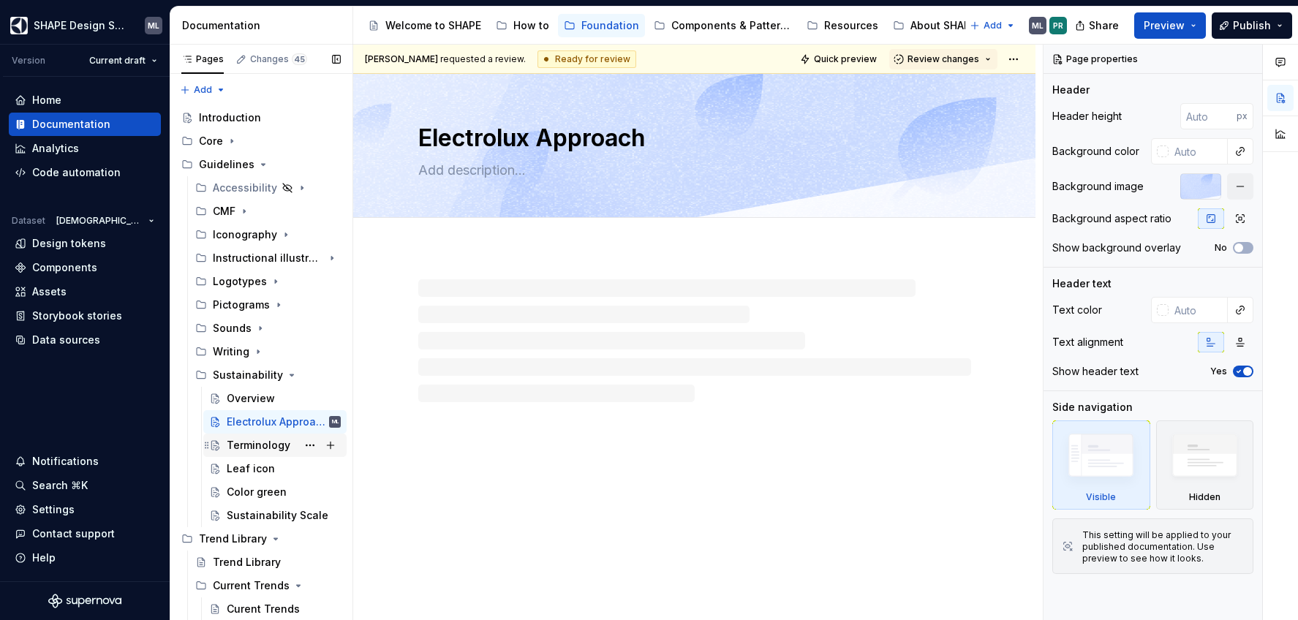
click at [253, 448] on div "Terminology" at bounding box center [259, 445] width 64 height 15
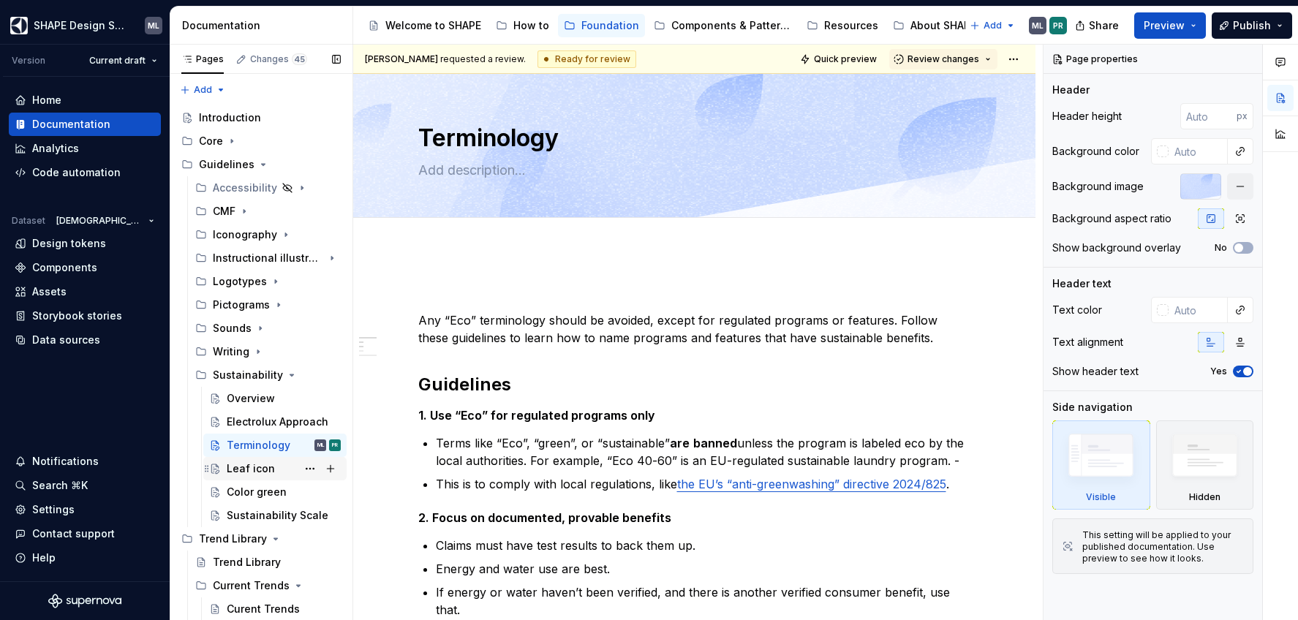
click at [247, 469] on div "Leaf icon" at bounding box center [251, 468] width 48 height 15
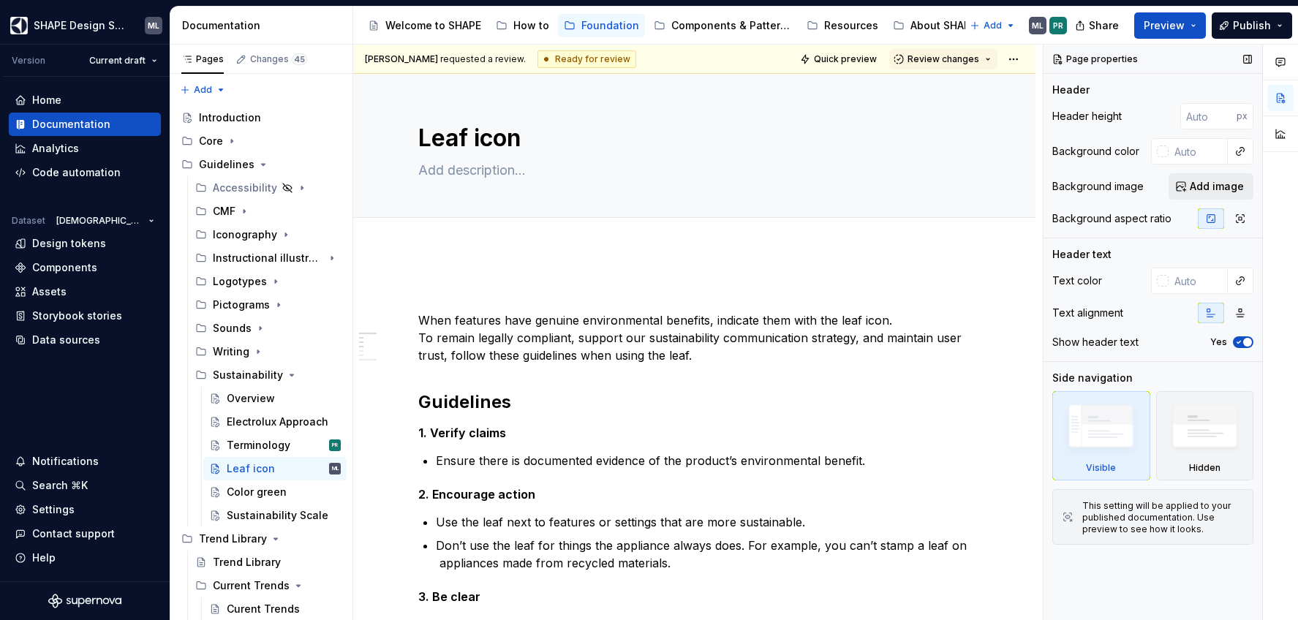
type textarea "*"
click at [1208, 192] on span "Add image" at bounding box center [1217, 186] width 54 height 15
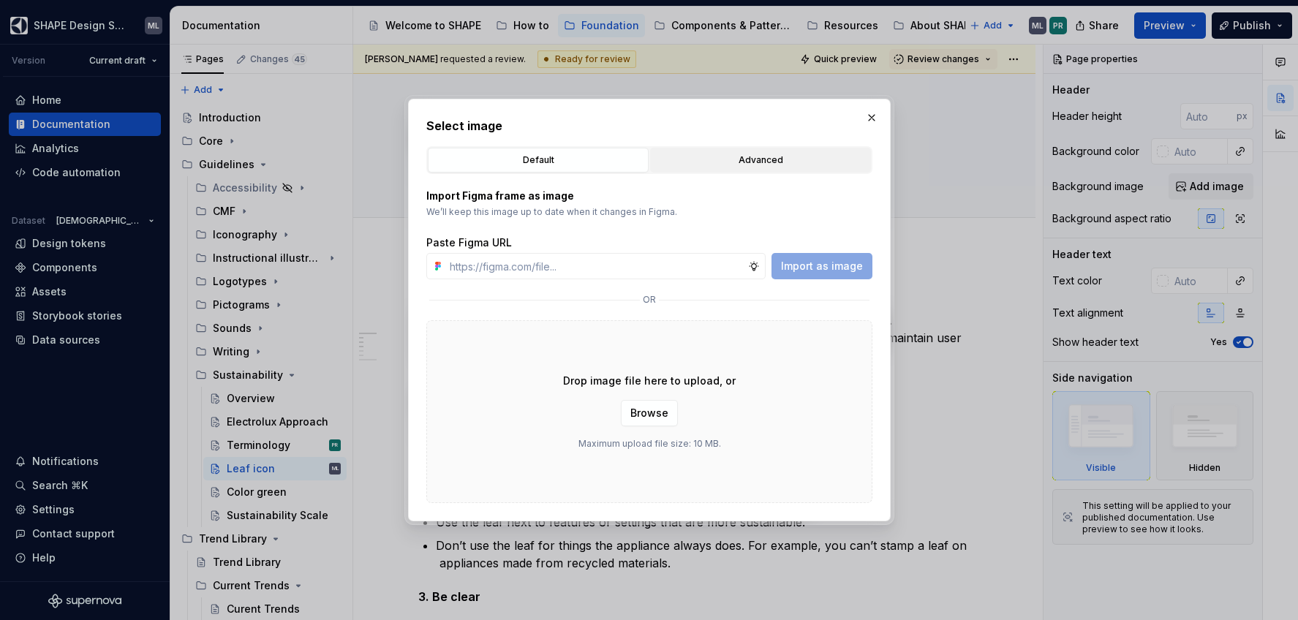
click at [804, 154] on div "Advanced" at bounding box center [760, 160] width 211 height 15
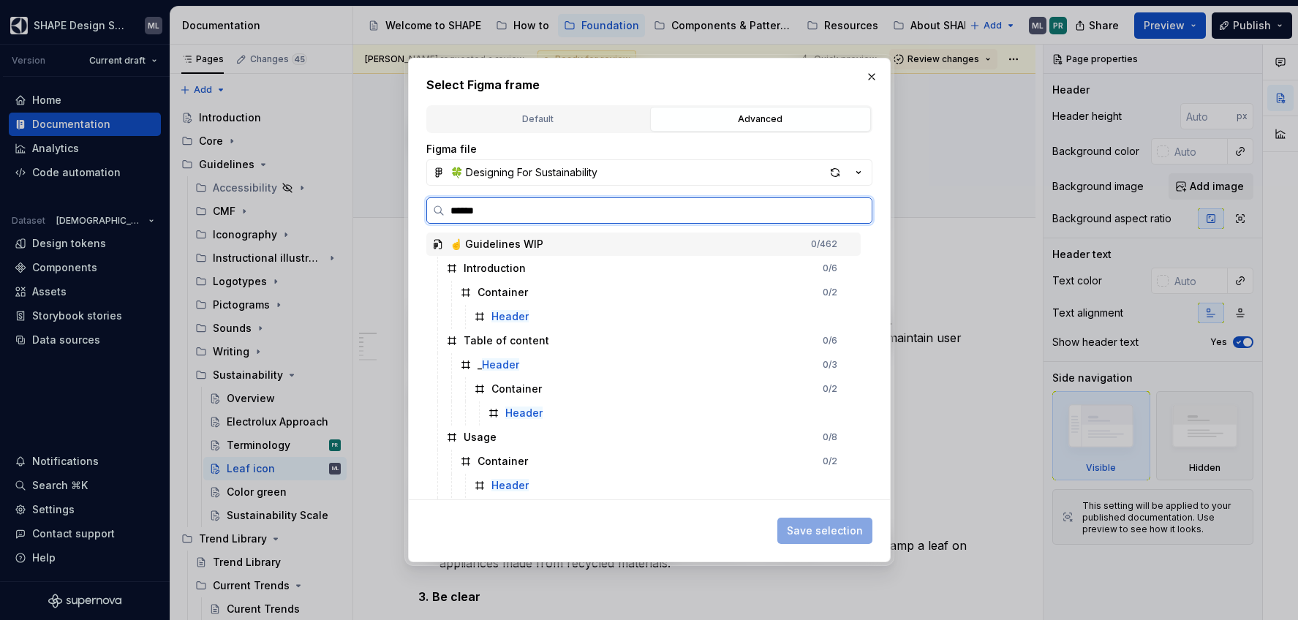
type input "*******"
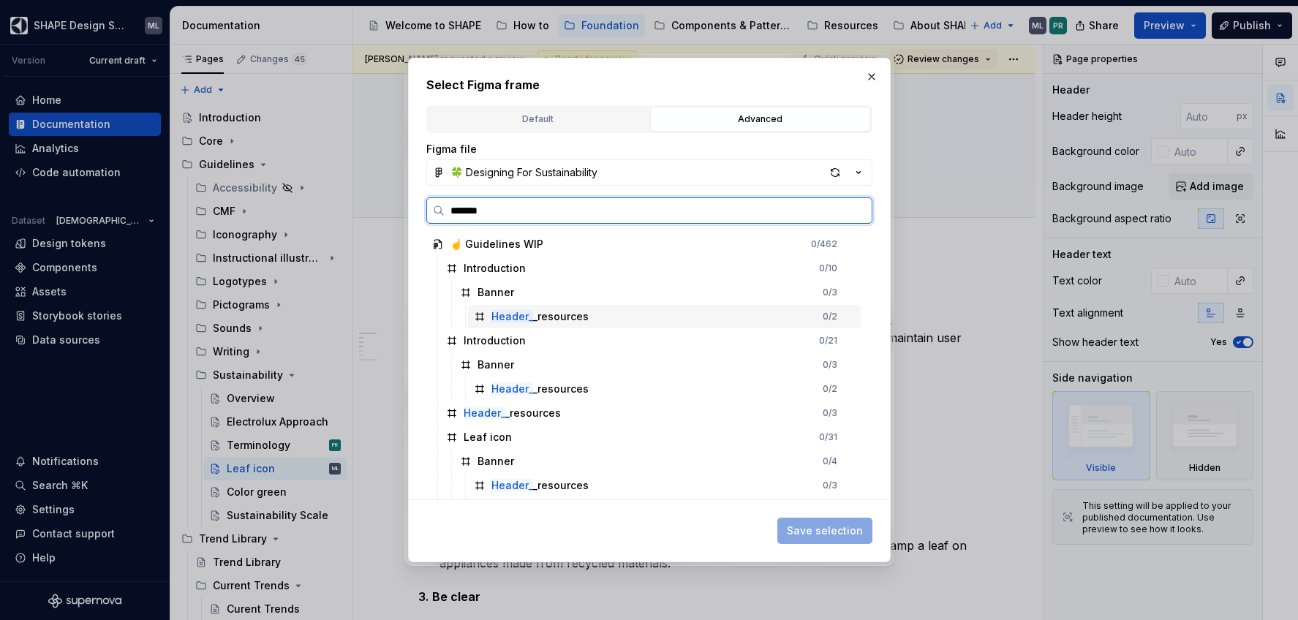
click at [577, 315] on div "Header_ _resources" at bounding box center [539, 316] width 97 height 15
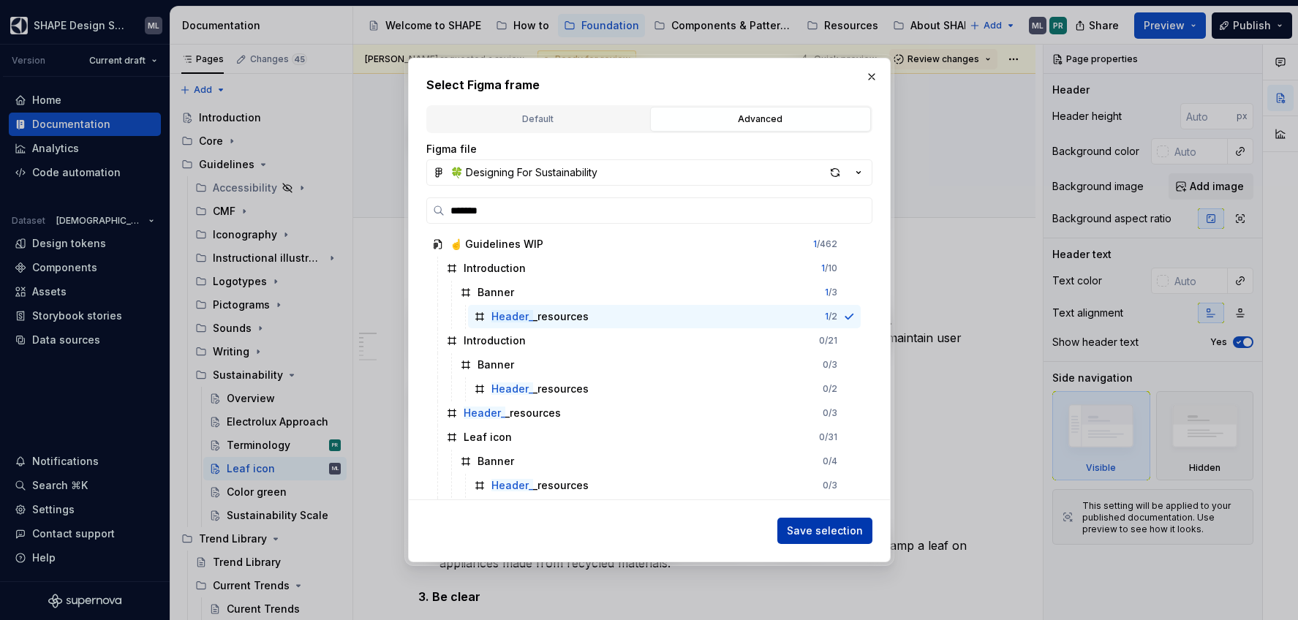
click at [791, 524] on span "Save selection" at bounding box center [825, 531] width 76 height 15
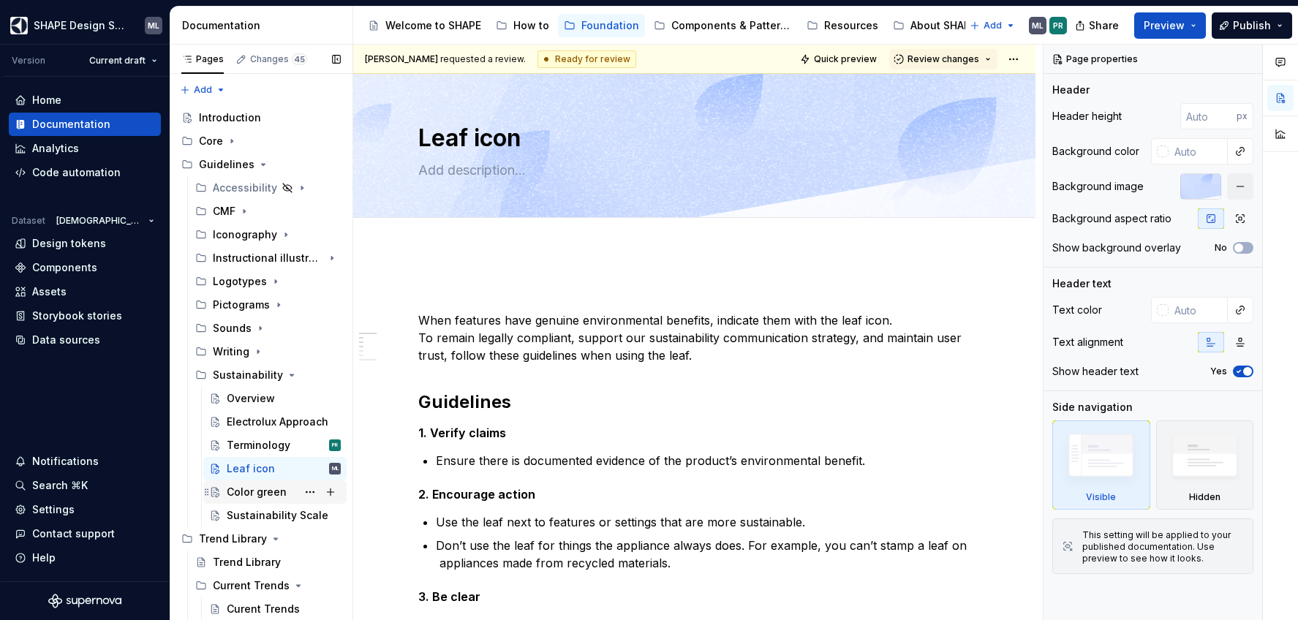
click at [259, 491] on div "Color green" at bounding box center [257, 492] width 60 height 15
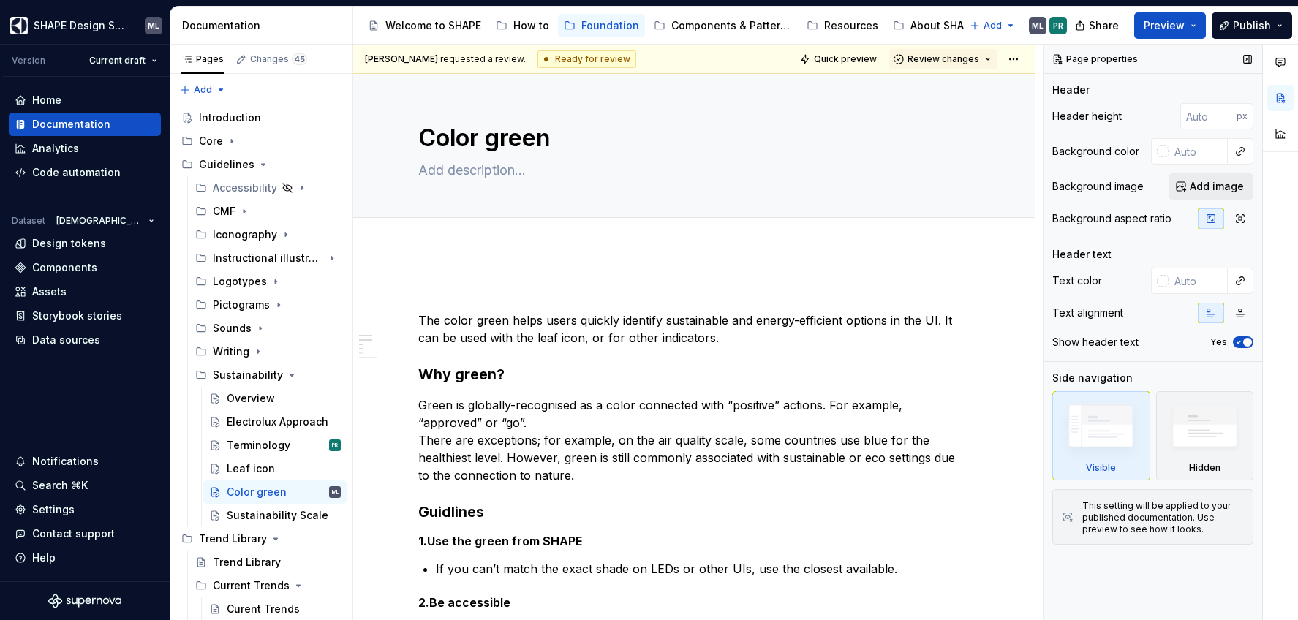
type textarea "*"
click at [1216, 180] on span "Add image" at bounding box center [1217, 186] width 54 height 15
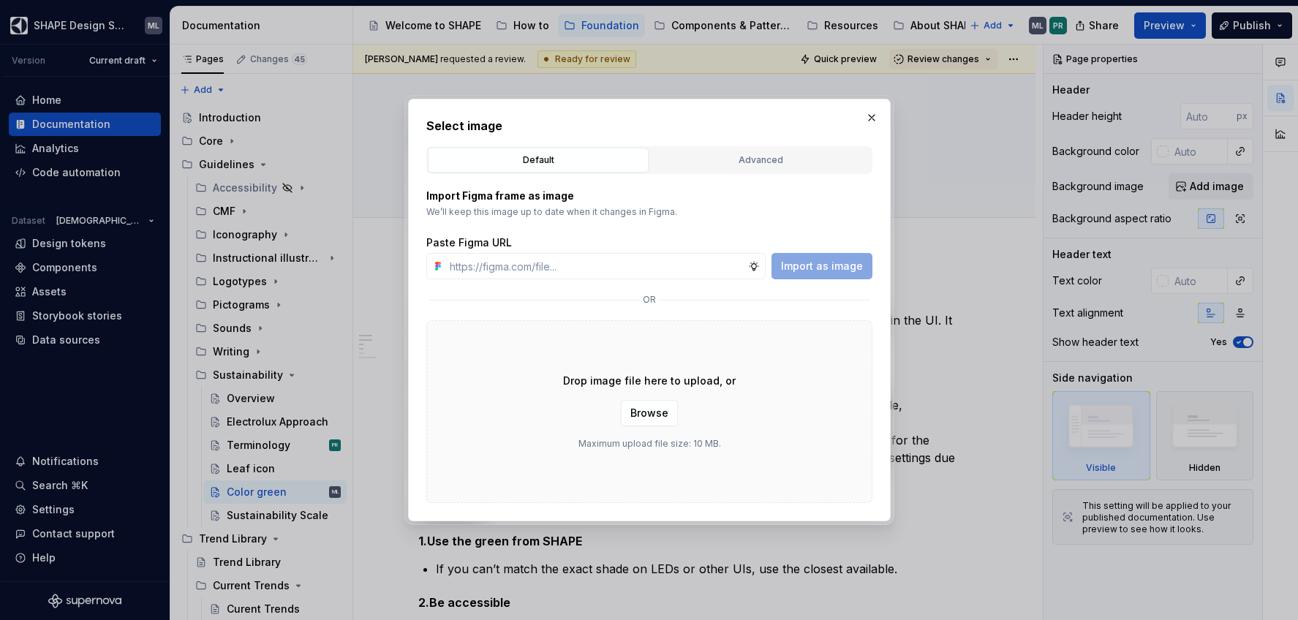
click at [714, 159] on div "Advanced" at bounding box center [760, 160] width 211 height 15
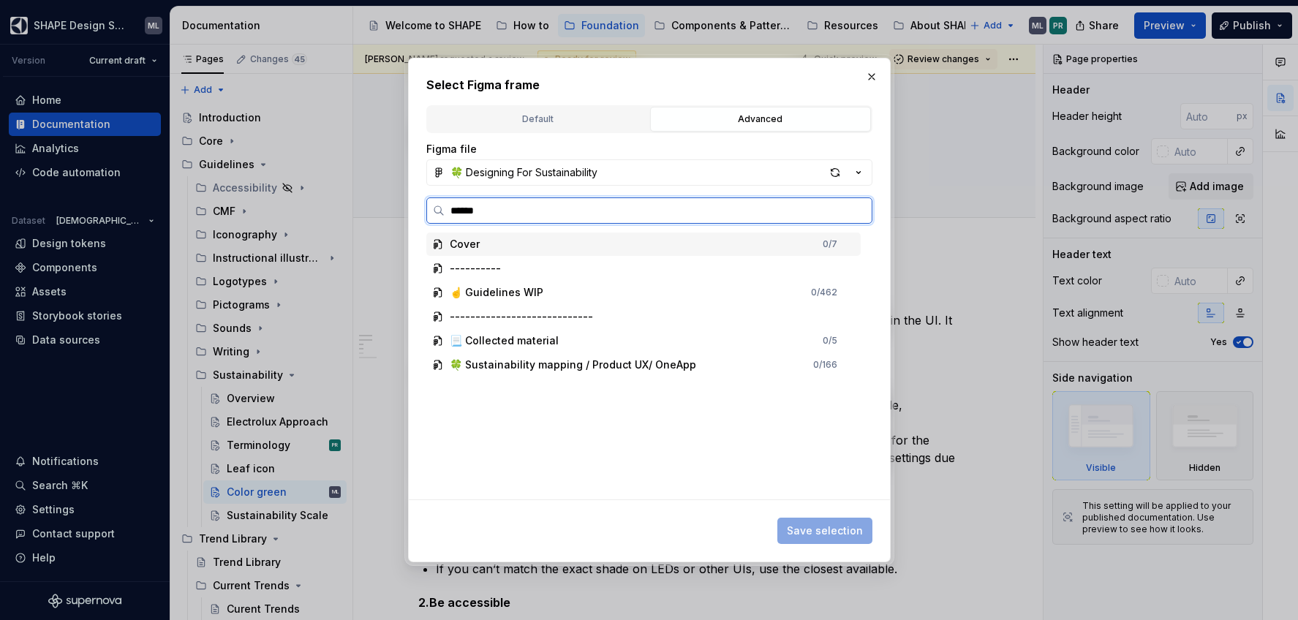
type input "*******"
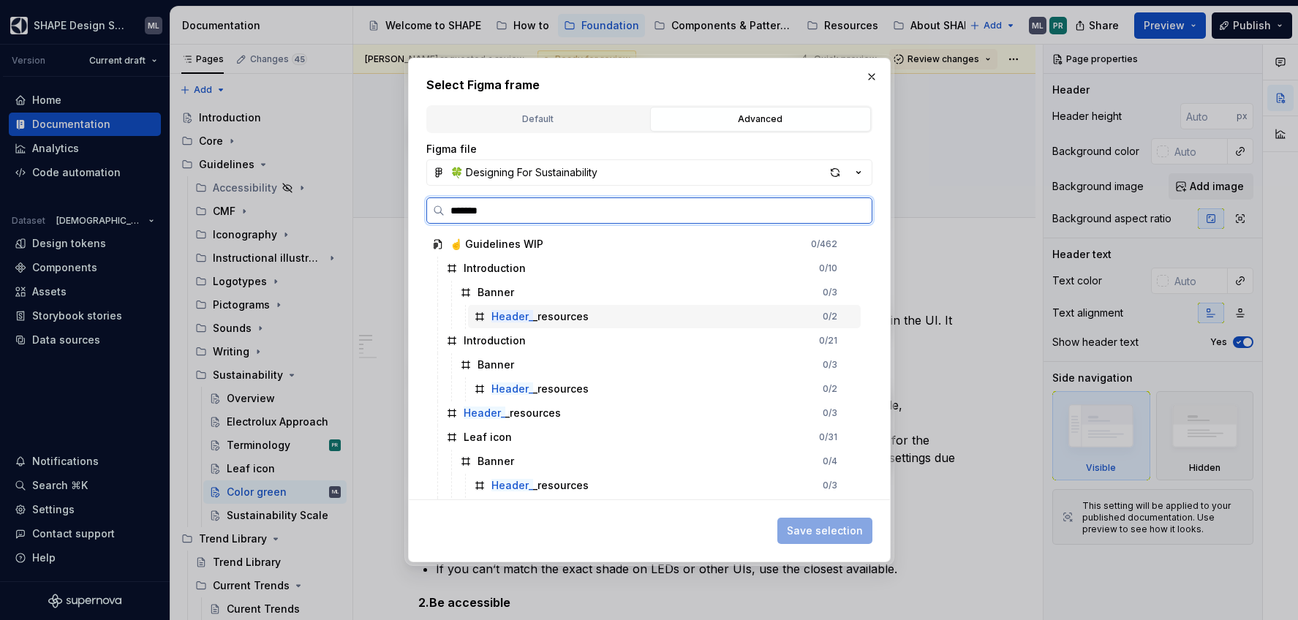
click at [603, 320] on div "Header_ _resources 0 / 2" at bounding box center [664, 316] width 393 height 23
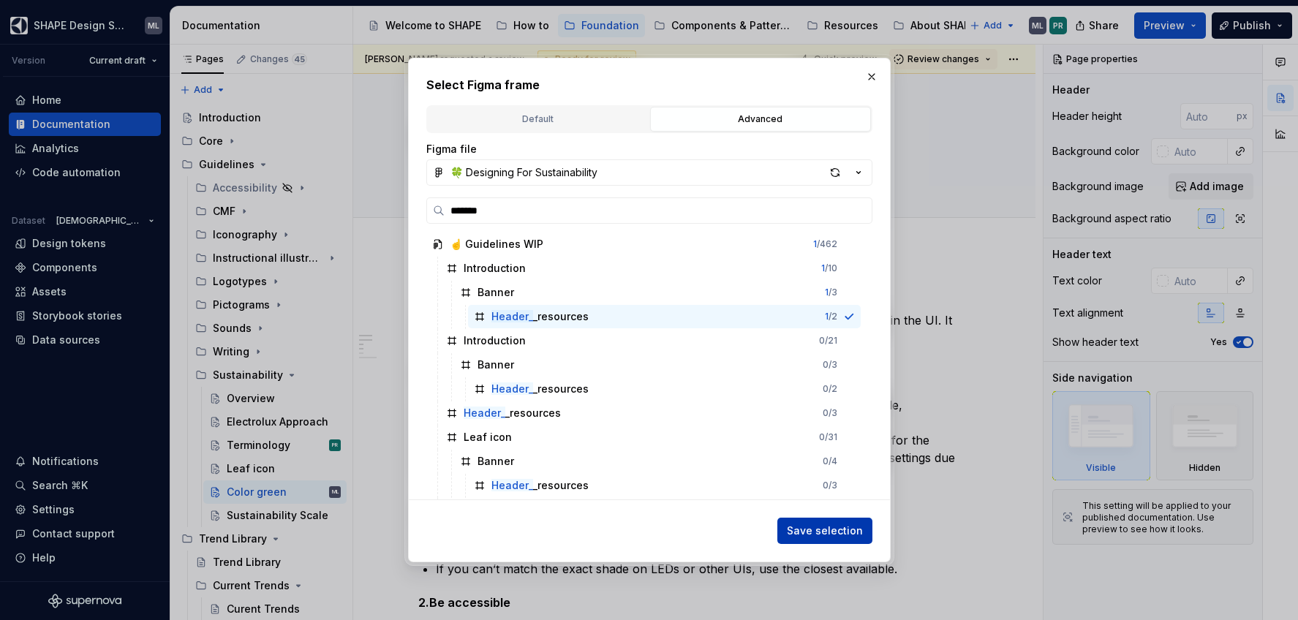
click at [827, 528] on span "Save selection" at bounding box center [825, 531] width 76 height 15
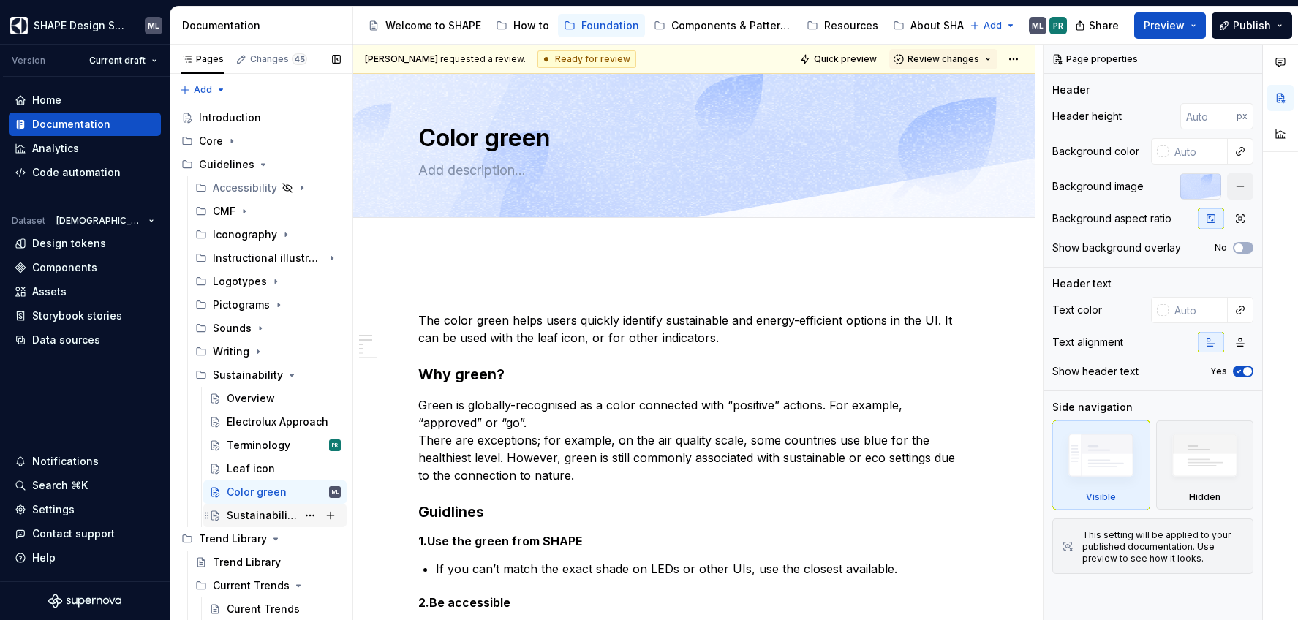
click at [270, 512] on div "Sustainability Scale" at bounding box center [262, 515] width 70 height 15
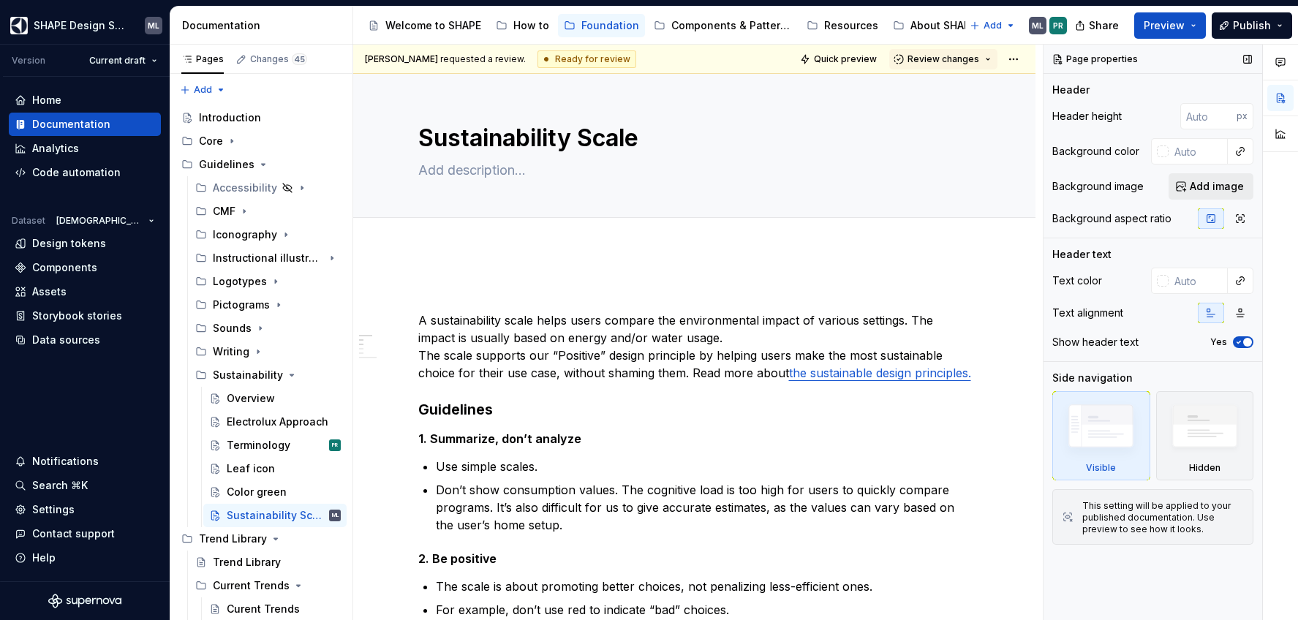
type textarea "*"
click at [1196, 188] on span "Add image" at bounding box center [1217, 186] width 54 height 15
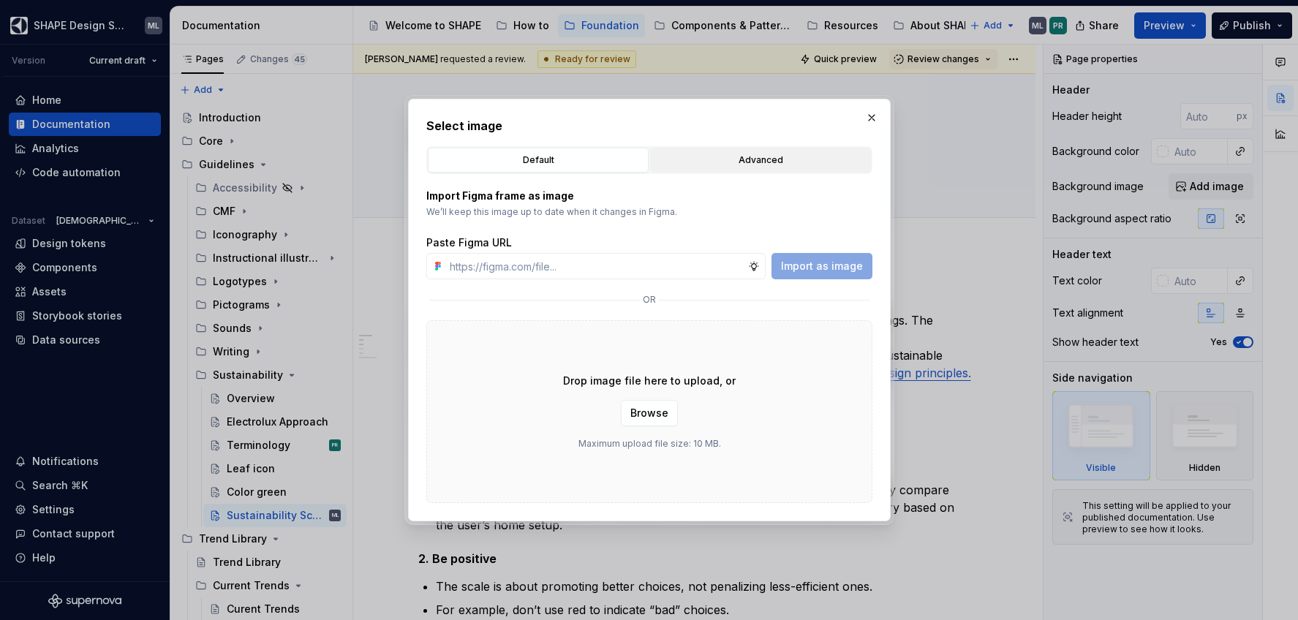
click at [807, 165] on div "Advanced" at bounding box center [760, 160] width 211 height 15
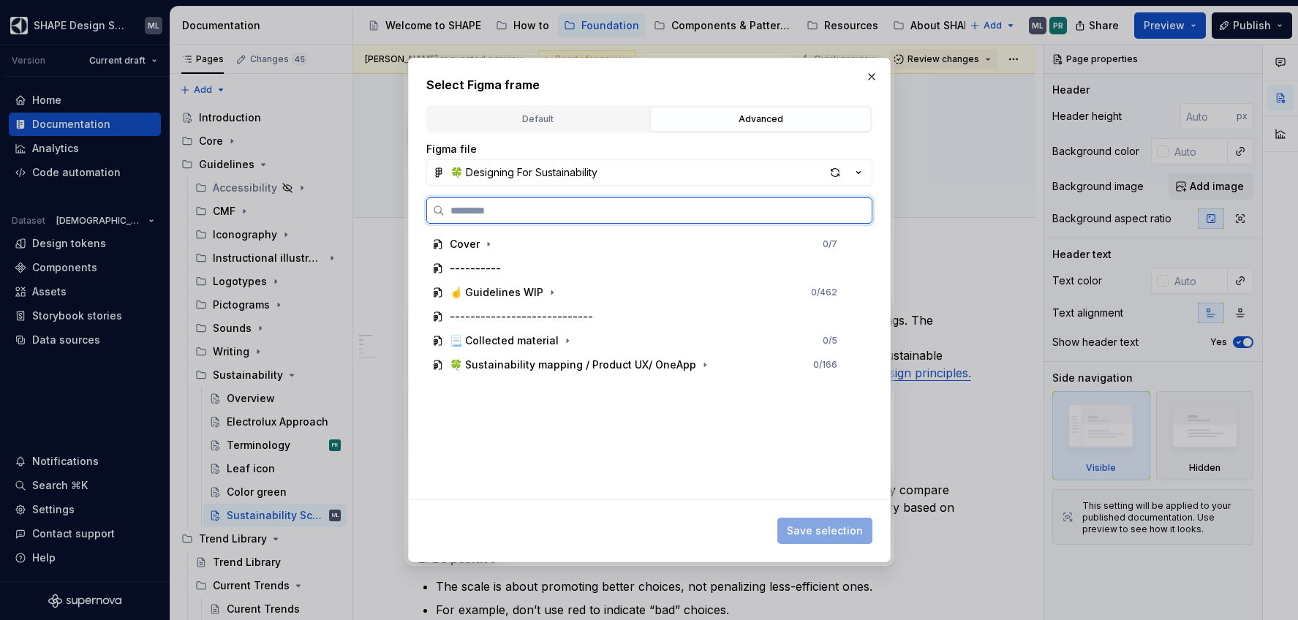
click at [616, 215] on input "search" at bounding box center [658, 210] width 427 height 15
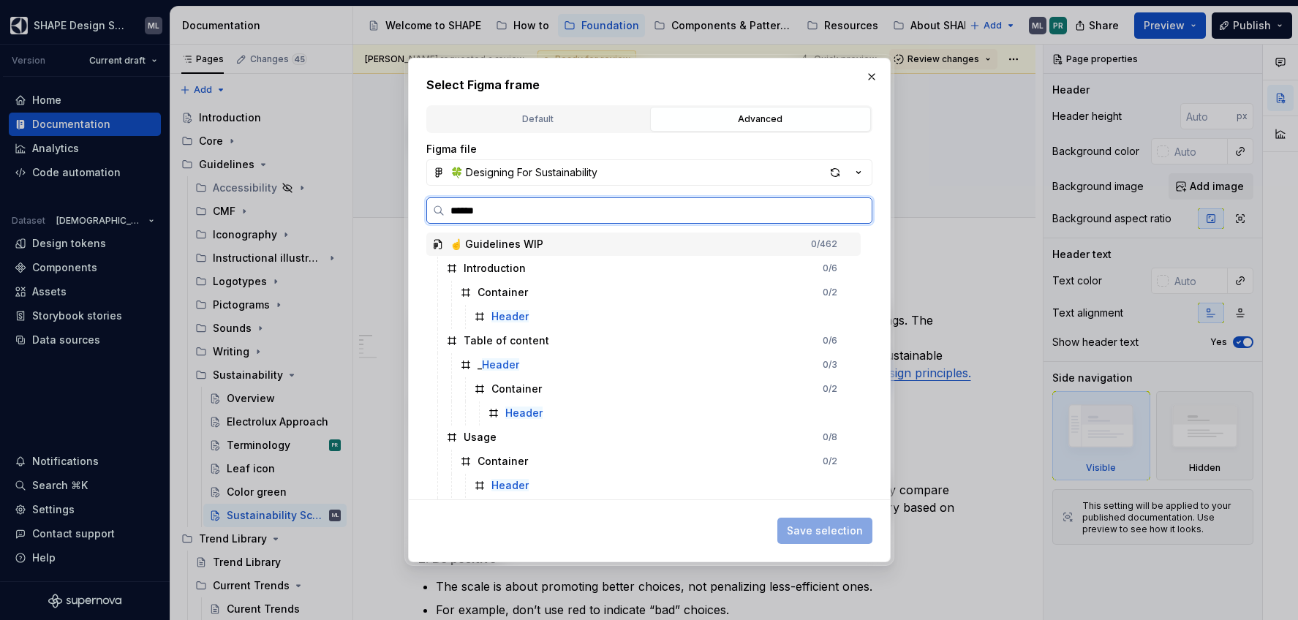
type input "*******"
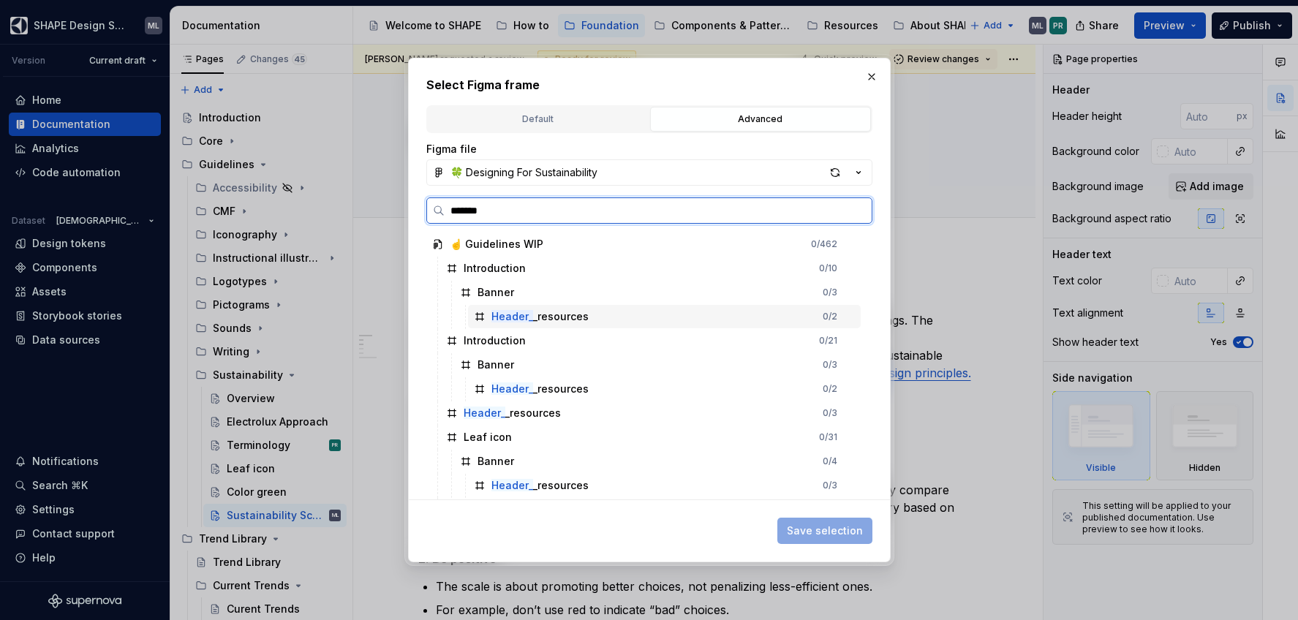
click at [595, 310] on div "Header_ _resources 0 / 2" at bounding box center [664, 316] width 393 height 23
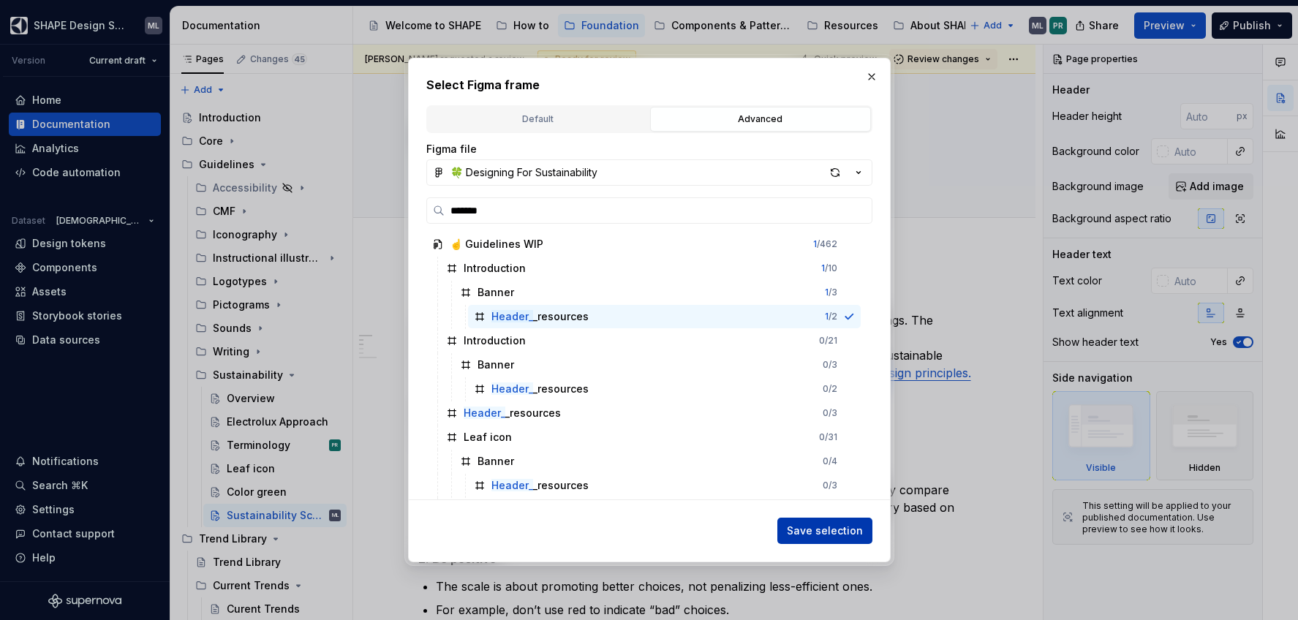
click at [843, 526] on span "Save selection" at bounding box center [825, 531] width 76 height 15
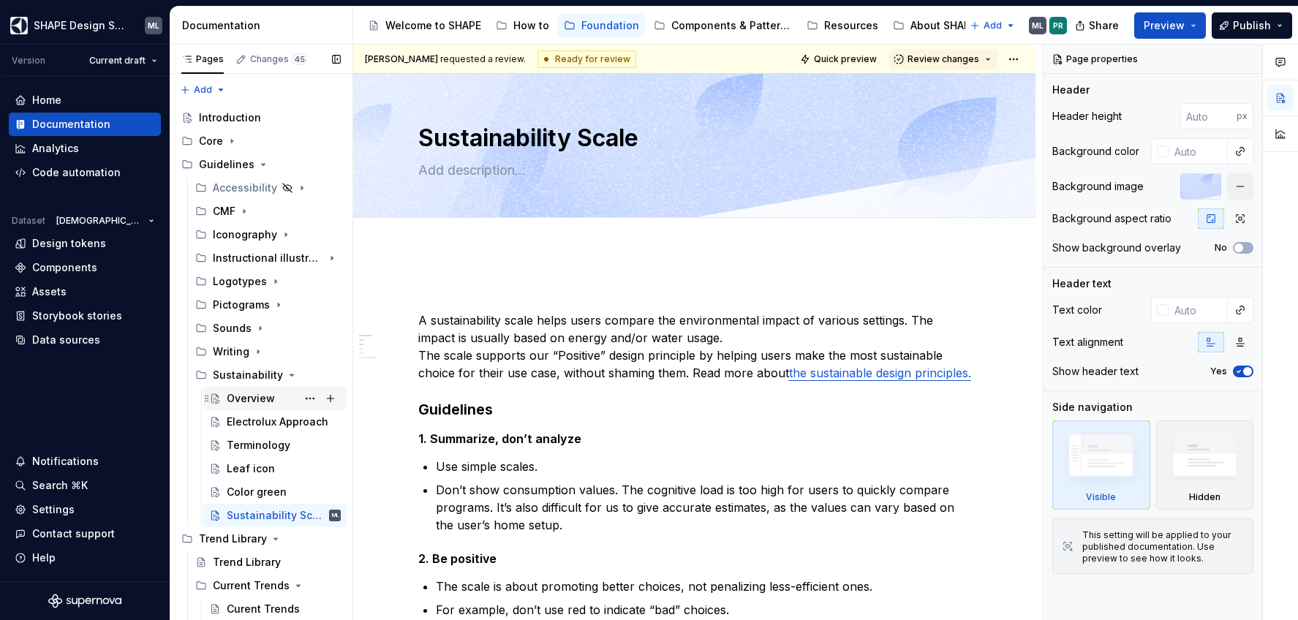
click at [245, 401] on div "Overview" at bounding box center [251, 398] width 48 height 15
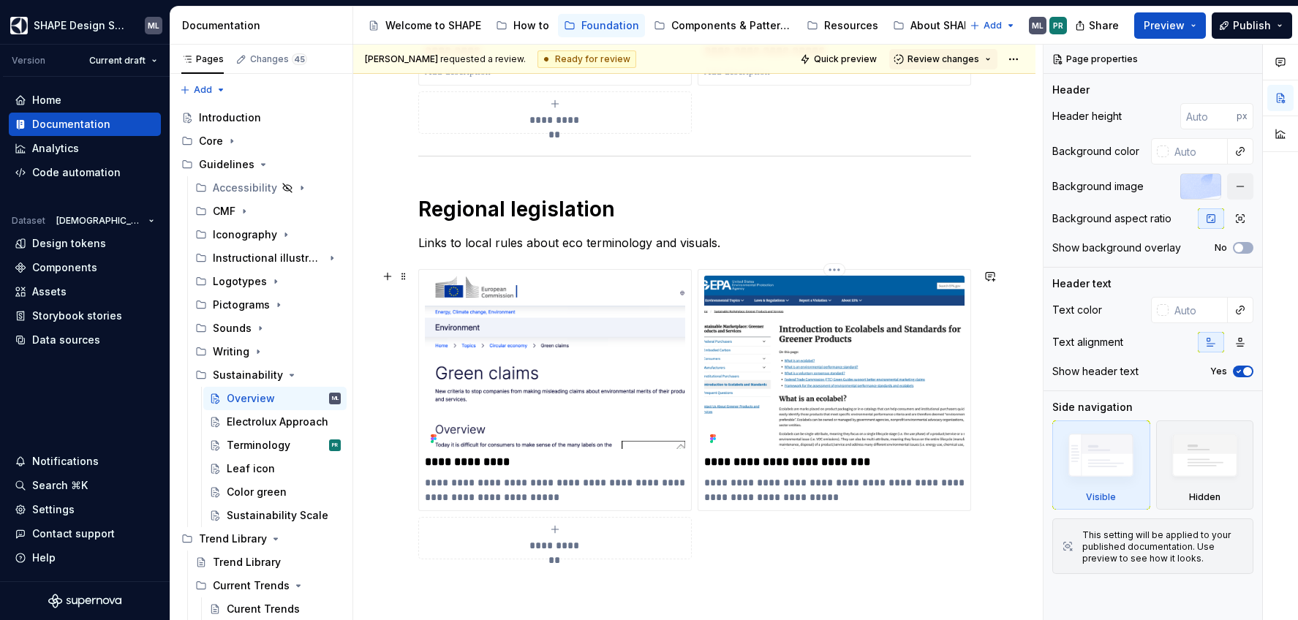
scroll to position [791, 0]
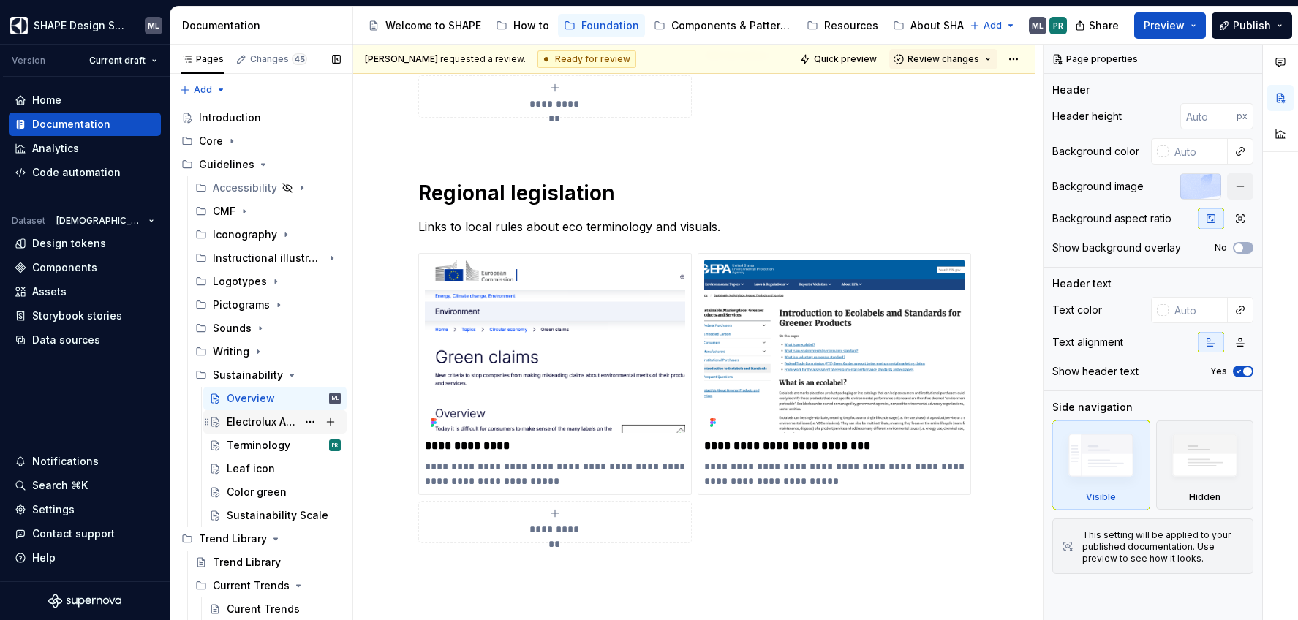
click at [242, 427] on div "Electrolux Approach" at bounding box center [262, 422] width 70 height 15
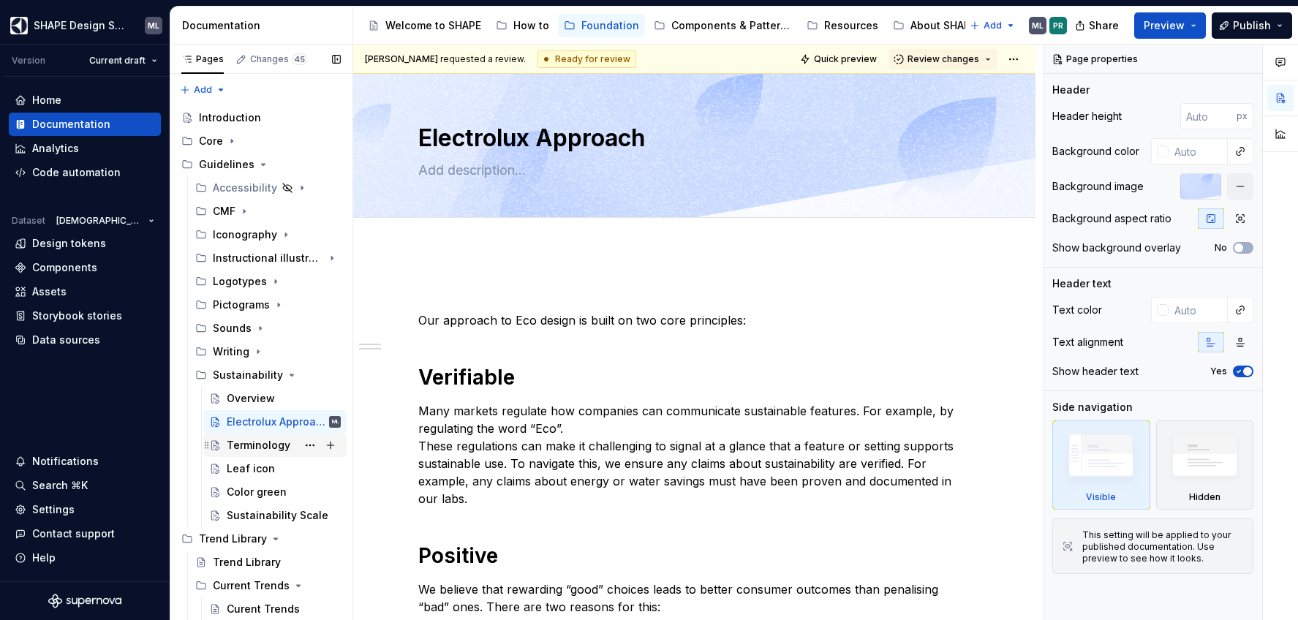
click at [244, 449] on div "Terminology" at bounding box center [259, 445] width 64 height 15
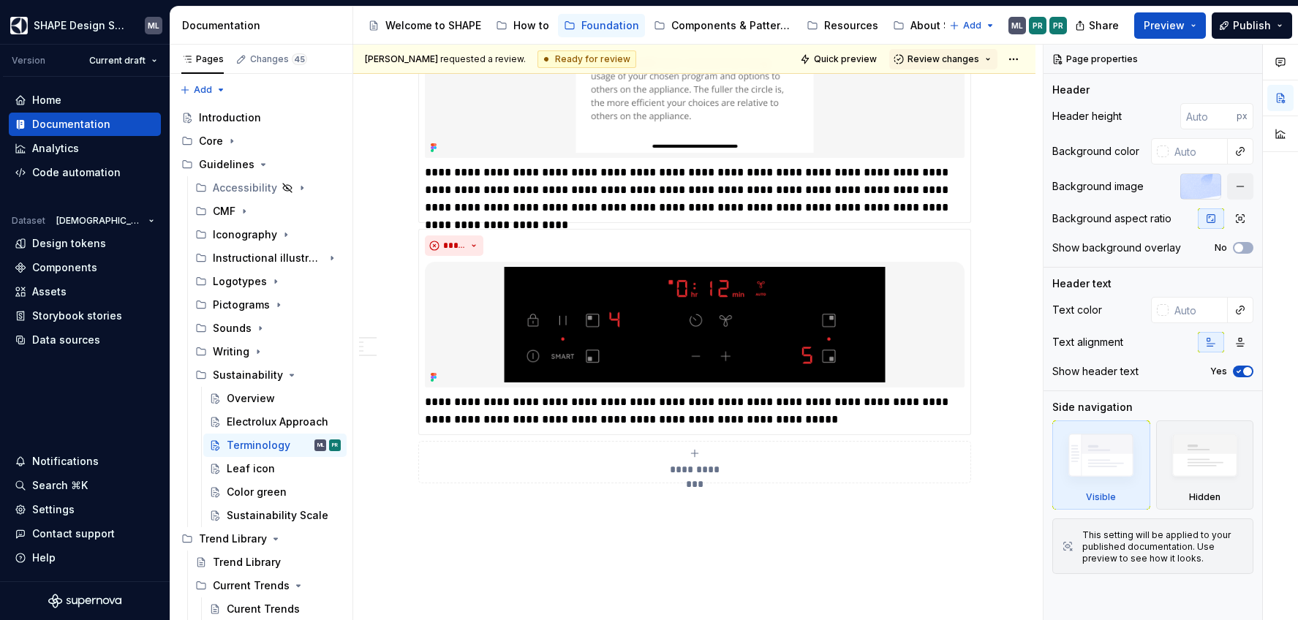
scroll to position [1988, 0]
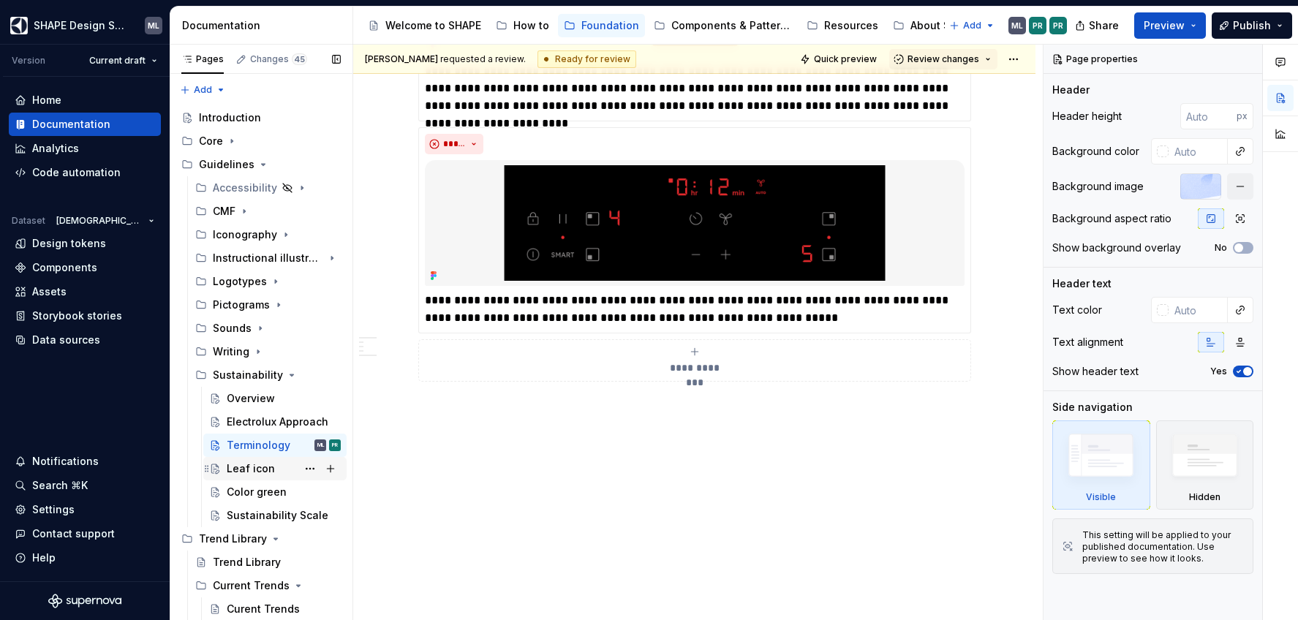
click at [233, 466] on div "Leaf icon" at bounding box center [251, 468] width 48 height 15
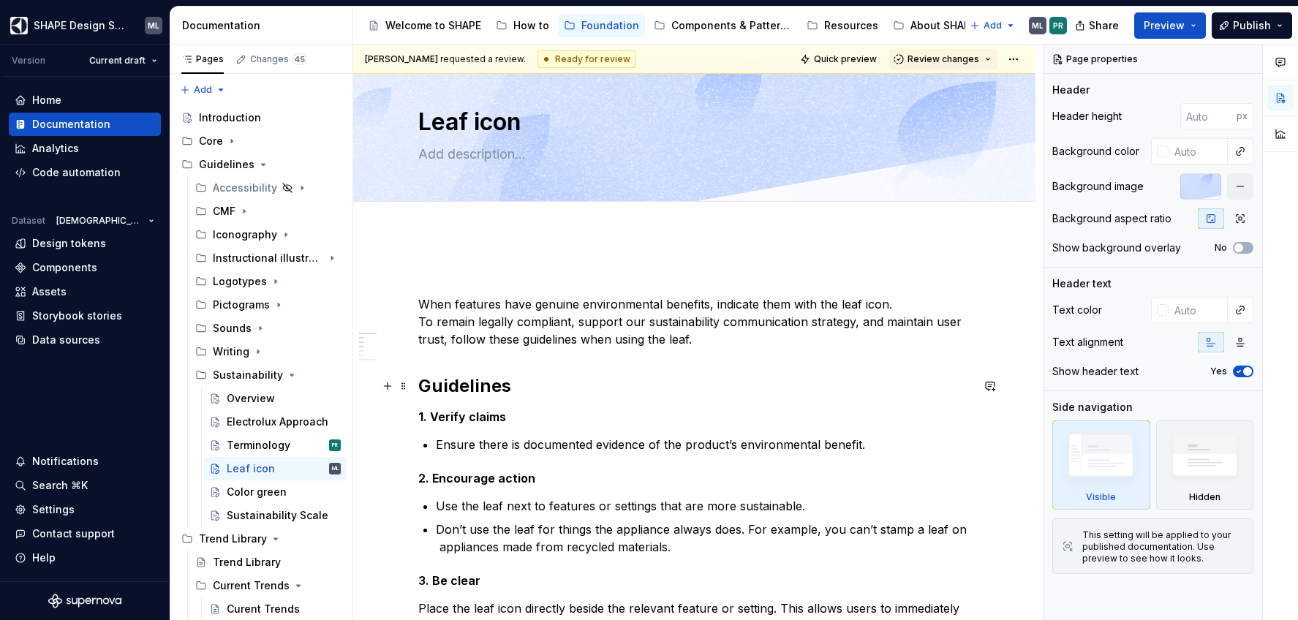
scroll to position [30, 0]
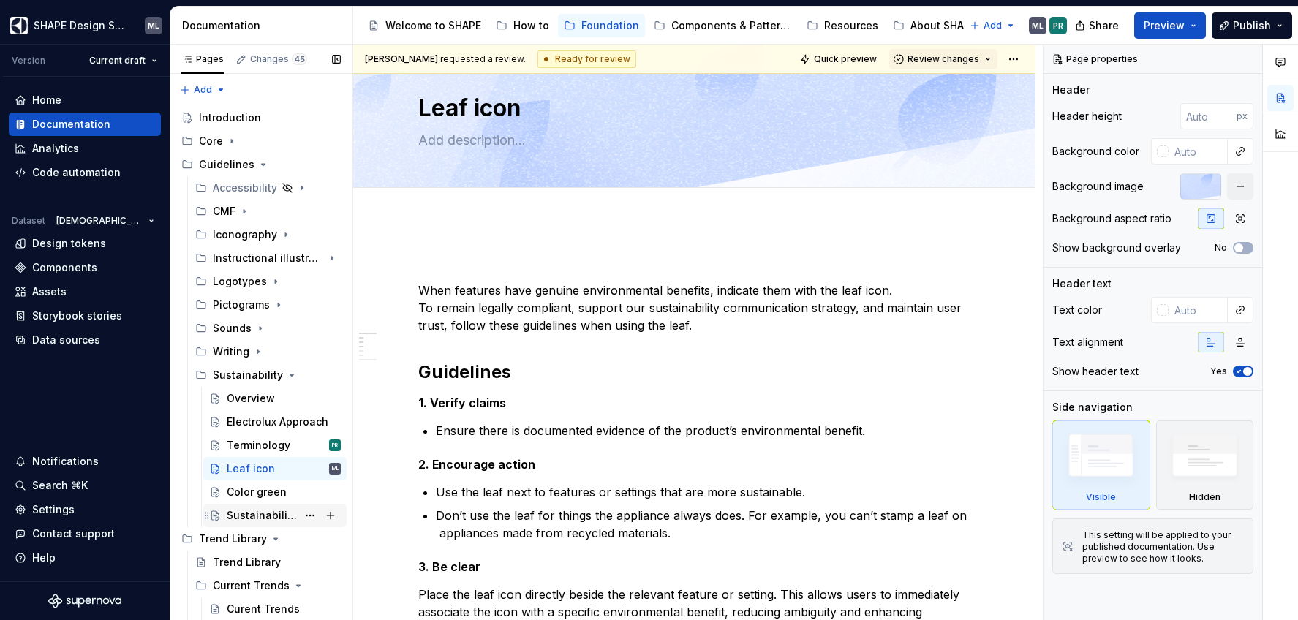
click at [254, 510] on div "Sustainability Scale" at bounding box center [262, 515] width 70 height 15
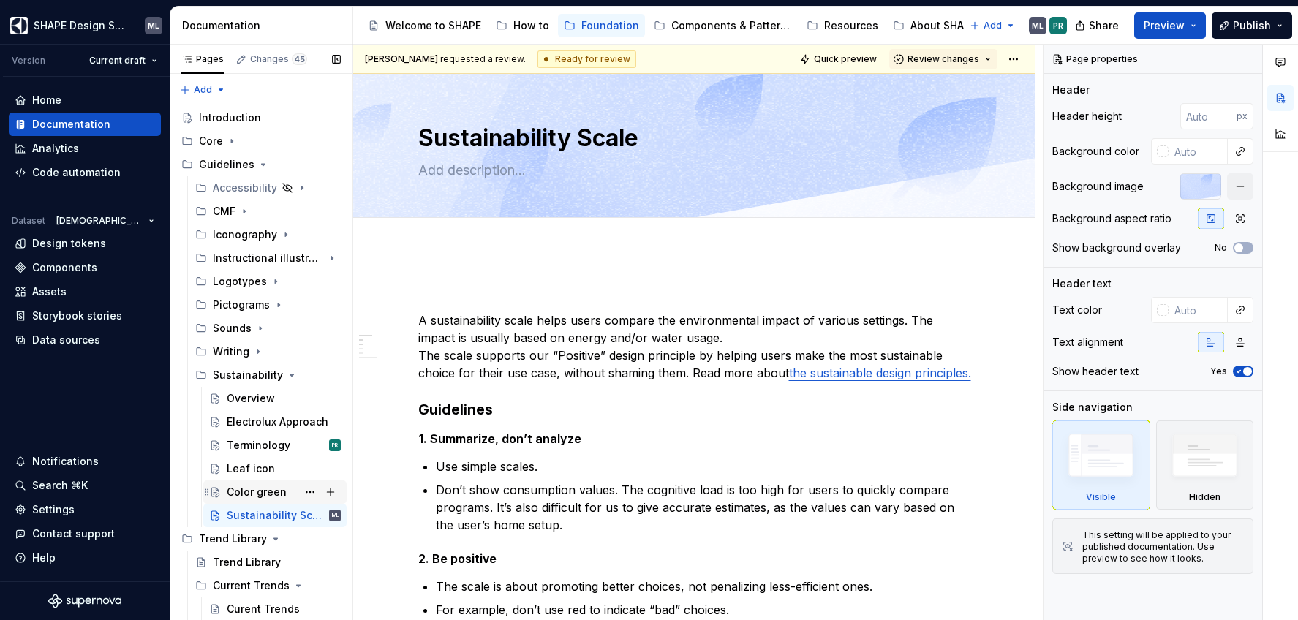
click at [259, 493] on div "Color green" at bounding box center [257, 492] width 60 height 15
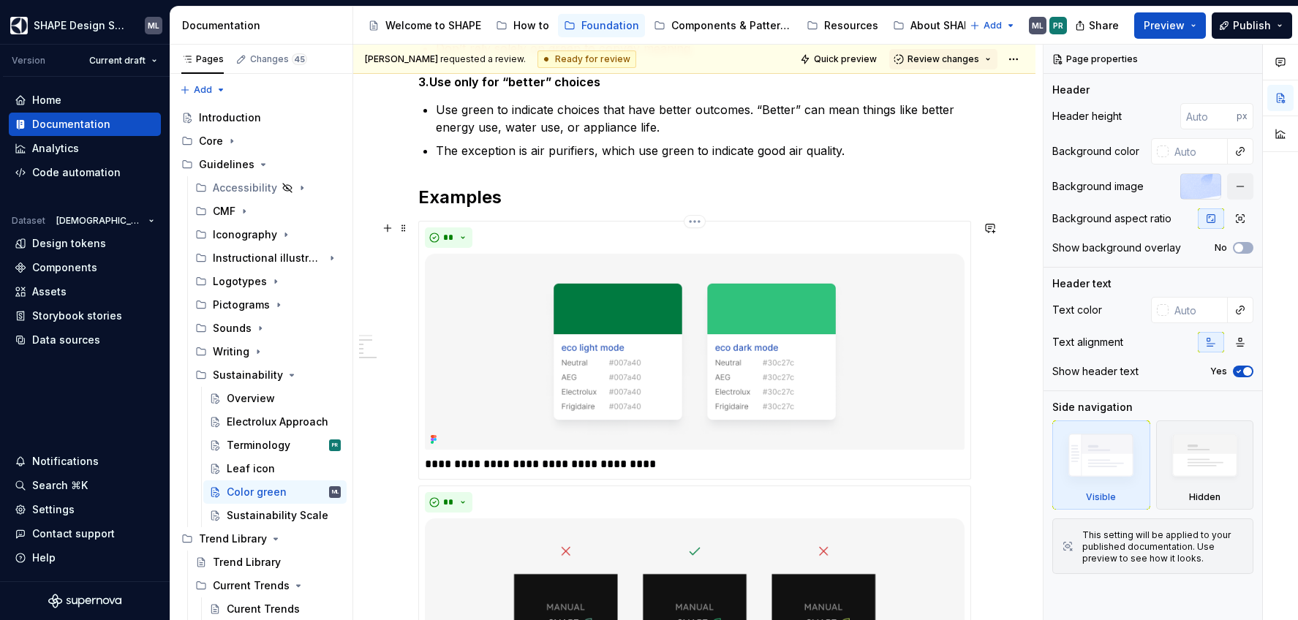
scroll to position [583, 0]
click at [836, 62] on span "Quick preview" at bounding box center [845, 59] width 63 height 12
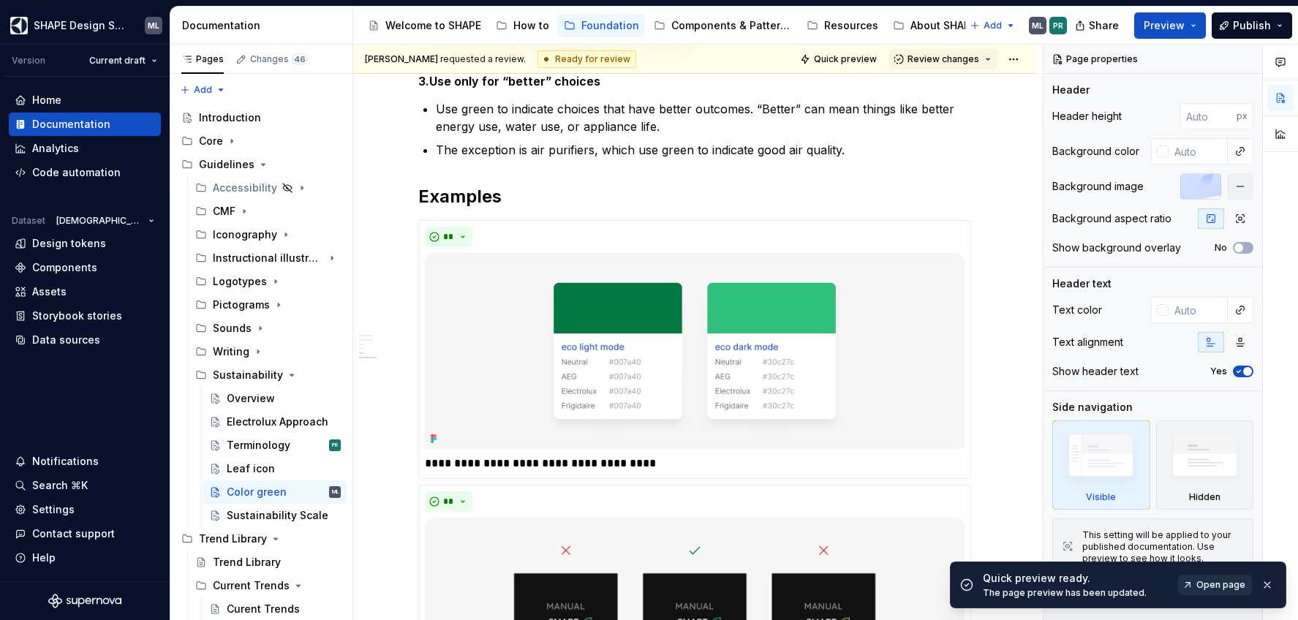
click at [1196, 586] on link "Open page" at bounding box center [1215, 585] width 74 height 20
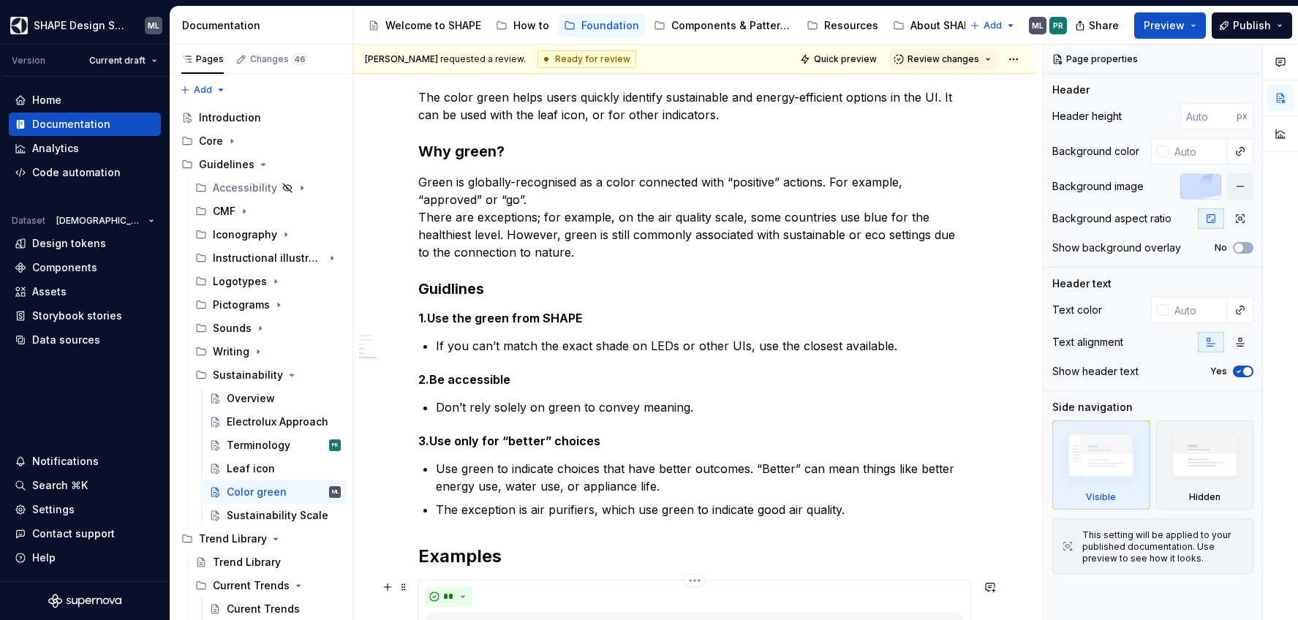
scroll to position [0, 0]
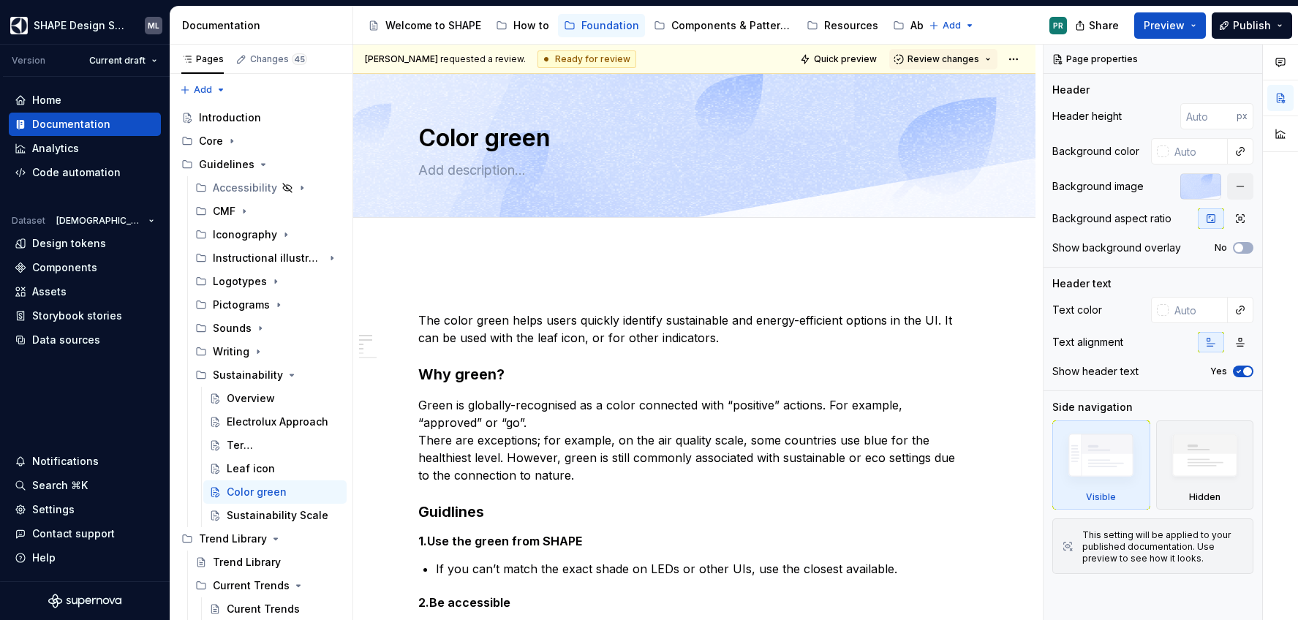
type textarea "*"
